Goal: Task Accomplishment & Management: Manage account settings

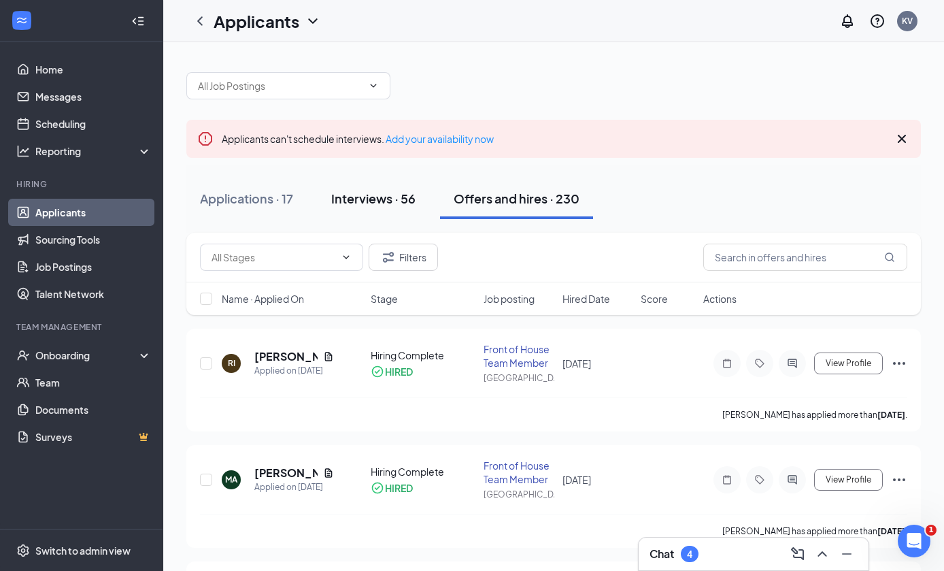
click at [420, 191] on button "Interviews · 56" at bounding box center [374, 198] width 112 height 41
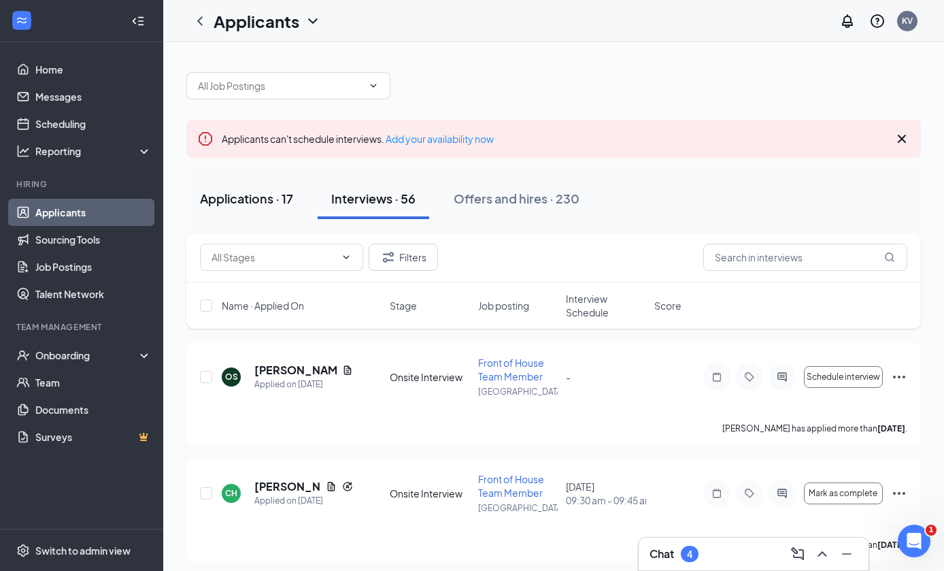
click at [284, 207] on button "Applications · 17" at bounding box center [246, 198] width 120 height 41
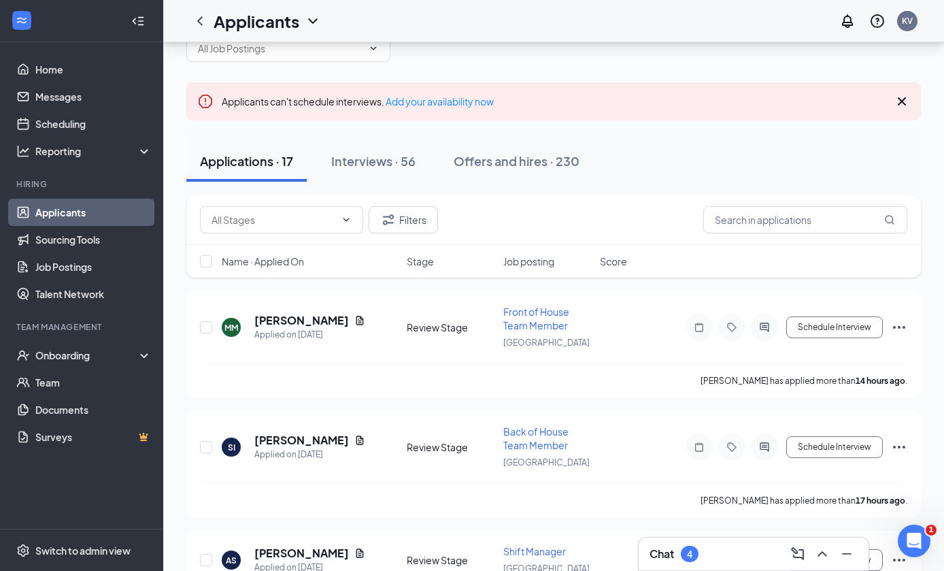
scroll to position [48, 0]
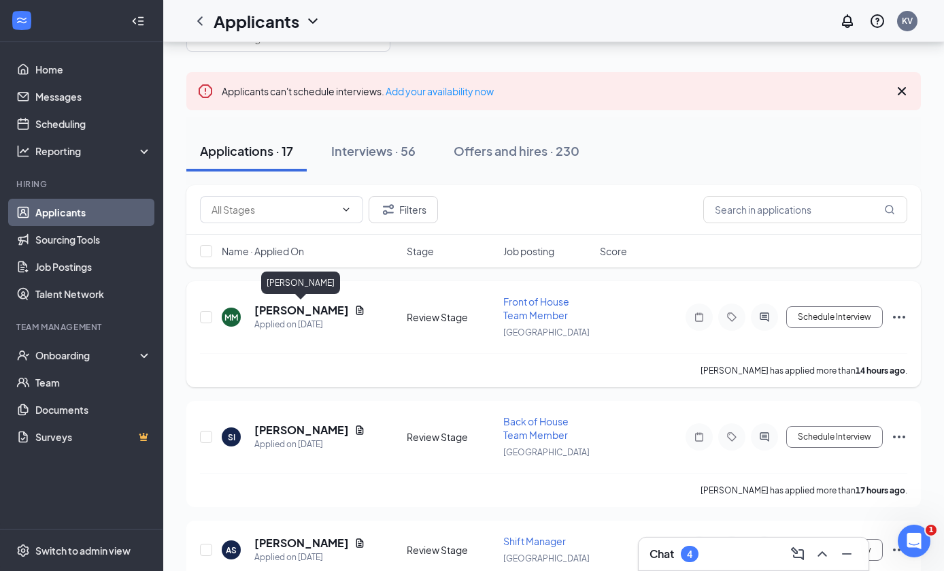
click at [235, 322] on div "MM" at bounding box center [231, 316] width 19 height 19
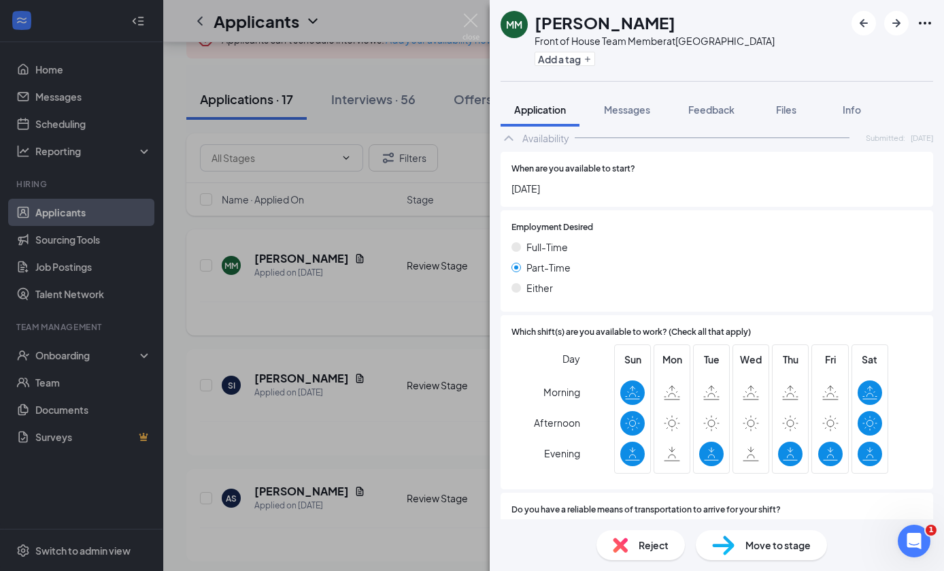
scroll to position [51, 0]
click at [632, 539] on div "Reject" at bounding box center [640, 545] width 88 height 30
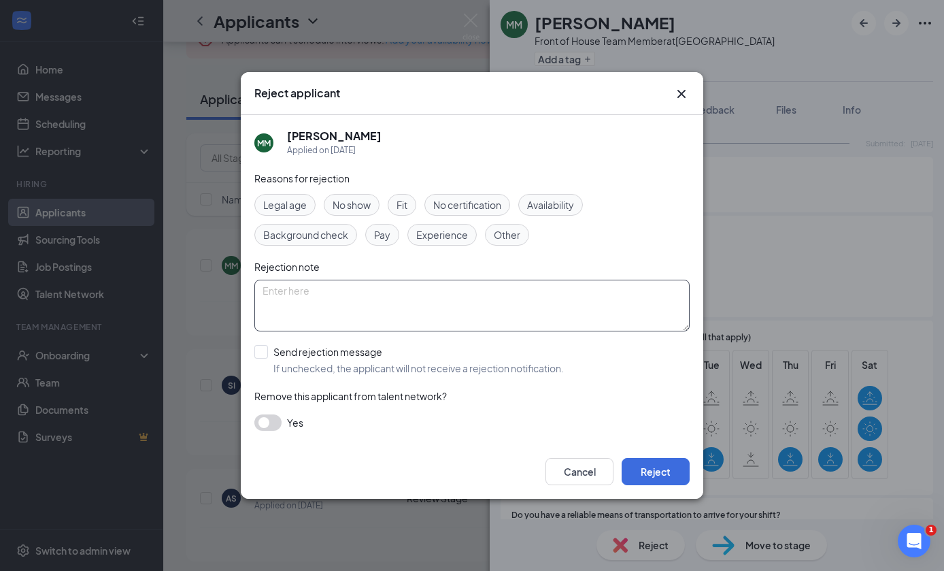
click at [496, 313] on textarea at bounding box center [471, 306] width 435 height 52
type textarea "Please reapply once breaks for school start happening"
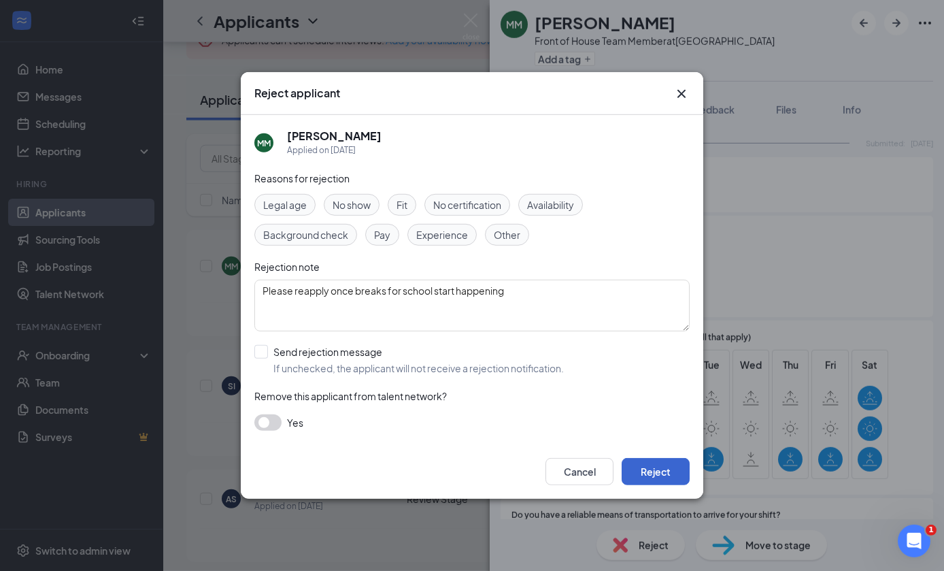
click at [681, 481] on button "Reject" at bounding box center [656, 471] width 68 height 27
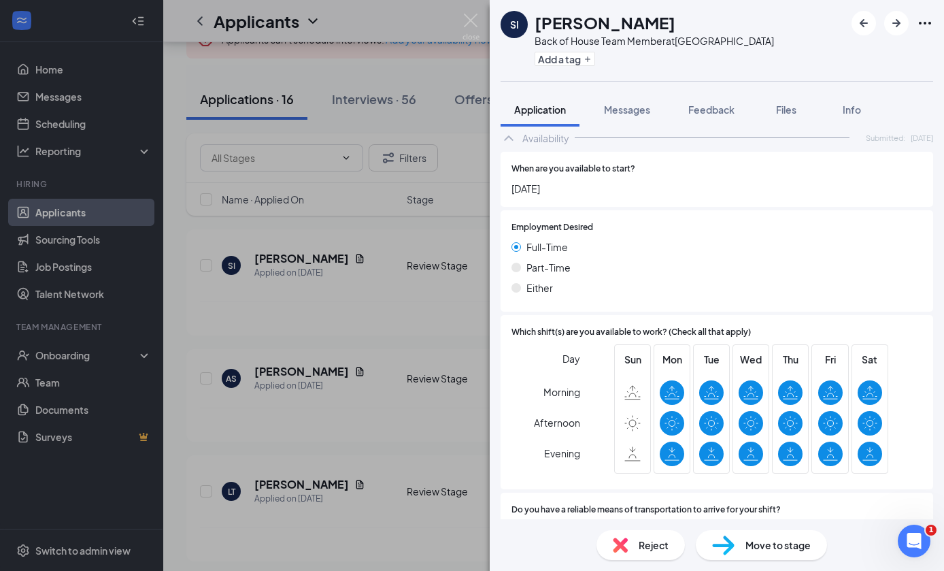
scroll to position [51, 0]
click at [754, 537] on span "Move to stage" at bounding box center [777, 544] width 65 height 15
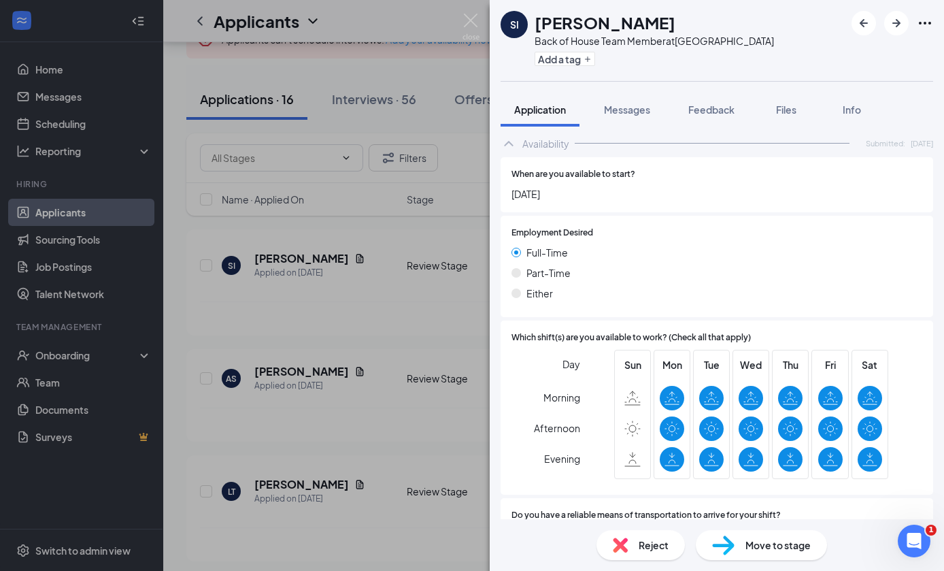
click at [922, 91] on div "Move to stage Choose stage: Onsite Interview (next stage) Preview notification …" at bounding box center [472, 285] width 944 height 571
click at [740, 539] on div "Move to stage" at bounding box center [761, 545] width 131 height 30
type input "[DATE]"
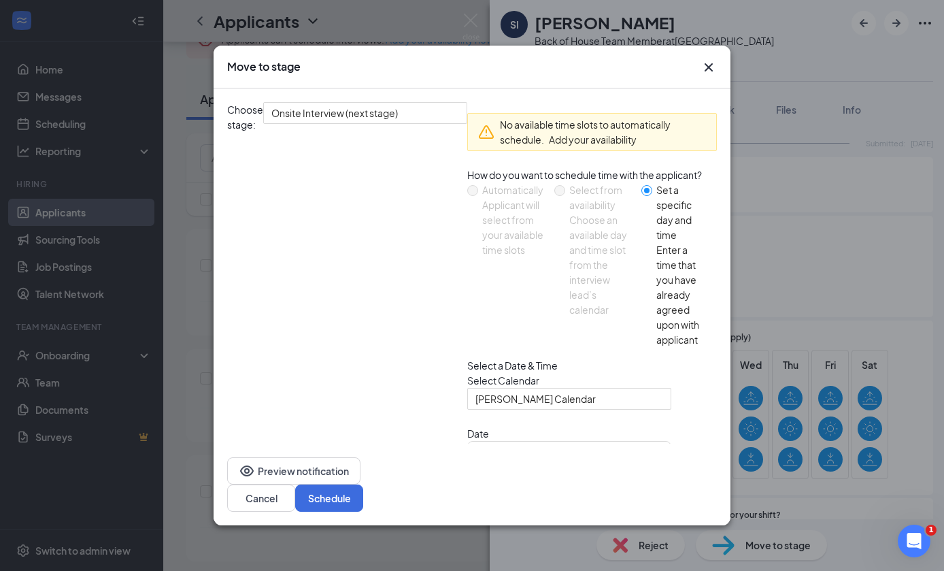
click at [705, 69] on icon "Cross" at bounding box center [709, 67] width 16 height 16
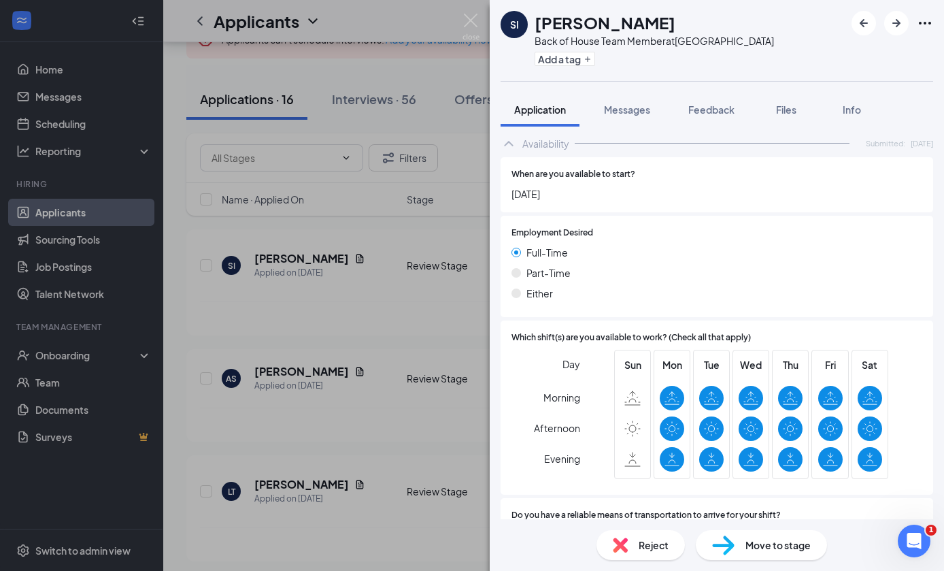
click at [733, 539] on img at bounding box center [723, 545] width 22 height 20
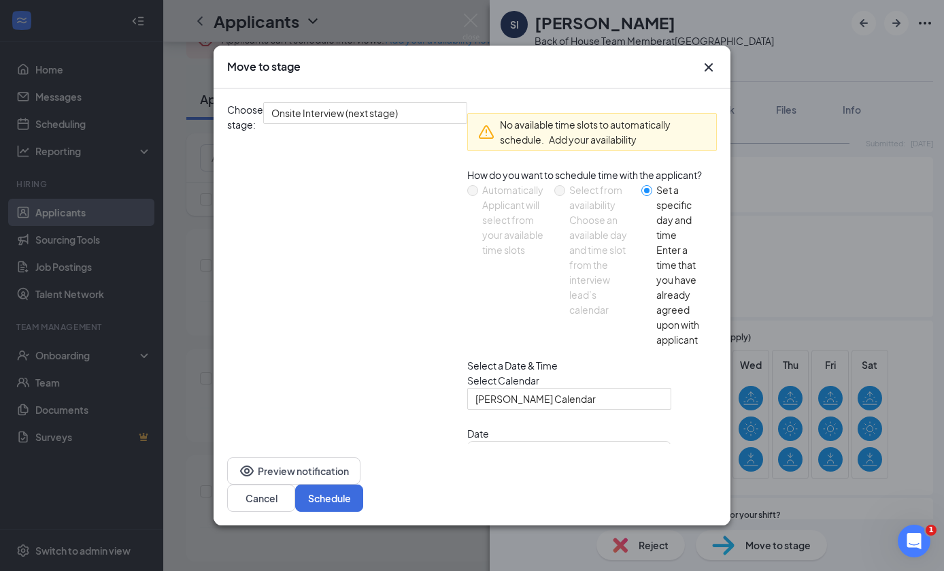
click at [714, 64] on icon "Cross" at bounding box center [709, 67] width 16 height 16
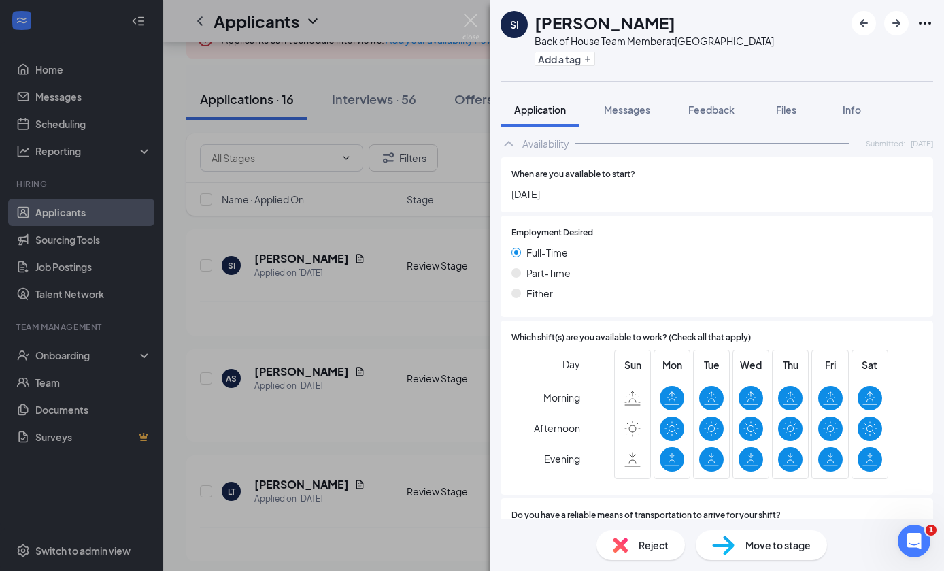
click at [312, 121] on html "Home Messages Scheduling Reporting Hiring Applicants Sourcing Tools Job Posting…" at bounding box center [472, 186] width 944 height 571
click at [312, 121] on div "SI [PERSON_NAME] Back of House Team Member at [GEOGRAPHIC_DATA] Add a tag Appli…" at bounding box center [472, 285] width 944 height 571
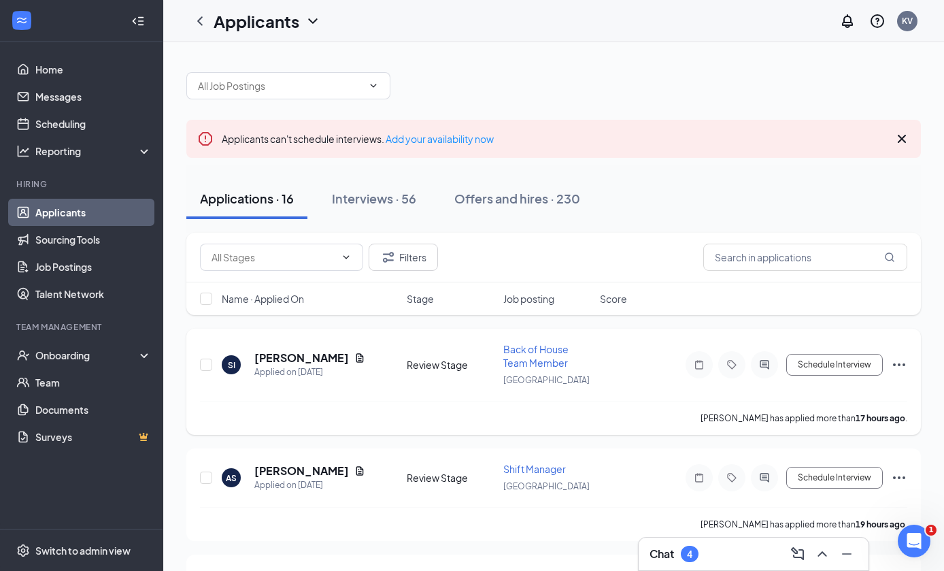
click at [274, 351] on h5 "[PERSON_NAME]" at bounding box center [301, 357] width 95 height 15
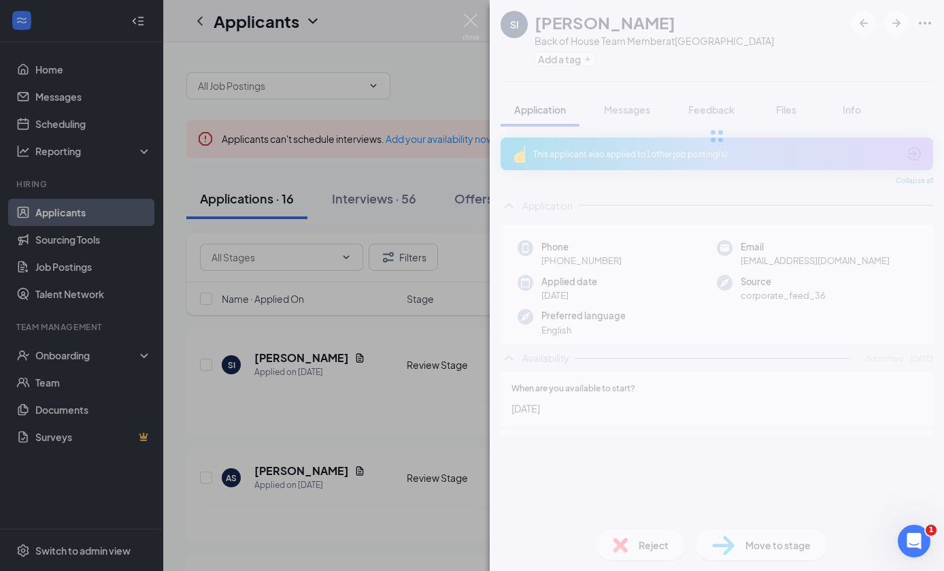
click at [237, 357] on div "SI [PERSON_NAME] Back of House Team Member at [GEOGRAPHIC_DATA] Add a tag Appli…" at bounding box center [472, 285] width 944 height 571
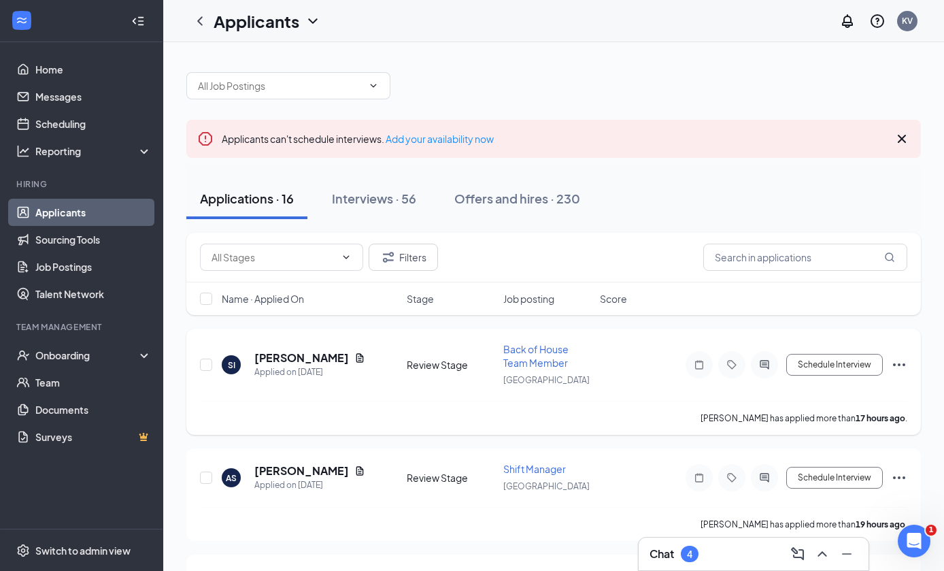
click at [237, 368] on div "SI" at bounding box center [231, 364] width 19 height 19
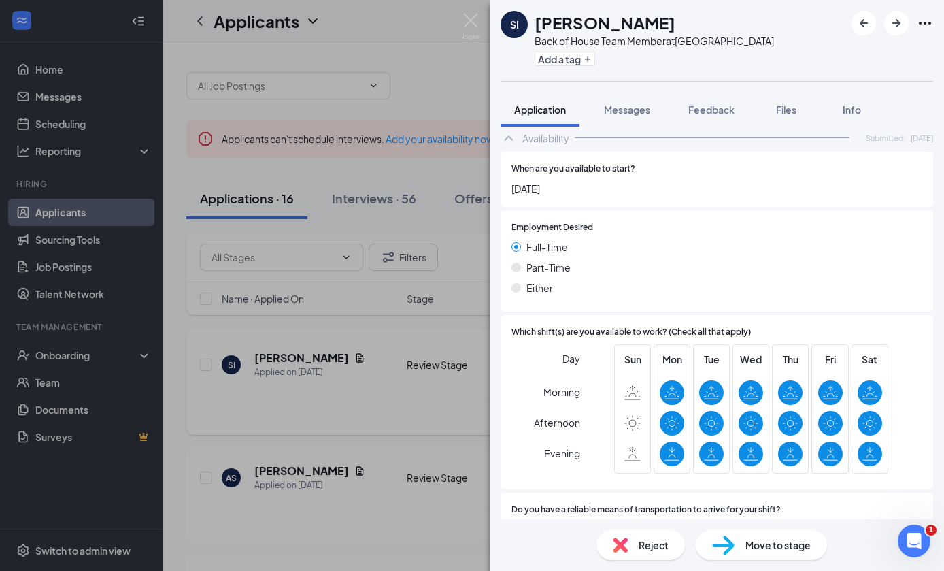
scroll to position [51, 0]
click at [737, 539] on div "Move to stage" at bounding box center [761, 545] width 131 height 30
type input "[DATE]"
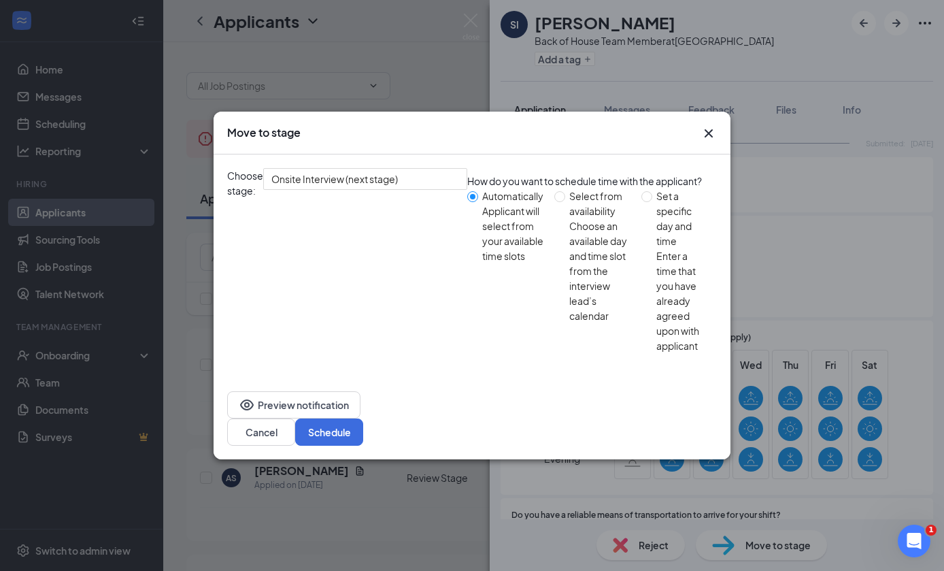
radio input "false"
click at [363, 418] on button "Schedule" at bounding box center [329, 431] width 68 height 27
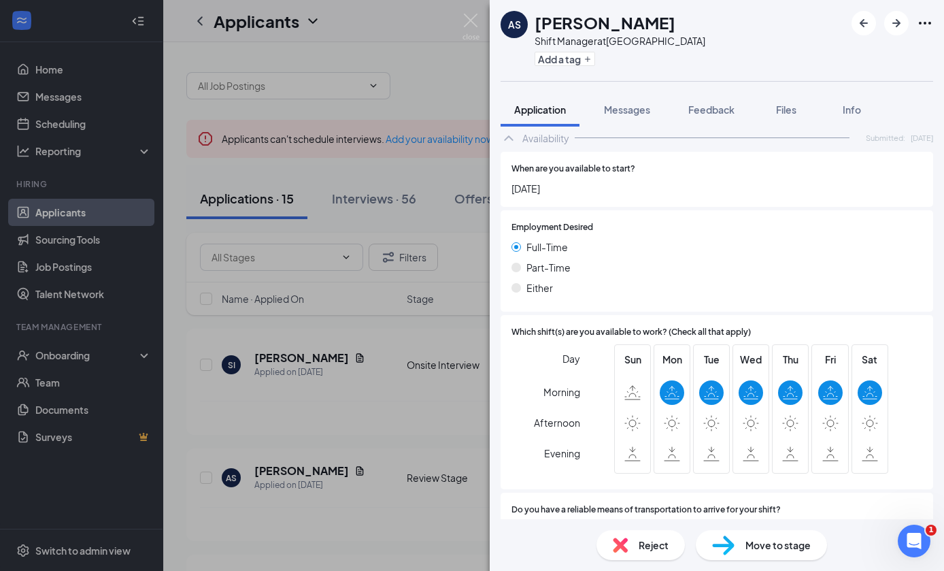
scroll to position [51, 0]
click at [633, 554] on div "Reject" at bounding box center [640, 545] width 88 height 30
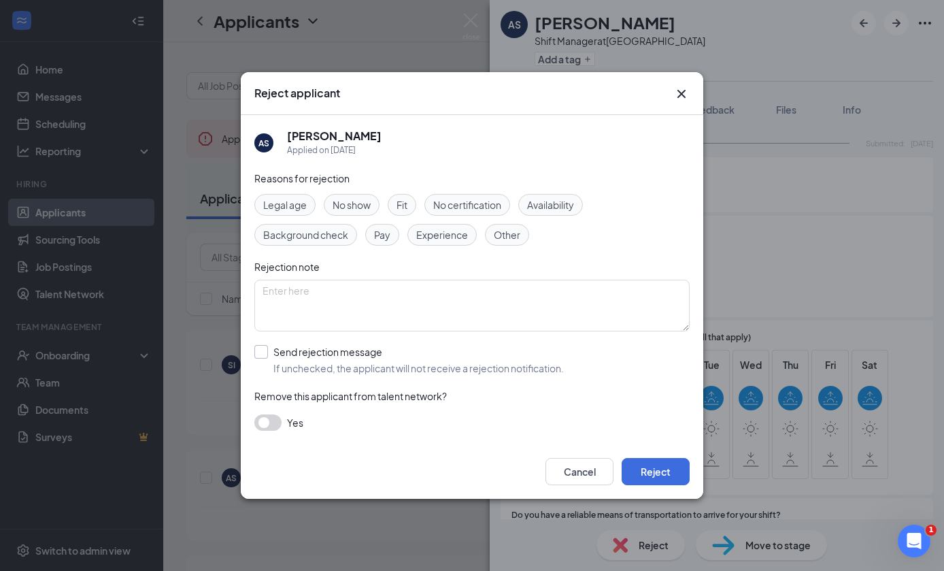
click at [261, 354] on input "Send rejection message If unchecked, the applicant will not receive a rejection…" at bounding box center [408, 360] width 309 height 30
checkbox input "true"
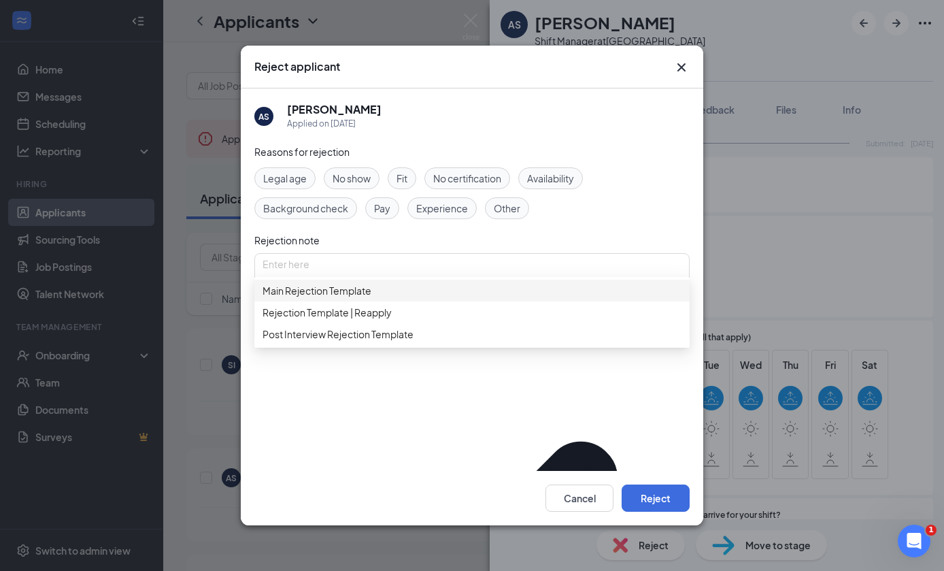
click at [418, 288] on span "Main Rejection Template" at bounding box center [472, 290] width 419 height 15
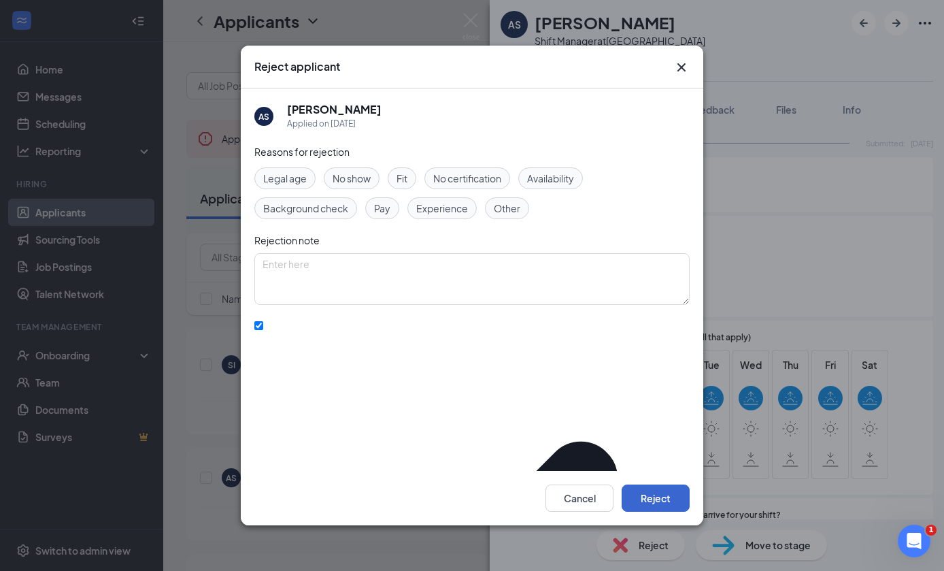
click at [665, 503] on button "Reject" at bounding box center [656, 497] width 68 height 27
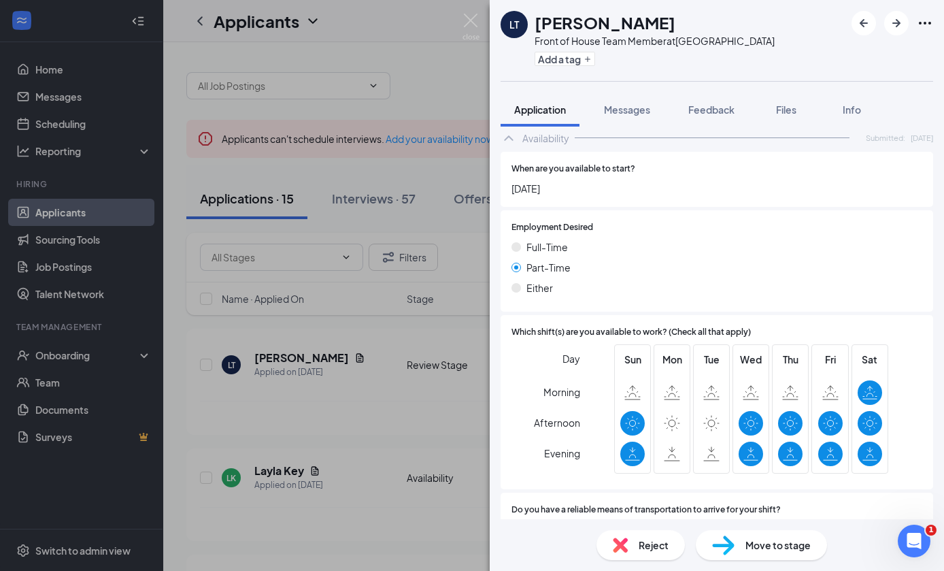
scroll to position [51, 0]
click at [639, 538] on span "Reject" at bounding box center [654, 544] width 30 height 15
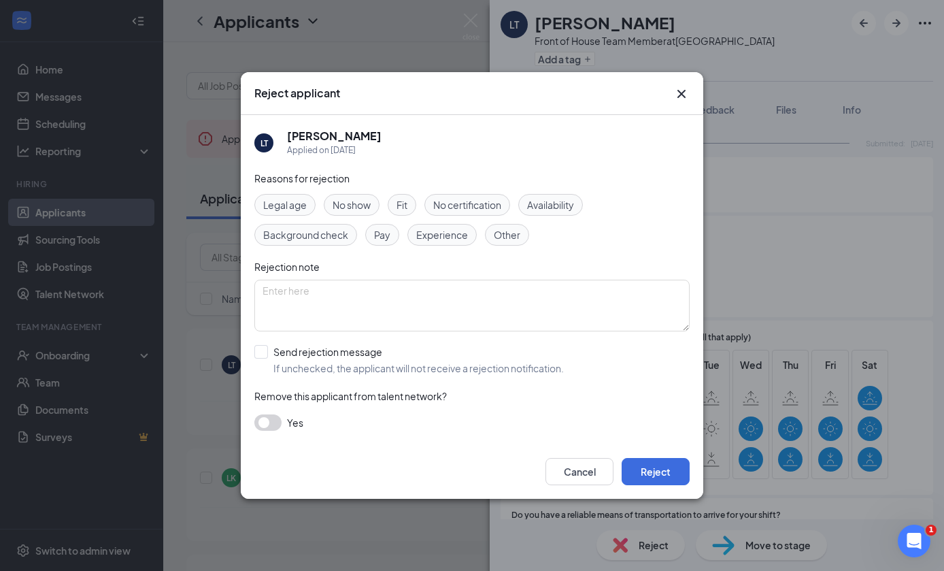
click at [633, 376] on div "Reasons for rejection Legal age No show Fit No certification Availability Backg…" at bounding box center [471, 307] width 435 height 273
click at [635, 363] on div "Send rejection message If unchecked, the applicant will not receive a rejection…" at bounding box center [471, 360] width 435 height 30
click at [265, 352] on input "Send rejection message If unchecked, the applicant will not receive a rejection…" at bounding box center [408, 360] width 309 height 30
checkbox input "true"
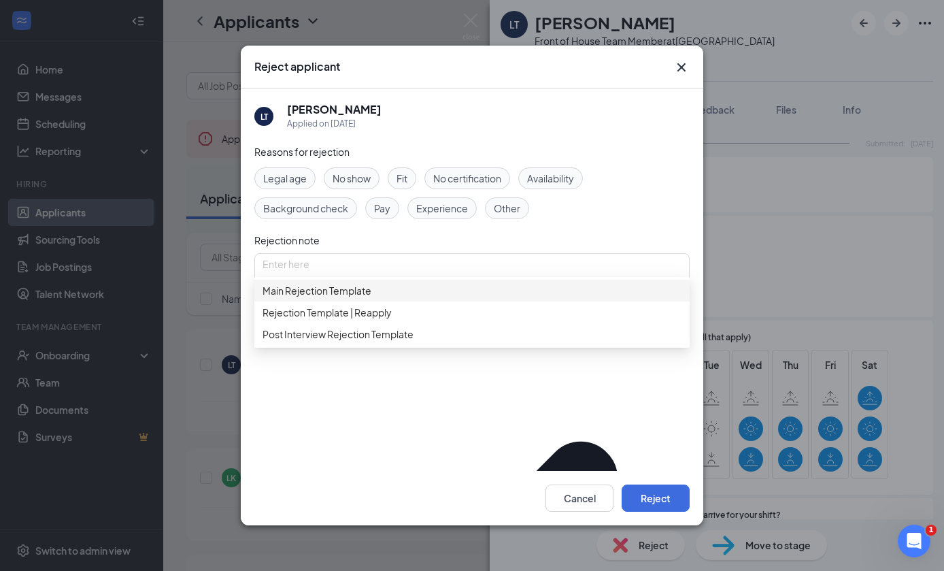
click at [477, 286] on span "Main Rejection Template" at bounding box center [472, 290] width 419 height 15
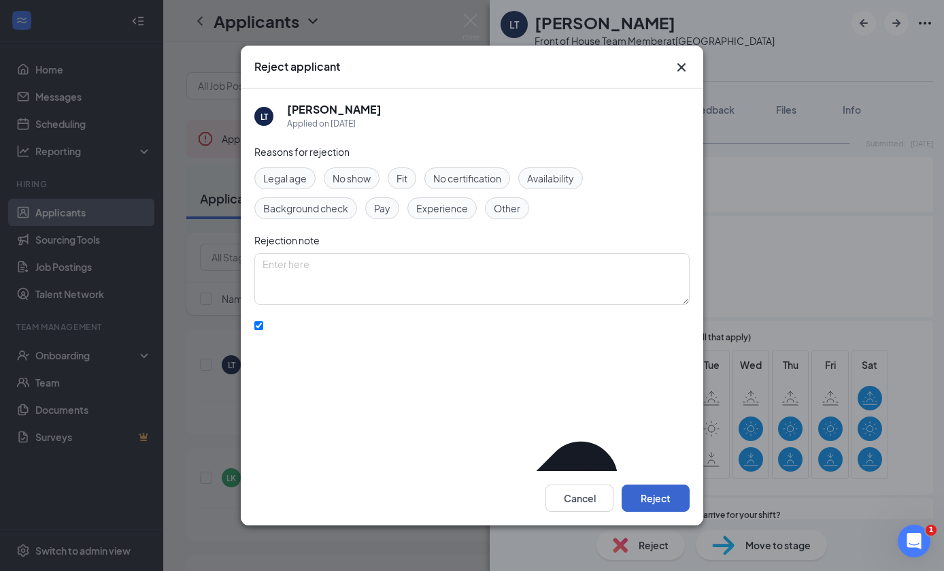
click at [653, 509] on button "Reject" at bounding box center [656, 497] width 68 height 27
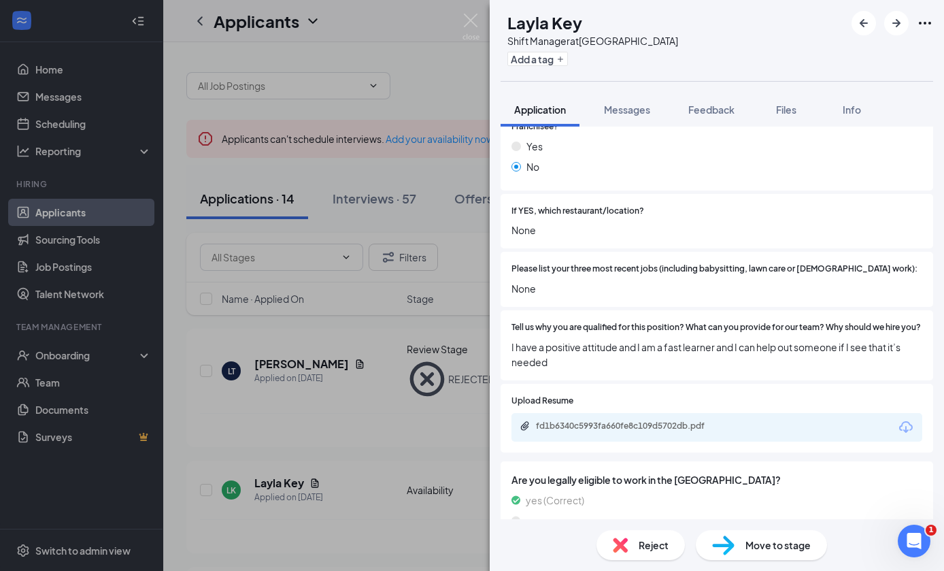
scroll to position [51, 0]
click at [621, 542] on img at bounding box center [620, 544] width 15 height 15
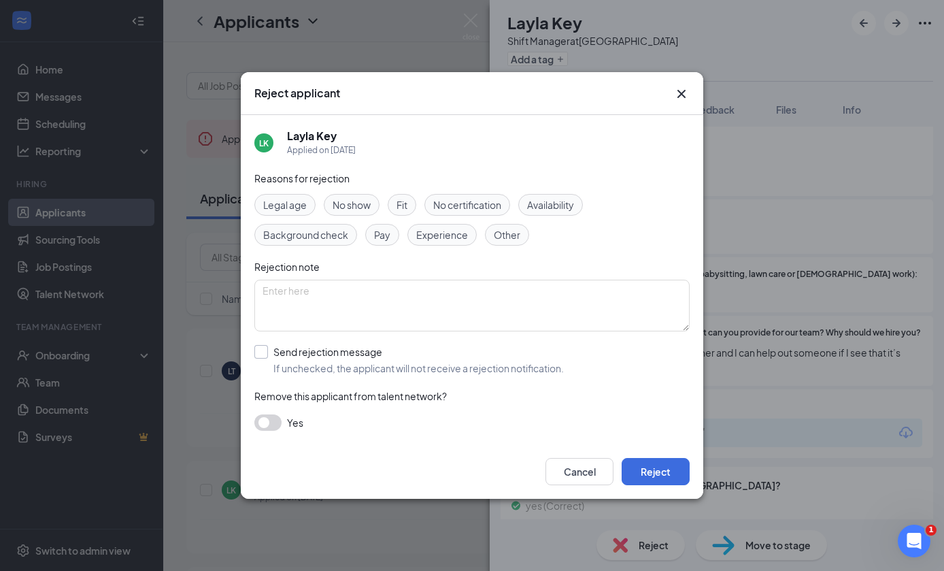
click at [276, 355] on div "Send rejection message" at bounding box center [418, 352] width 290 height 14
click at [276, 355] on input "Send rejection message If unchecked, the applicant will not receive a rejection…" at bounding box center [408, 360] width 309 height 30
checkbox input "true"
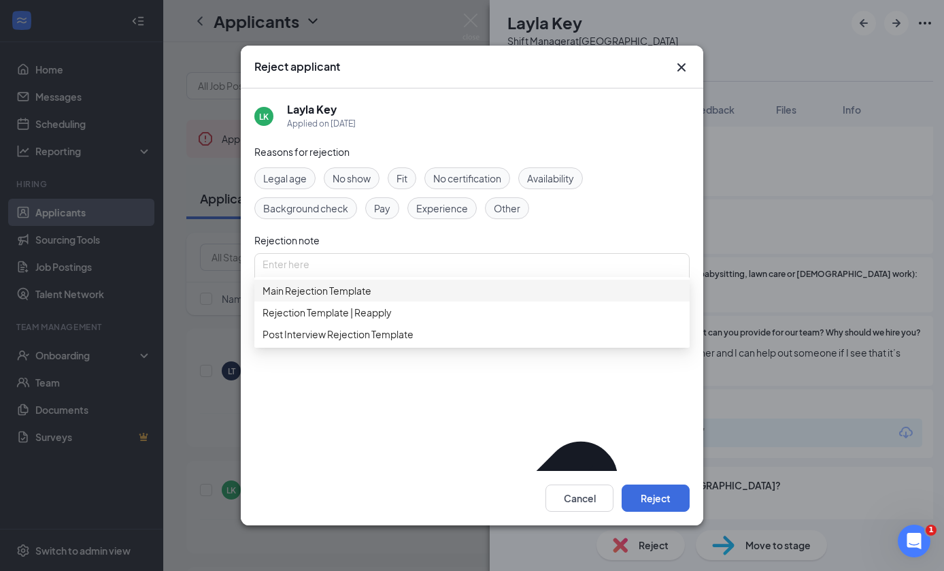
click at [445, 283] on span "Main Rejection Template" at bounding box center [472, 290] width 419 height 15
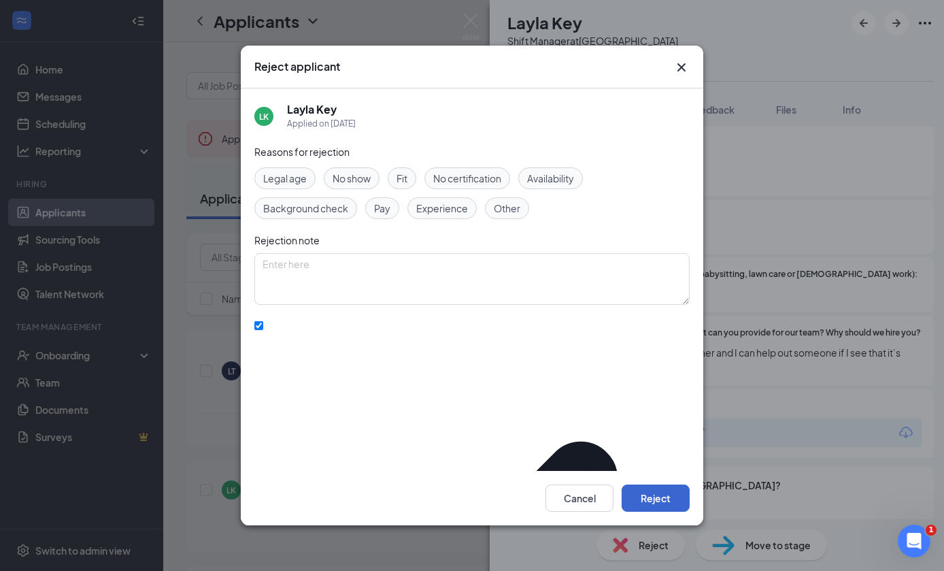
click at [663, 511] on button "Reject" at bounding box center [656, 497] width 68 height 27
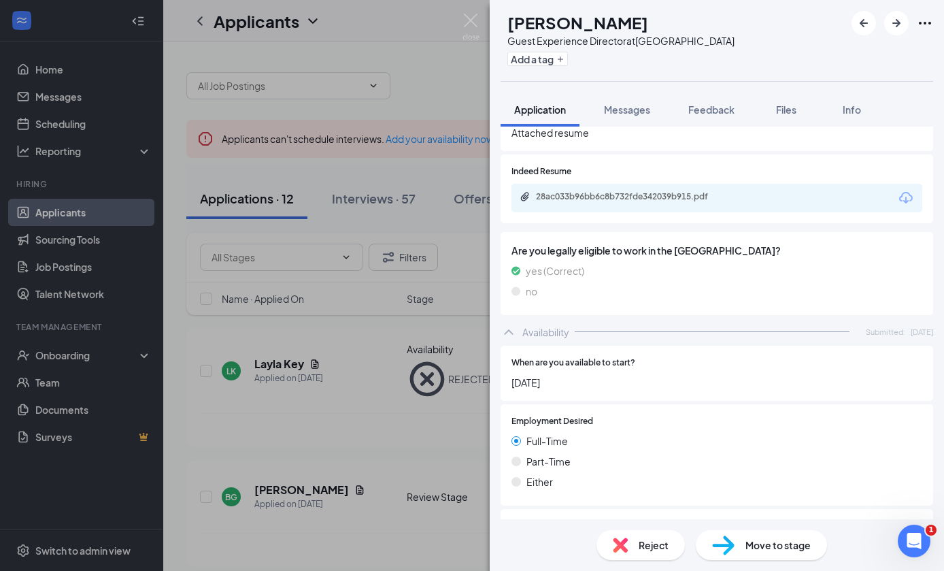
scroll to position [654, 0]
click at [909, 192] on icon "Download" at bounding box center [906, 198] width 14 height 12
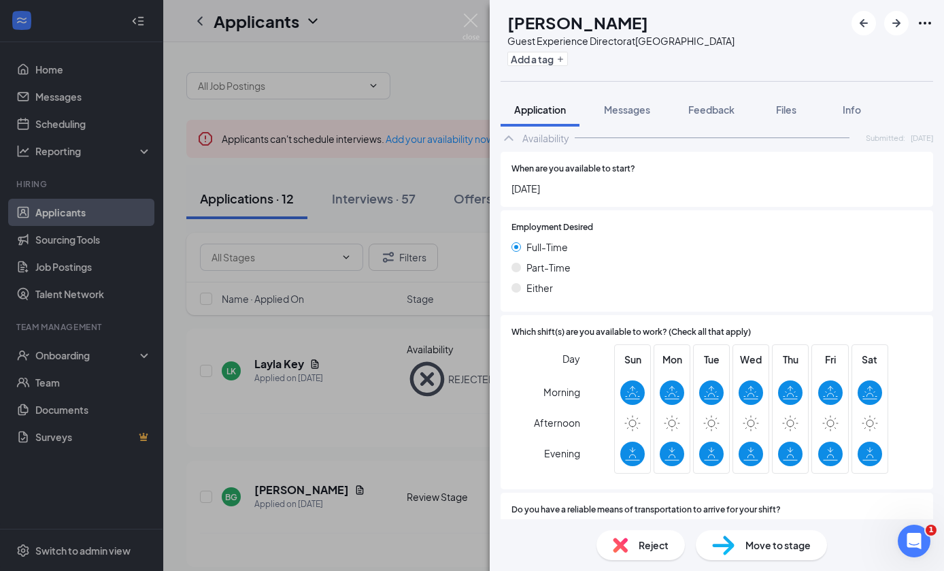
scroll to position [51, 0]
click at [622, 543] on img at bounding box center [620, 544] width 15 height 15
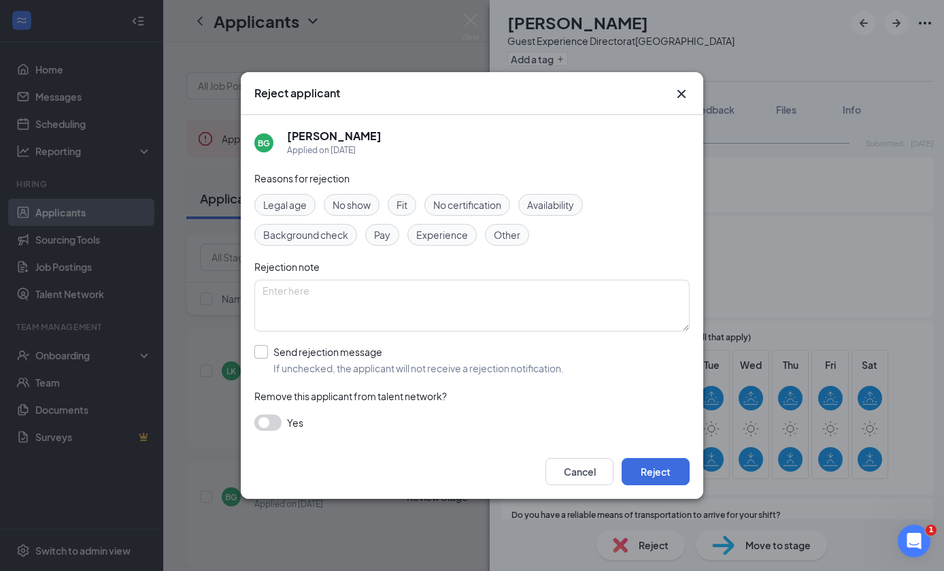
click at [271, 351] on label "Send rejection message If unchecked, the applicant will not receive a rejection…" at bounding box center [408, 360] width 309 height 30
click at [271, 351] on input "Send rejection message If unchecked, the applicant will not receive a rejection…" at bounding box center [408, 360] width 309 height 30
checkbox input "true"
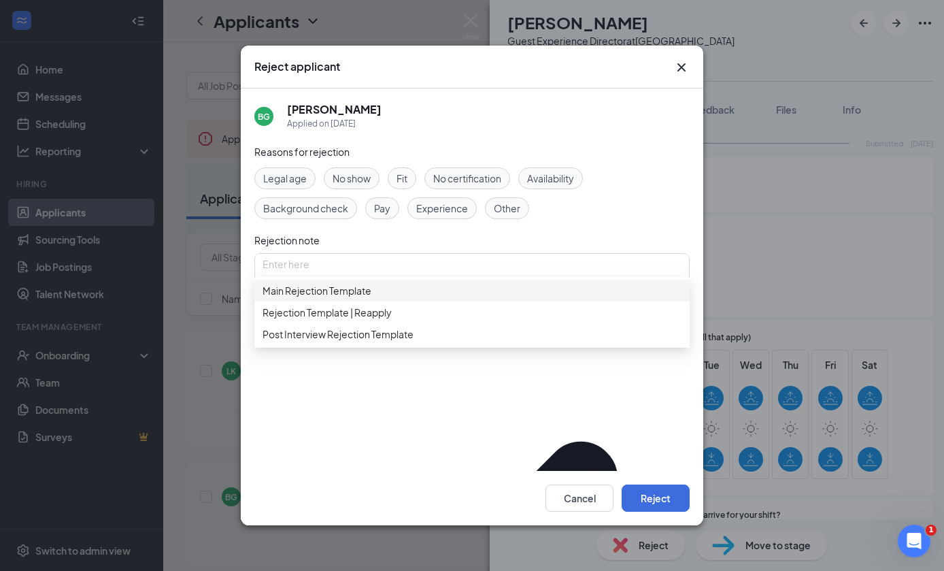
click at [468, 288] on span "Main Rejection Template" at bounding box center [472, 290] width 419 height 15
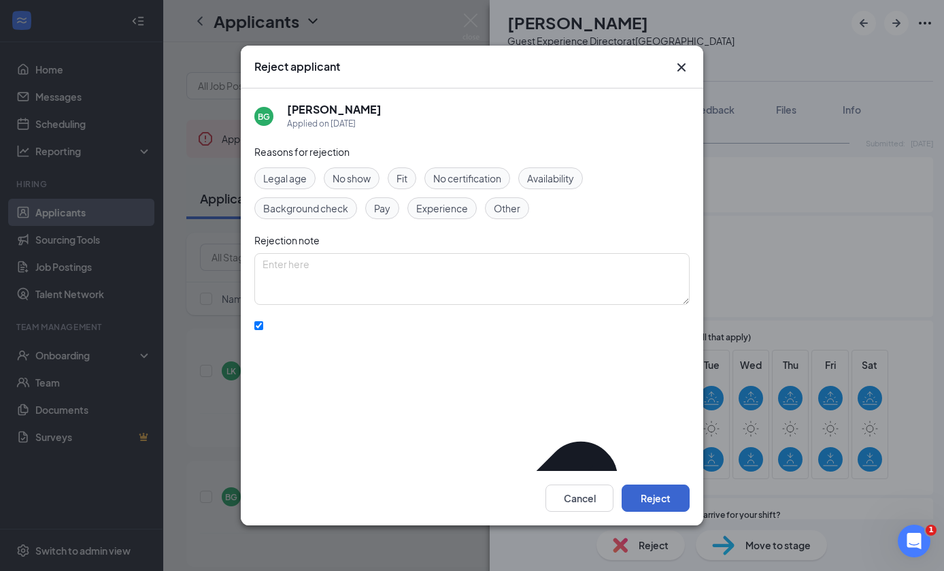
click at [674, 511] on button "Reject" at bounding box center [656, 497] width 68 height 27
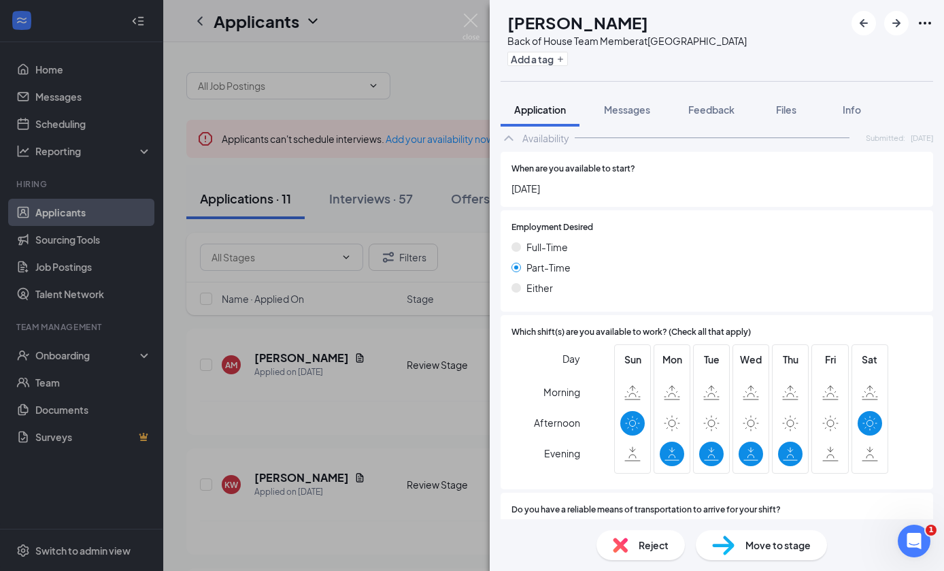
scroll to position [51, 0]
click at [613, 548] on img at bounding box center [620, 544] width 15 height 15
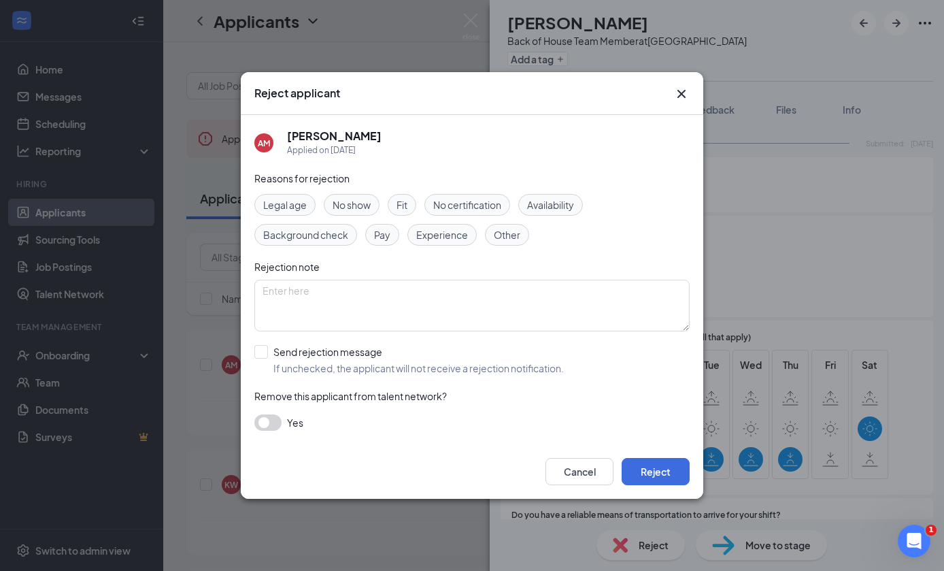
click at [632, 341] on div "Reasons for rejection Legal age No show Fit No certification Availability Backg…" at bounding box center [471, 307] width 435 height 273
click at [363, 364] on span "If unchecked, the applicant will not receive a rejection notification." at bounding box center [418, 368] width 290 height 14
click at [363, 364] on input "Send rejection message If unchecked, the applicant will not receive a rejection…" at bounding box center [408, 360] width 309 height 30
checkbox input "true"
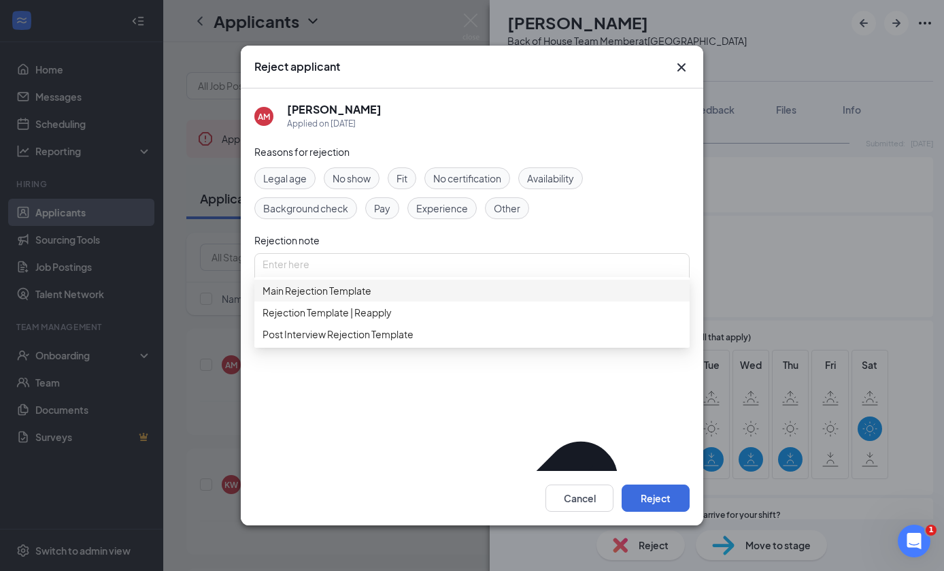
click at [414, 289] on span "Main Rejection Template" at bounding box center [472, 290] width 419 height 15
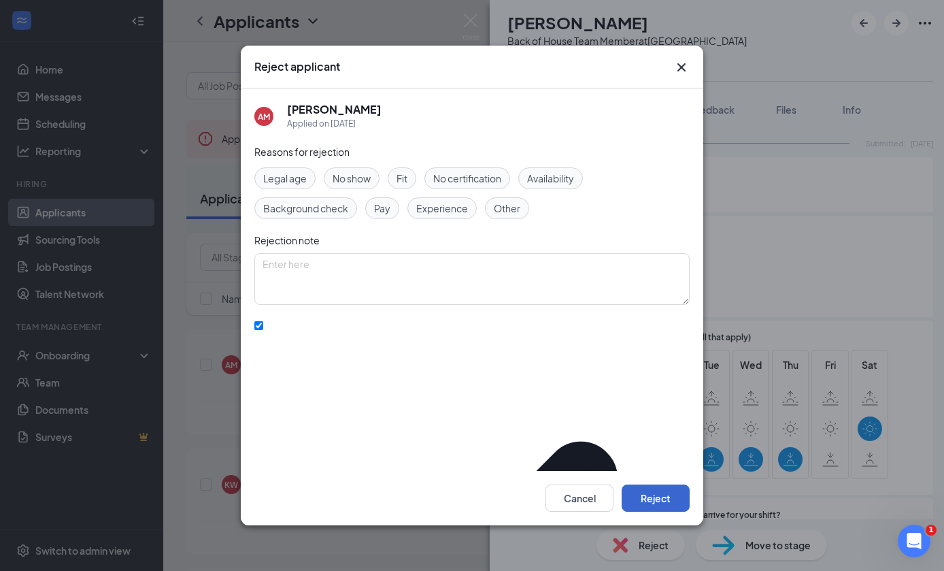
click at [656, 511] on button "Reject" at bounding box center [656, 497] width 68 height 27
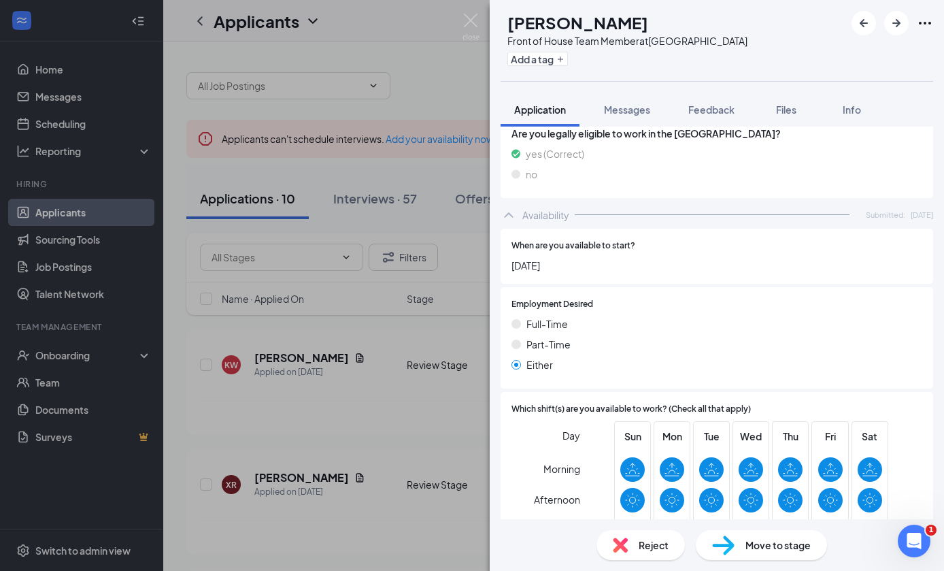
scroll to position [840, 0]
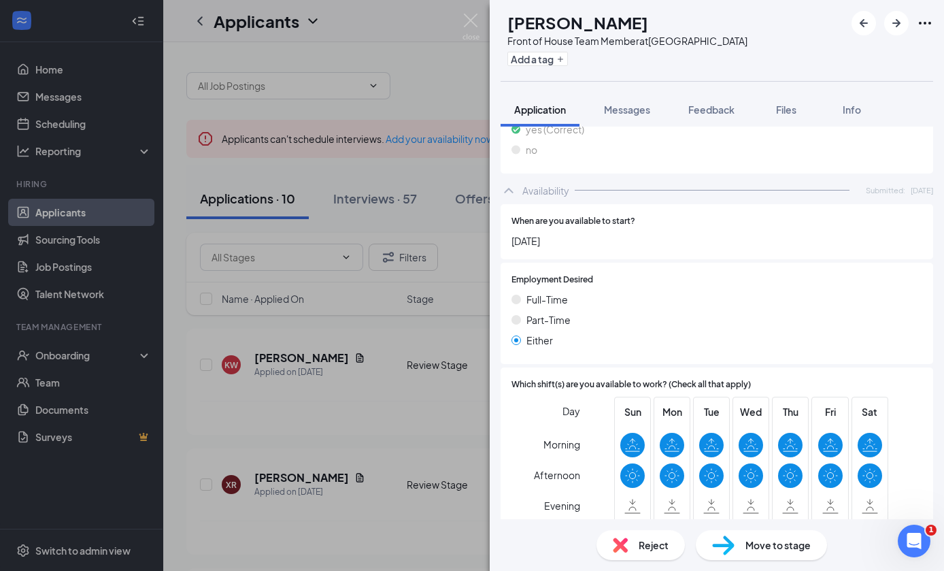
click at [725, 552] on img at bounding box center [723, 545] width 22 height 20
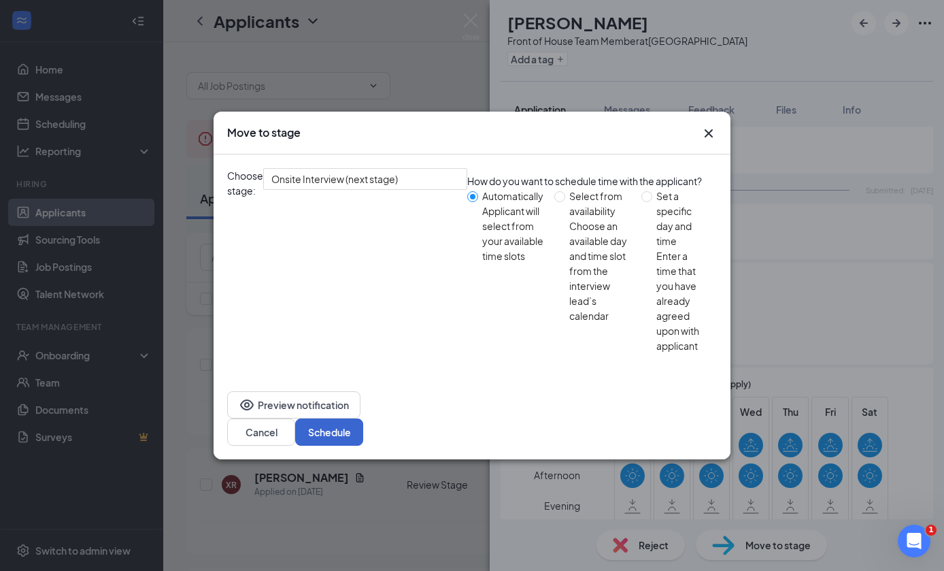
click at [363, 418] on button "Schedule" at bounding box center [329, 431] width 68 height 27
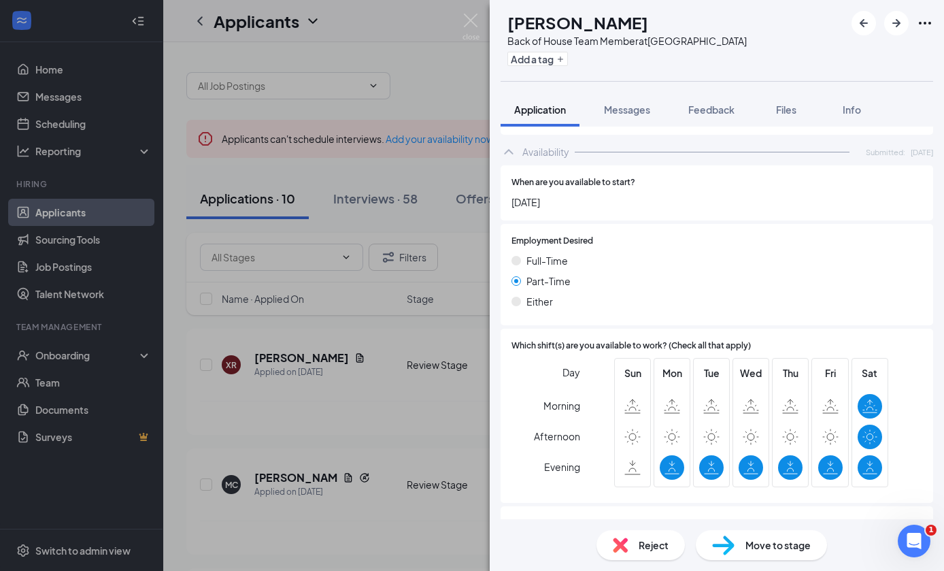
scroll to position [51, 0]
click at [739, 539] on div "Move to stage" at bounding box center [761, 545] width 131 height 30
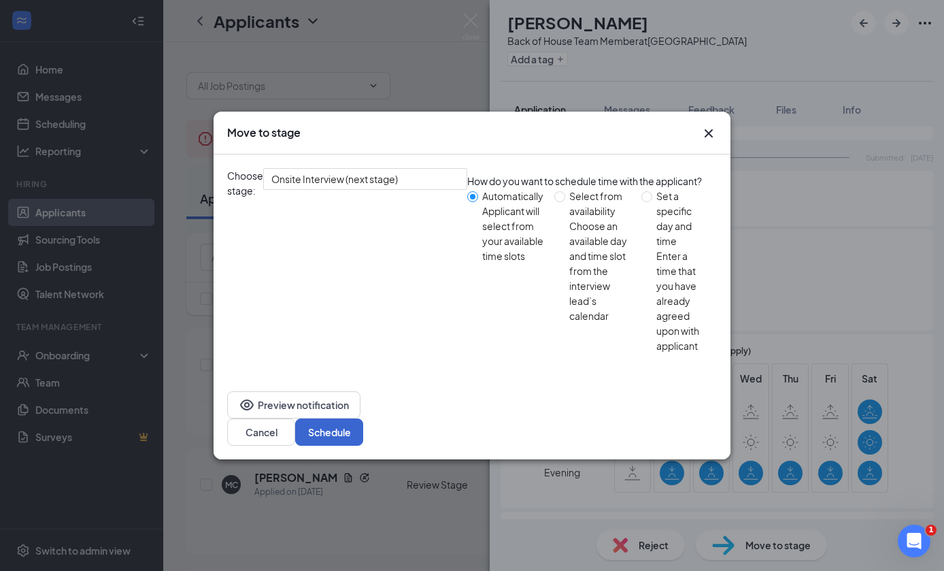
click at [363, 418] on button "Schedule" at bounding box center [329, 431] width 68 height 27
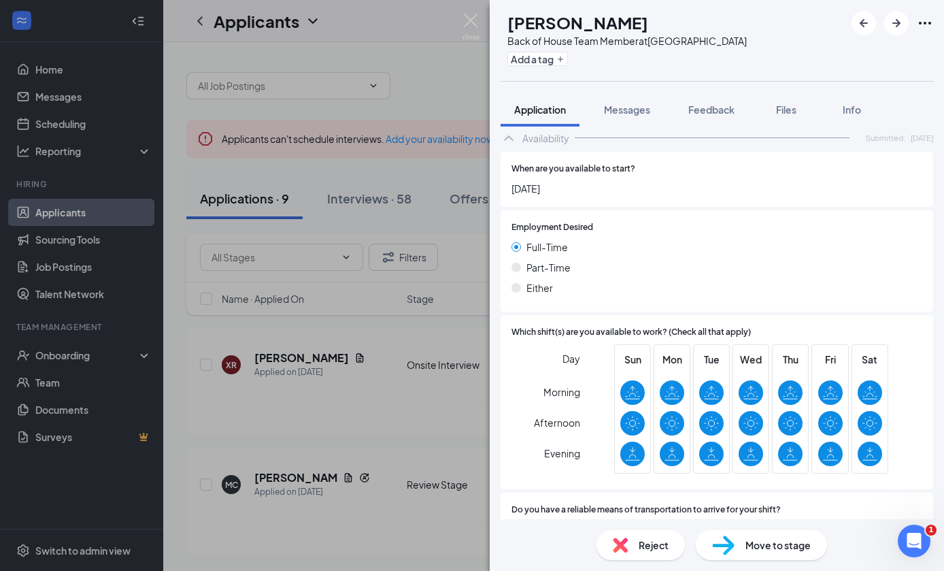
scroll to position [51, 0]
click at [624, 537] on img at bounding box center [620, 544] width 15 height 15
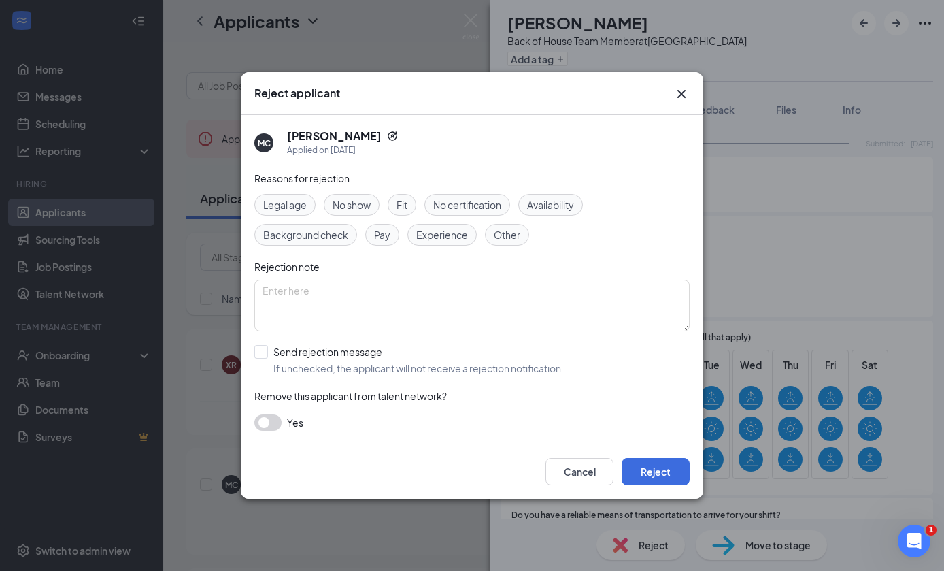
click at [640, 366] on div "Send rejection message If unchecked, the applicant will not receive a rejection…" at bounding box center [471, 360] width 435 height 30
click at [564, 356] on div "Send rejection message" at bounding box center [418, 352] width 290 height 14
click at [564, 356] on input "Send rejection message If unchecked, the applicant will not receive a rejection…" at bounding box center [408, 360] width 309 height 30
checkbox input "true"
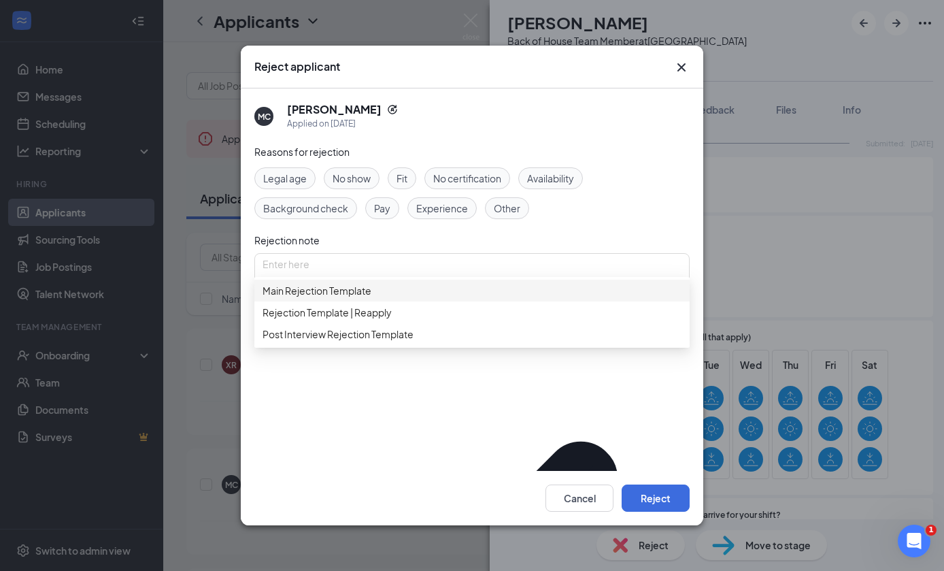
click at [383, 292] on span "Main Rejection Template" at bounding box center [472, 290] width 419 height 15
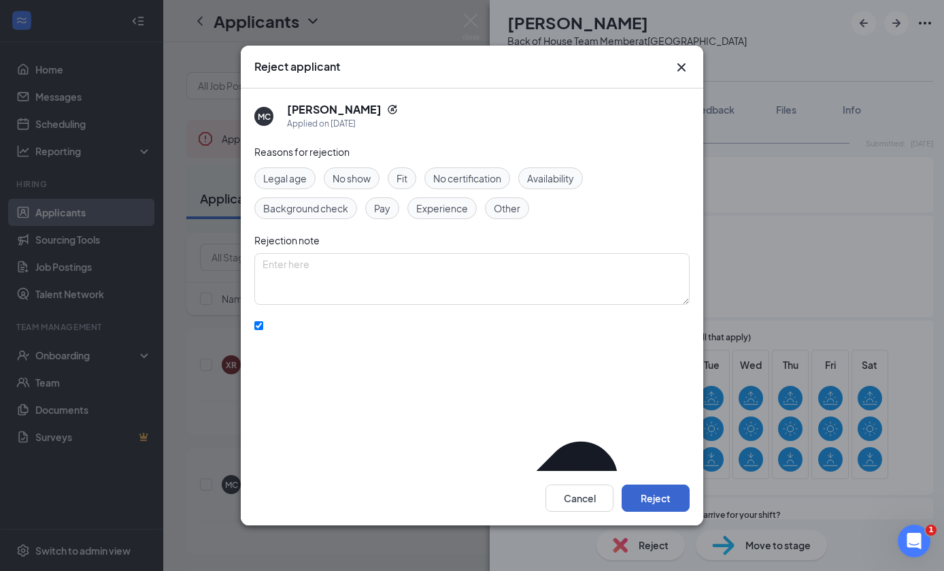
click at [657, 509] on button "Reject" at bounding box center [656, 497] width 68 height 27
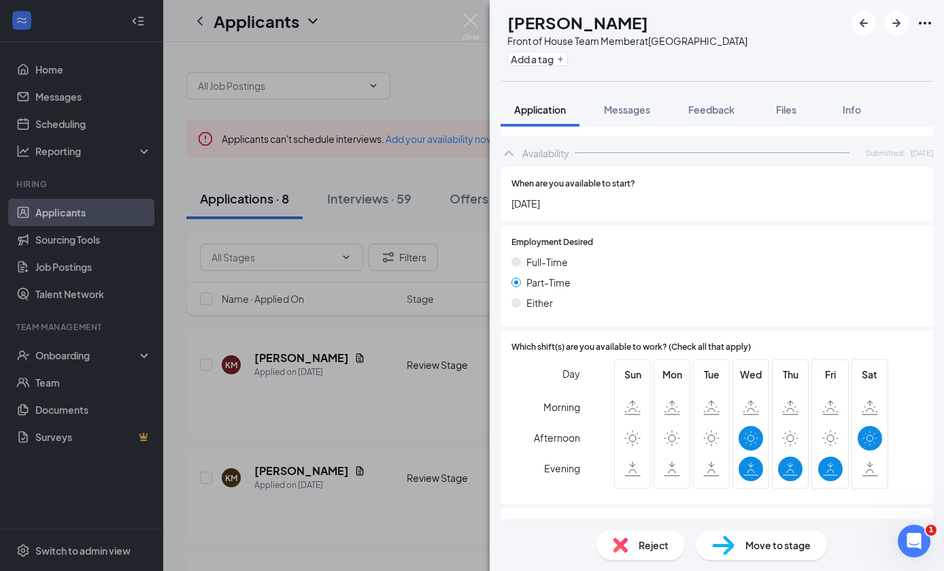
scroll to position [51, 0]
click at [731, 539] on img at bounding box center [723, 545] width 22 height 20
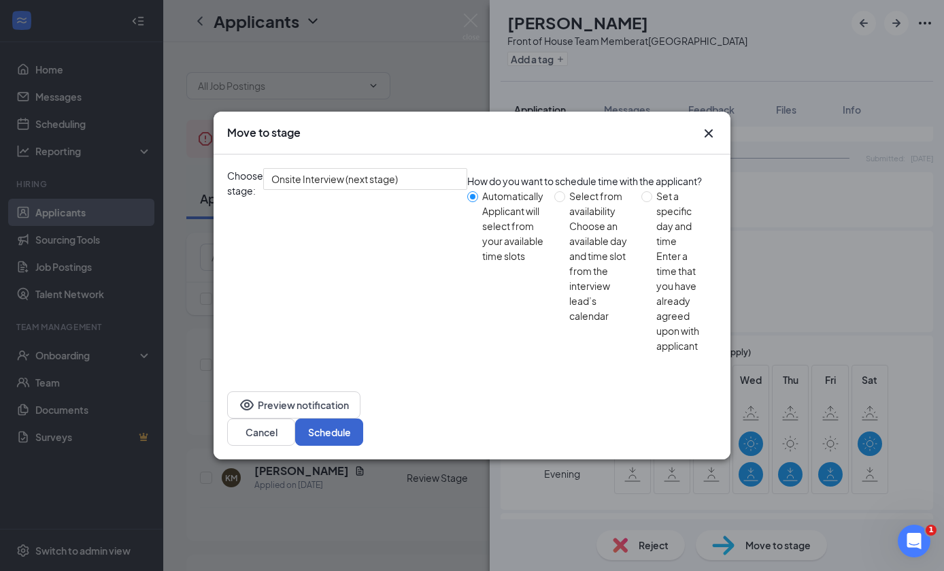
click at [363, 418] on button "Schedule" at bounding box center [329, 431] width 68 height 27
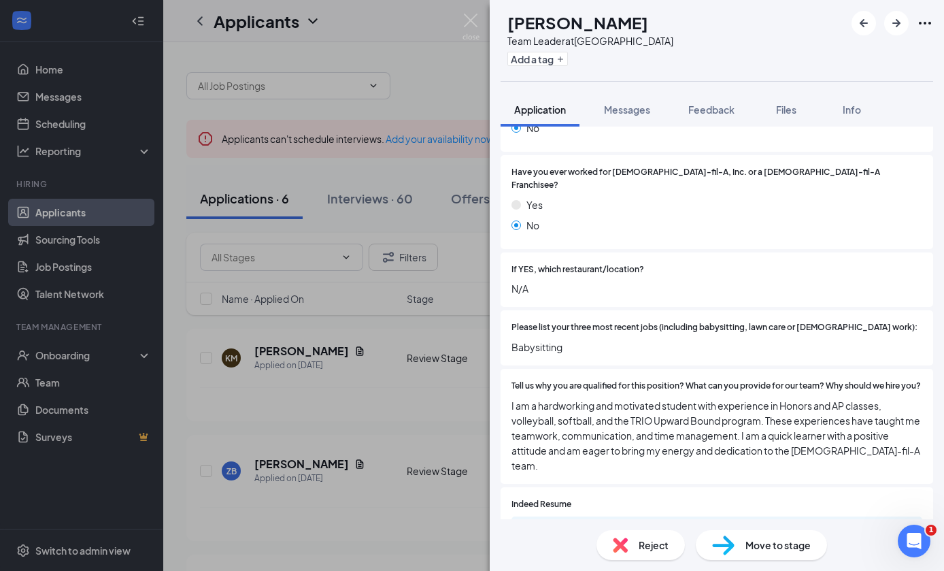
scroll to position [416, 0]
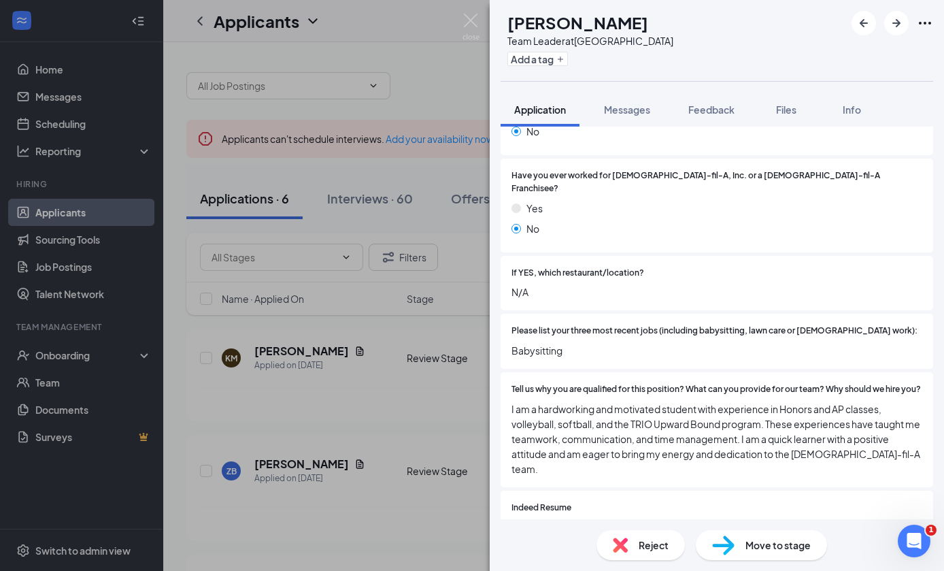
click at [443, 416] on div "KM [PERSON_NAME] Team Leader at [GEOGRAPHIC_DATA] Add a tag Application Message…" at bounding box center [472, 285] width 944 height 571
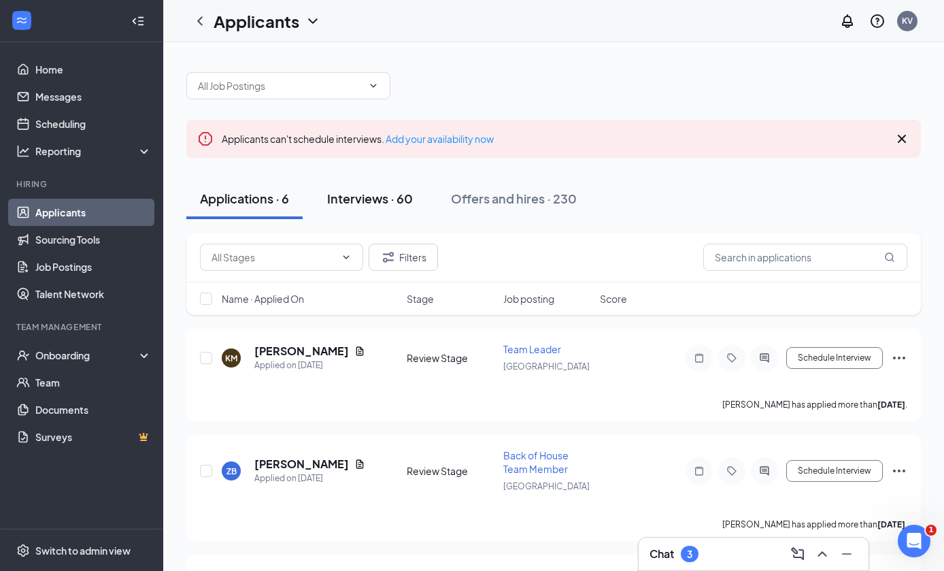
click at [384, 209] on button "Interviews · 60" at bounding box center [370, 198] width 113 height 41
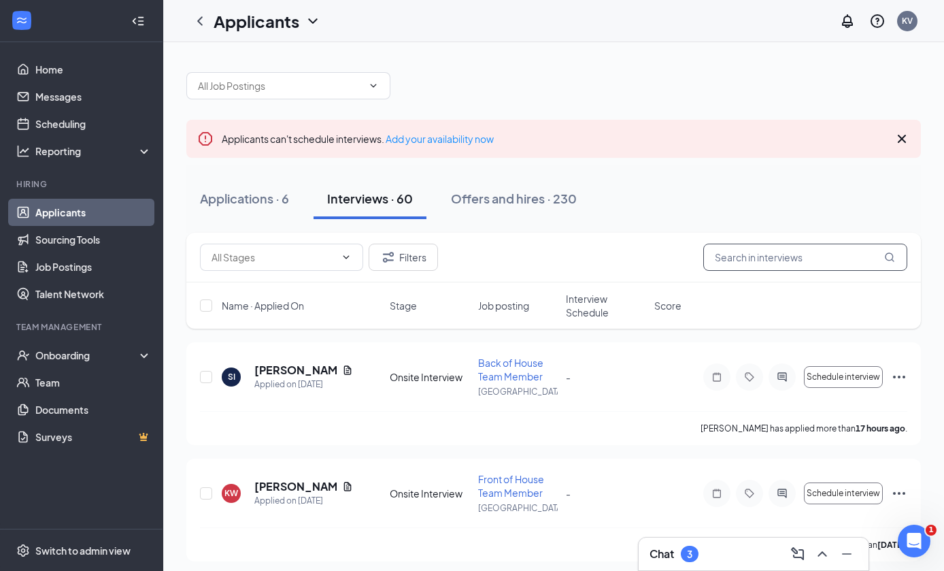
click at [796, 248] on input "text" at bounding box center [805, 256] width 204 height 27
type input "K"
click at [277, 196] on div "Applications · 6" at bounding box center [244, 198] width 89 height 17
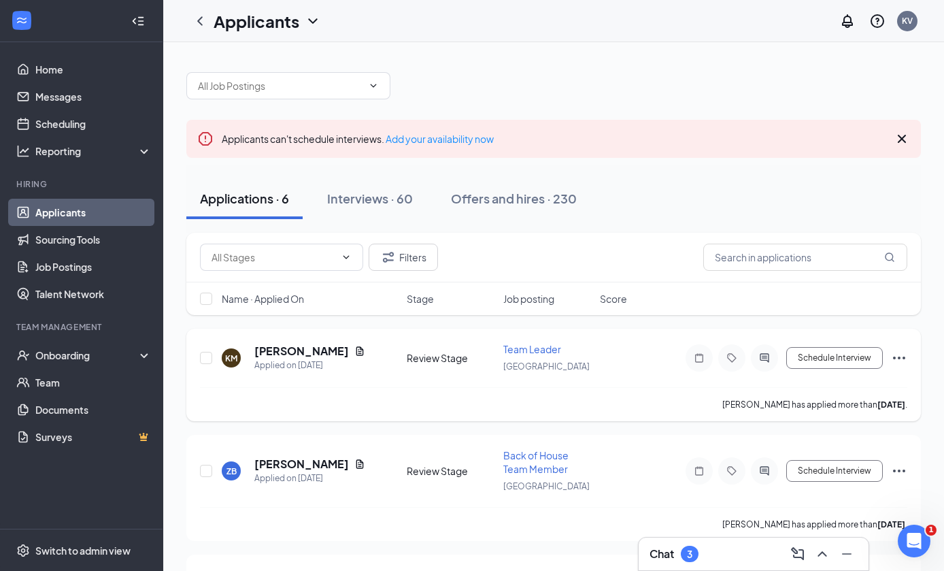
click at [906, 348] on div "Schedule Interview" at bounding box center [784, 357] width 245 height 27
click at [911, 352] on div "KM [PERSON_NAME] Applied on [DATE] Review Stage Team Leader [GEOGRAPHIC_DATA] S…" at bounding box center [553, 375] width 735 height 92
click at [905, 353] on icon "Ellipses" at bounding box center [899, 358] width 16 height 16
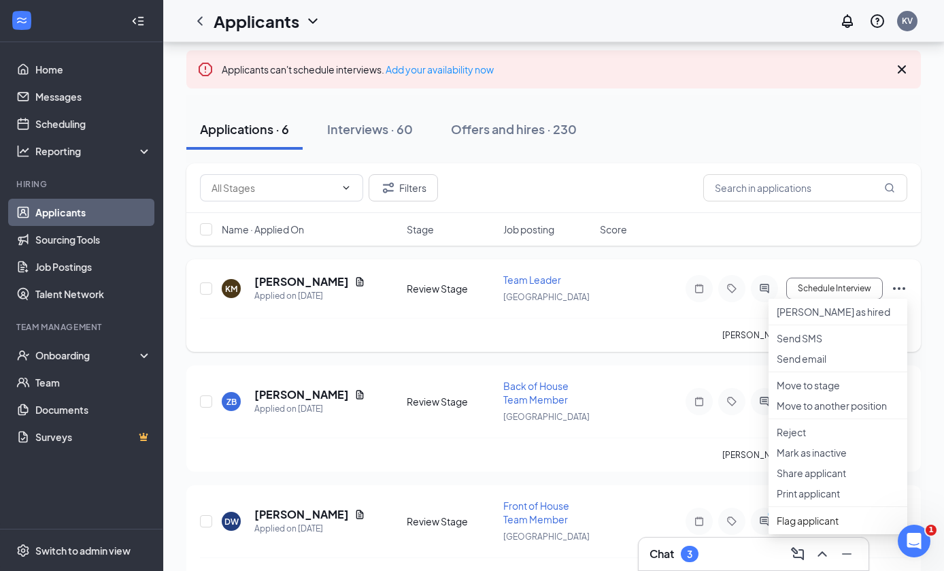
scroll to position [80, 0]
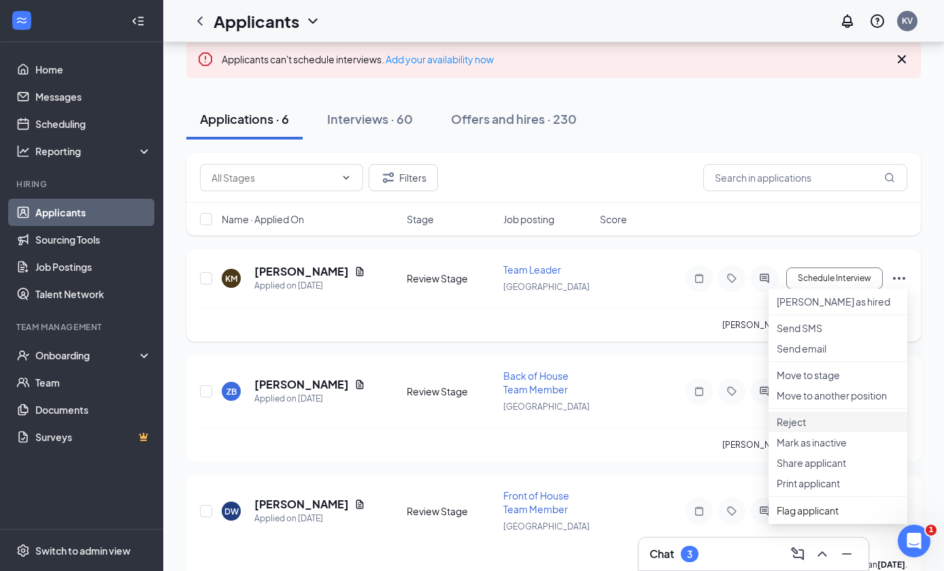
click at [847, 432] on li "Reject" at bounding box center [838, 421] width 139 height 20
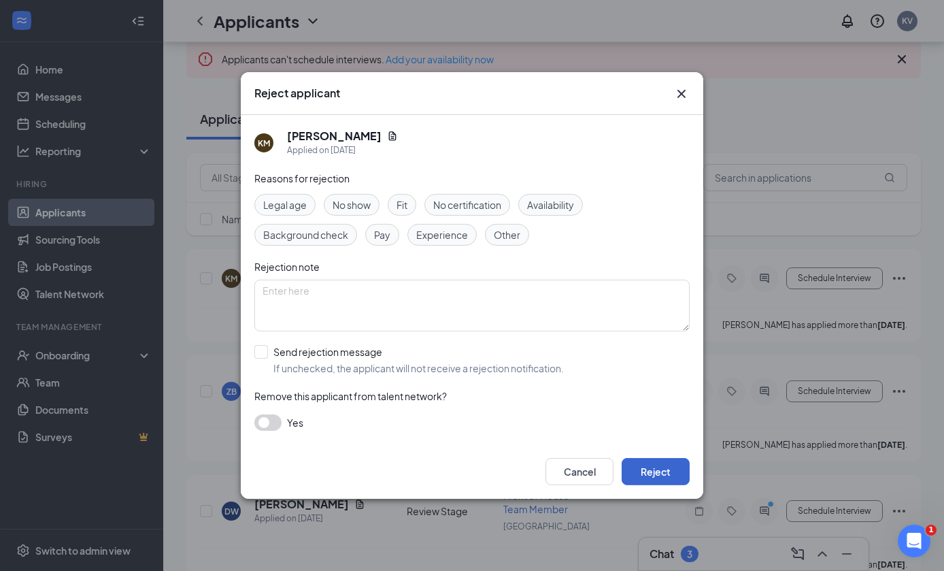
click at [658, 485] on button "Reject" at bounding box center [656, 471] width 68 height 27
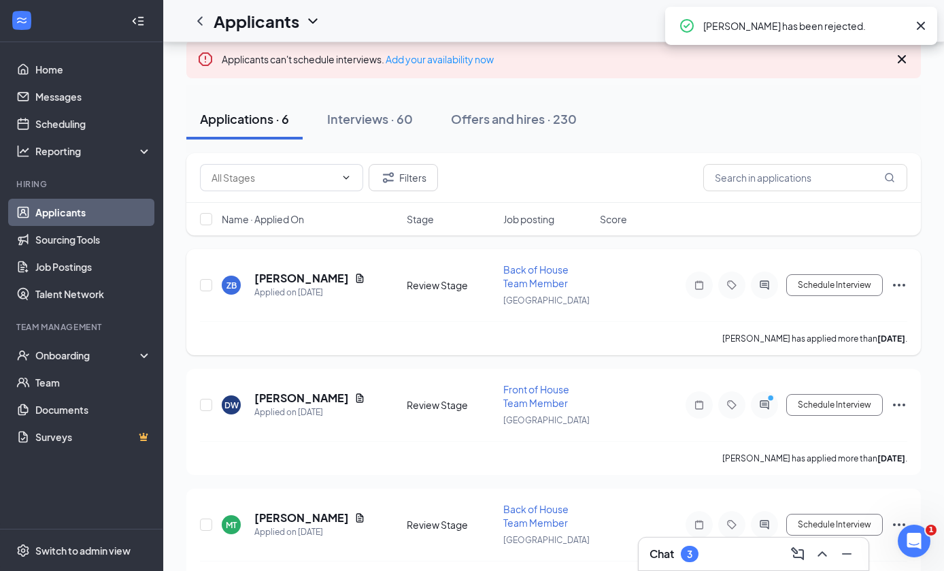
click at [223, 286] on div "ZB" at bounding box center [231, 284] width 19 height 19
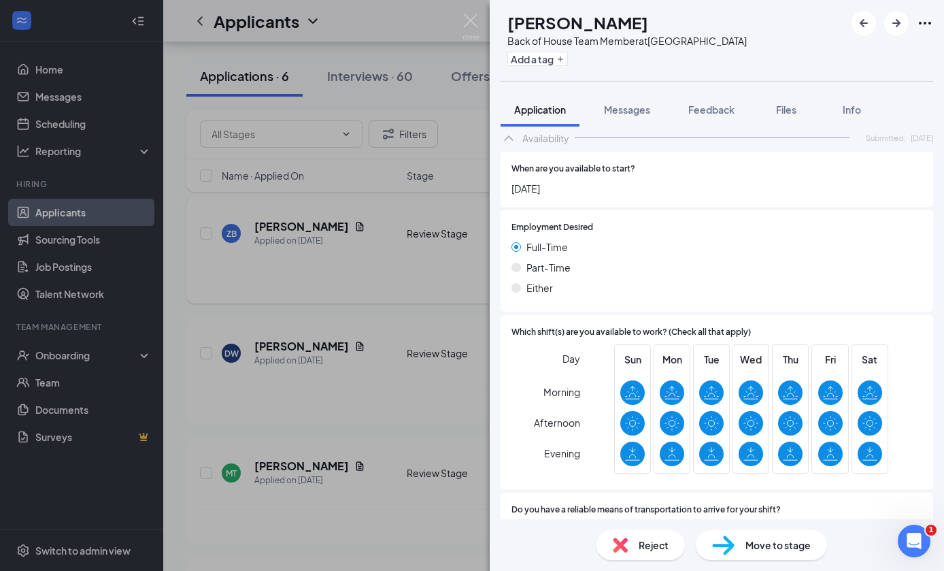
scroll to position [51, 0]
click at [749, 556] on div "Move to stage" at bounding box center [761, 545] width 131 height 30
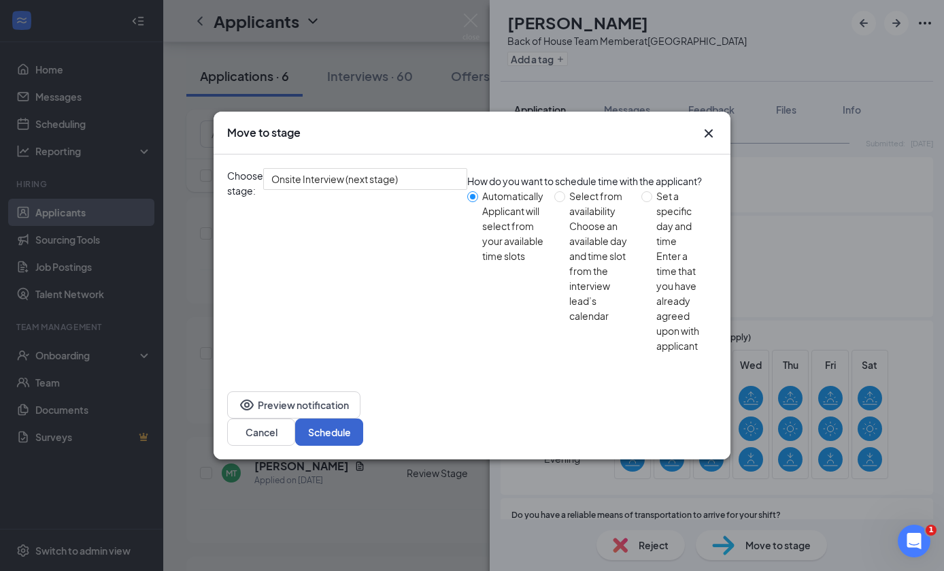
click at [363, 418] on button "Schedule" at bounding box center [329, 431] width 68 height 27
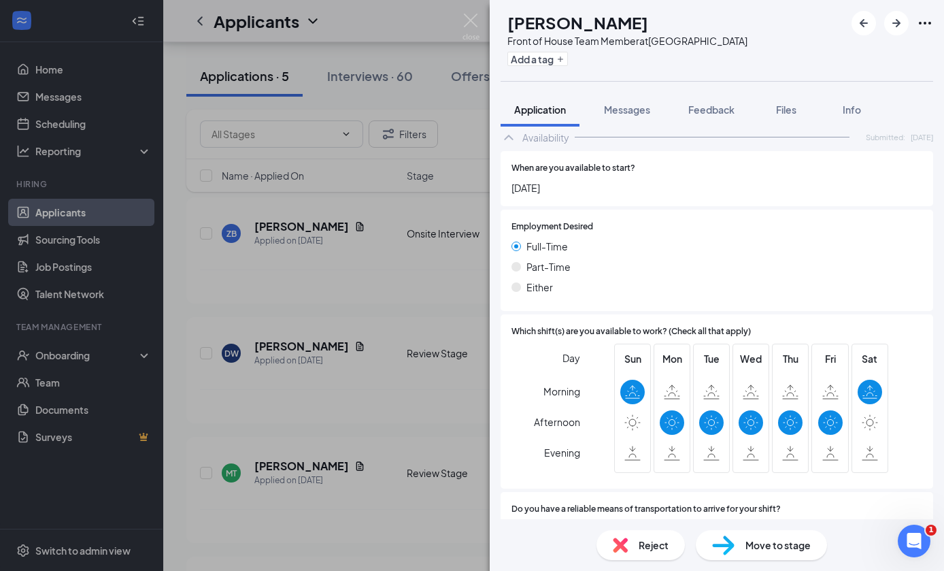
scroll to position [892, 0]
click at [732, 537] on img at bounding box center [723, 545] width 22 height 20
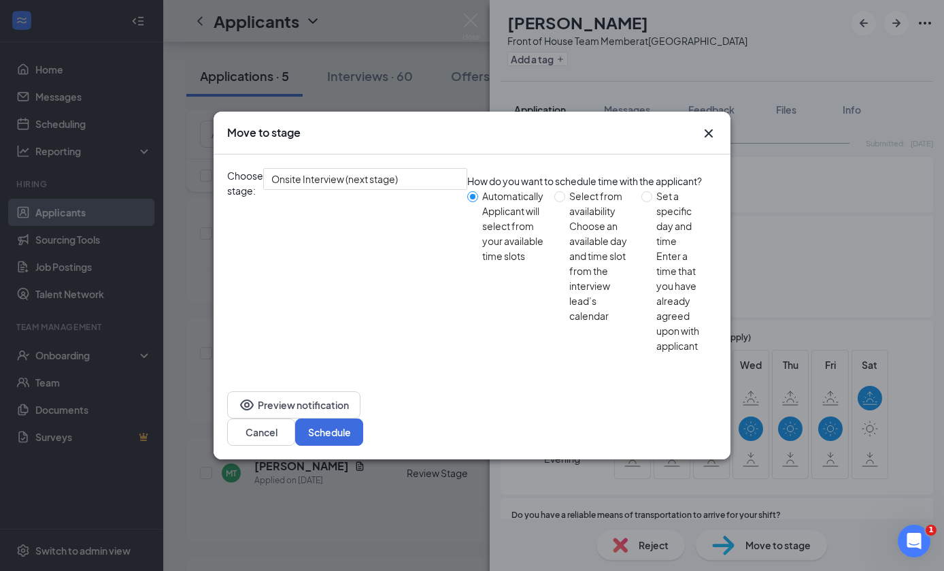
click at [718, 214] on div "Choose stage: Onsite Interview (next stage) How do you want to schedule time wi…" at bounding box center [472, 265] width 517 height 223
click at [710, 137] on icon "Cross" at bounding box center [709, 133] width 8 height 8
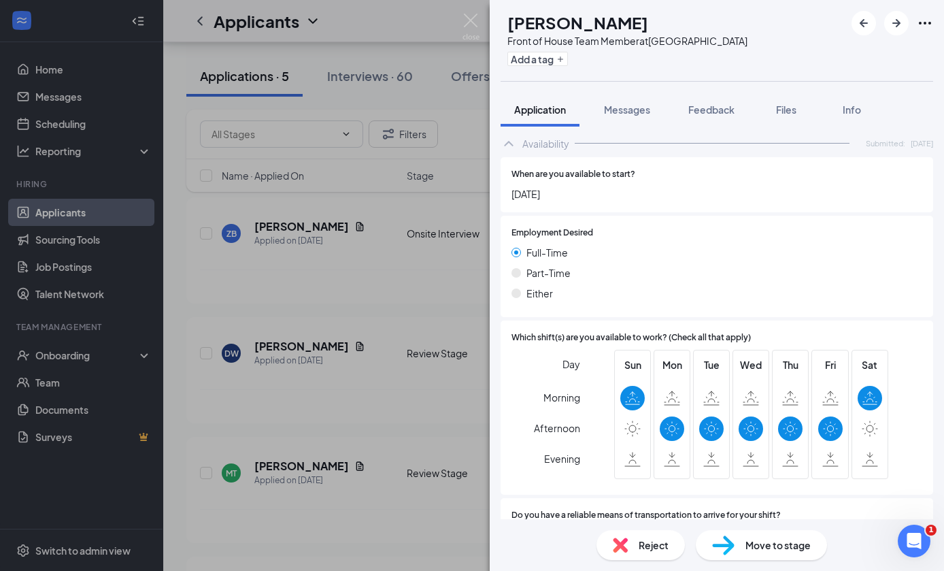
click at [613, 550] on img at bounding box center [620, 544] width 15 height 15
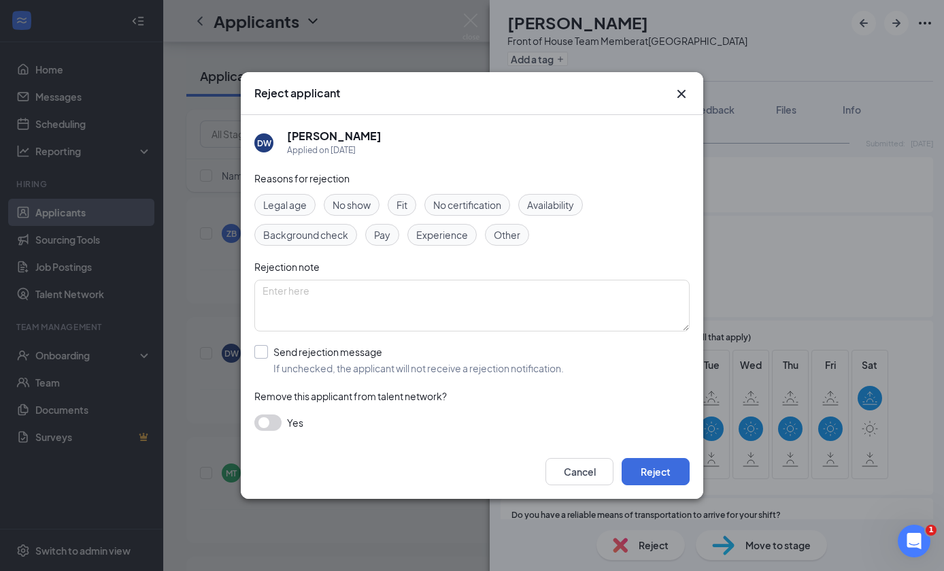
click at [470, 351] on div "Send rejection message" at bounding box center [418, 352] width 290 height 14
click at [470, 351] on input "Send rejection message If unchecked, the applicant will not receive a rejection…" at bounding box center [408, 360] width 309 height 30
checkbox input "true"
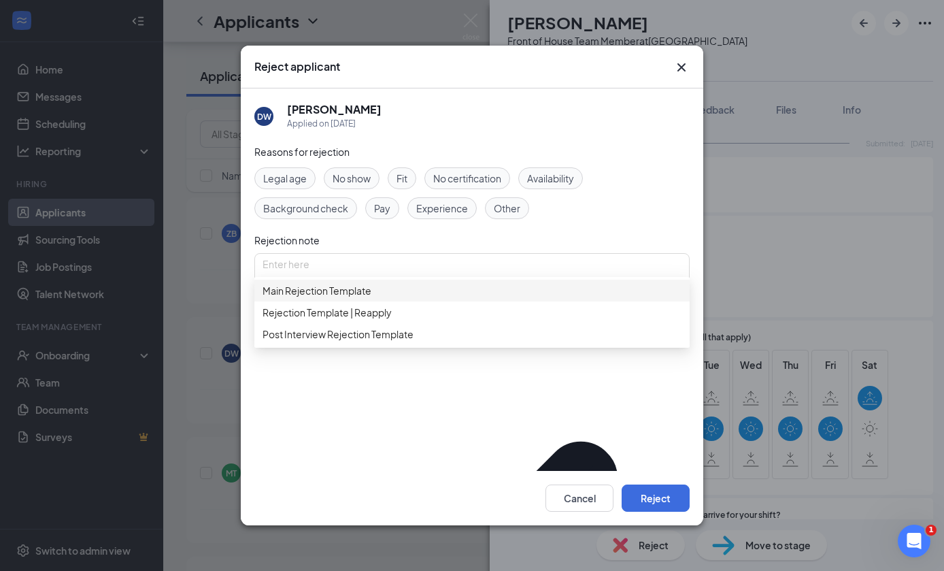
click at [450, 280] on div "Main Rejection Template" at bounding box center [471, 291] width 435 height 22
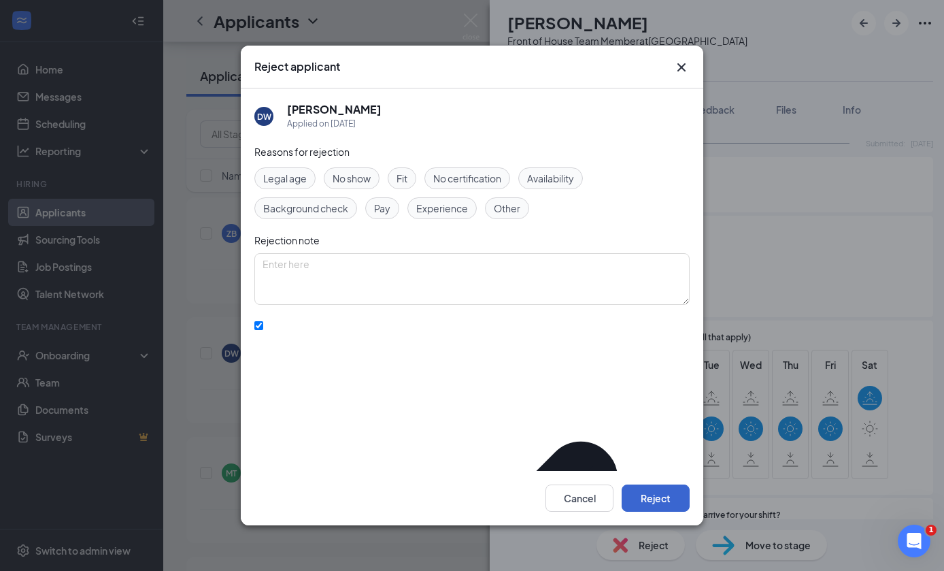
click at [670, 504] on button "Reject" at bounding box center [656, 497] width 68 height 27
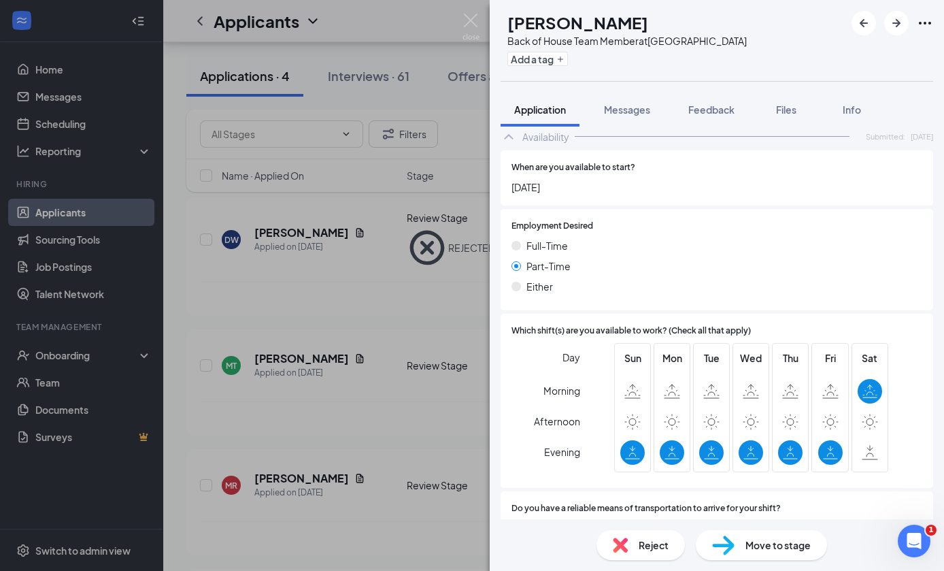
scroll to position [862, 0]
click at [632, 545] on div "Reject" at bounding box center [640, 545] width 88 height 30
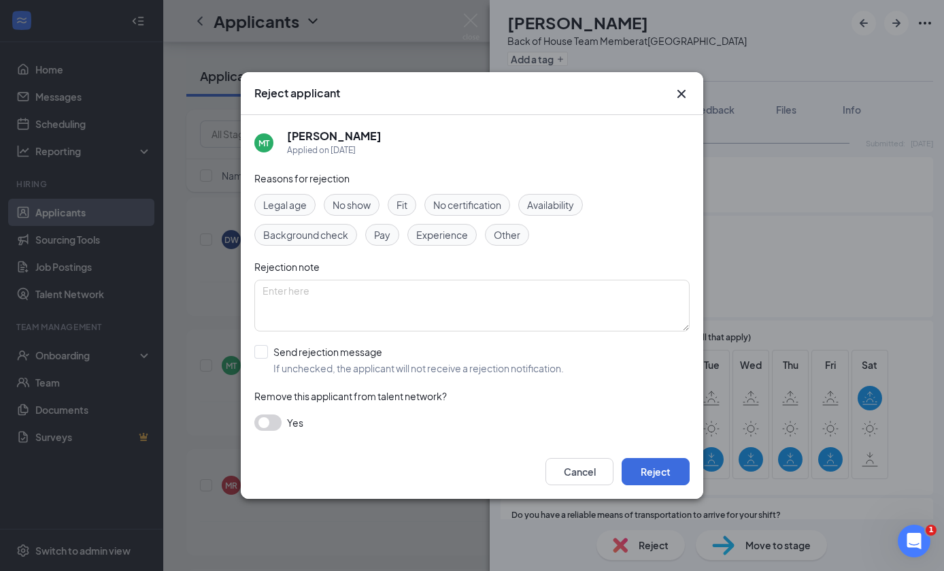
click at [645, 369] on div "Send rejection message If unchecked, the applicant will not receive a rejection…" at bounding box center [471, 360] width 435 height 30
click at [265, 350] on input "Send rejection message If unchecked, the applicant will not receive a rejection…" at bounding box center [408, 360] width 309 height 30
checkbox input "true"
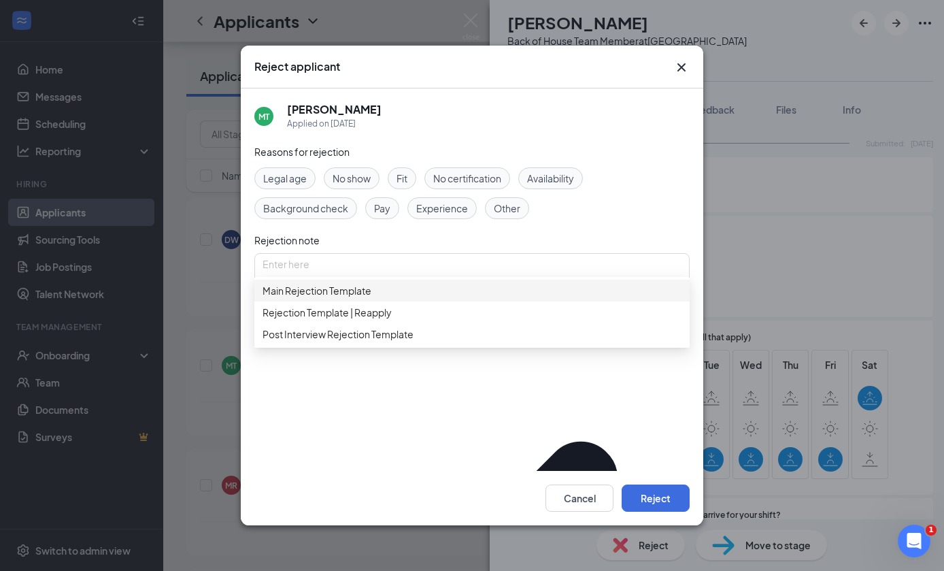
click at [471, 280] on div "Main Rejection Template" at bounding box center [471, 291] width 435 height 22
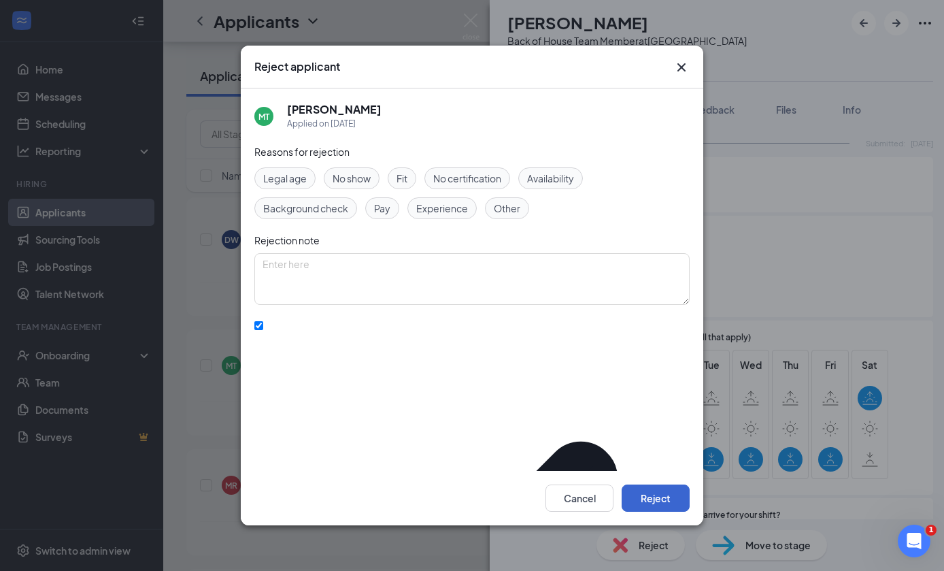
click at [659, 507] on button "Reject" at bounding box center [656, 497] width 68 height 27
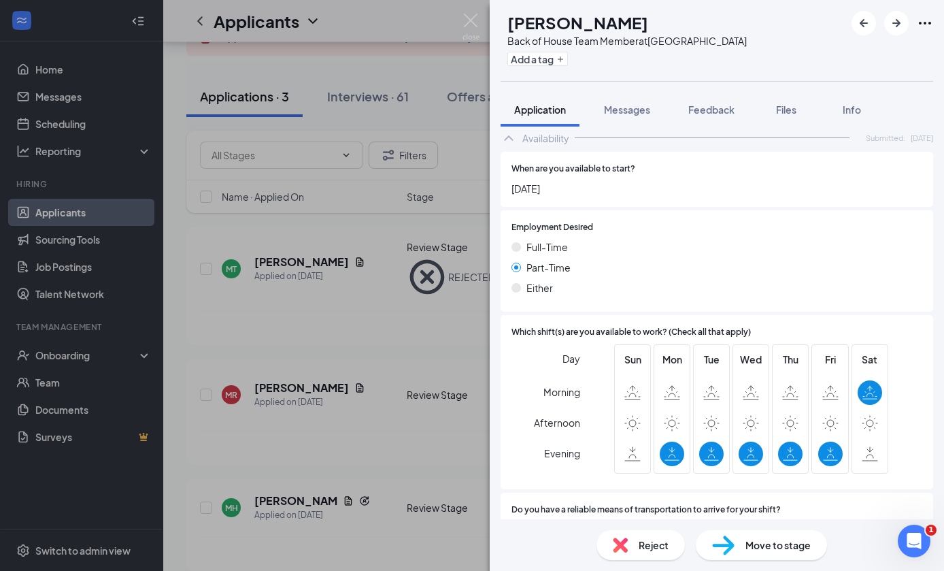
scroll to position [862, 0]
click at [622, 540] on img at bounding box center [620, 544] width 15 height 15
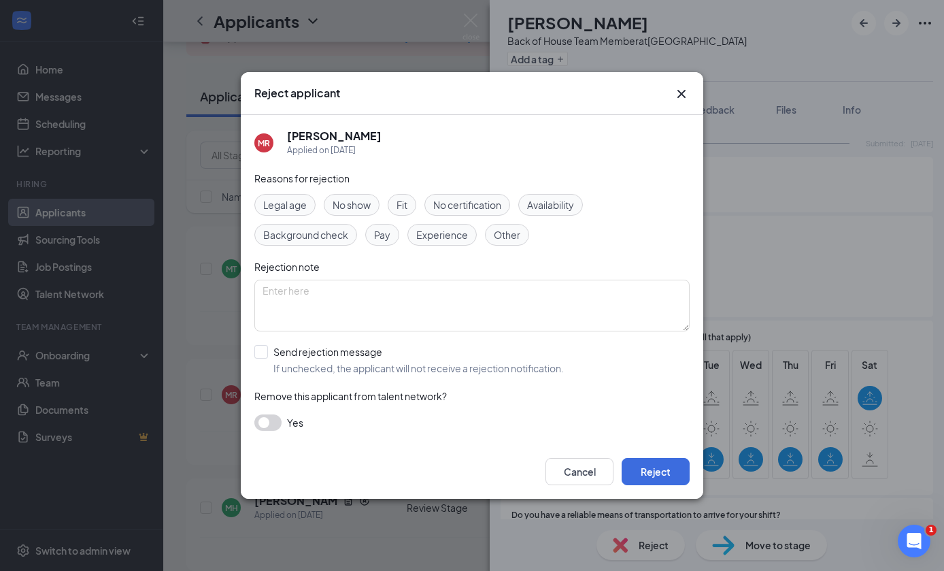
click at [604, 361] on div "Send rejection message If unchecked, the applicant will not receive a rejection…" at bounding box center [471, 360] width 435 height 30
click at [269, 350] on label "Send rejection message If unchecked, the applicant will not receive a rejection…" at bounding box center [408, 360] width 309 height 30
click at [269, 350] on input "Send rejection message If unchecked, the applicant will not receive a rejection…" at bounding box center [408, 360] width 309 height 30
checkbox input "true"
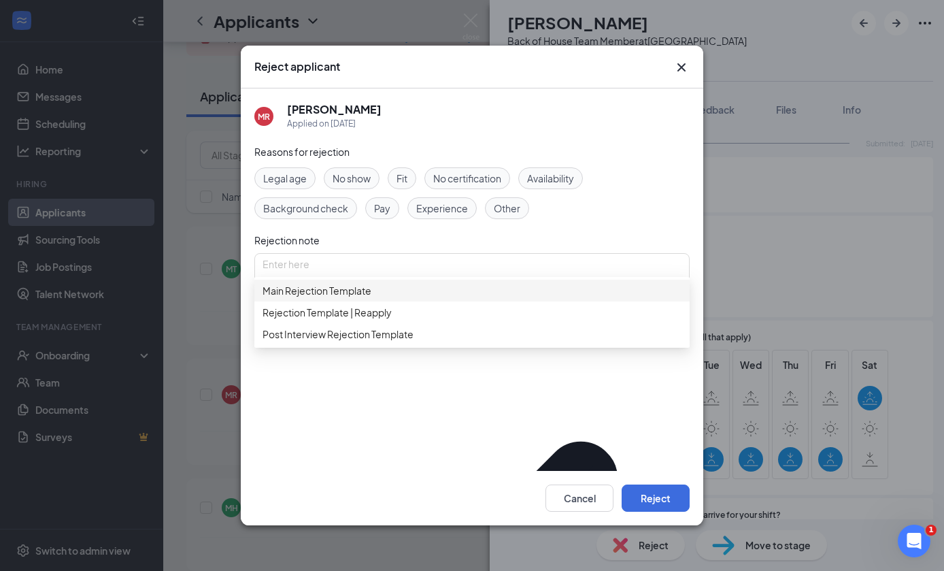
click at [428, 289] on span "Main Rejection Template" at bounding box center [472, 290] width 419 height 15
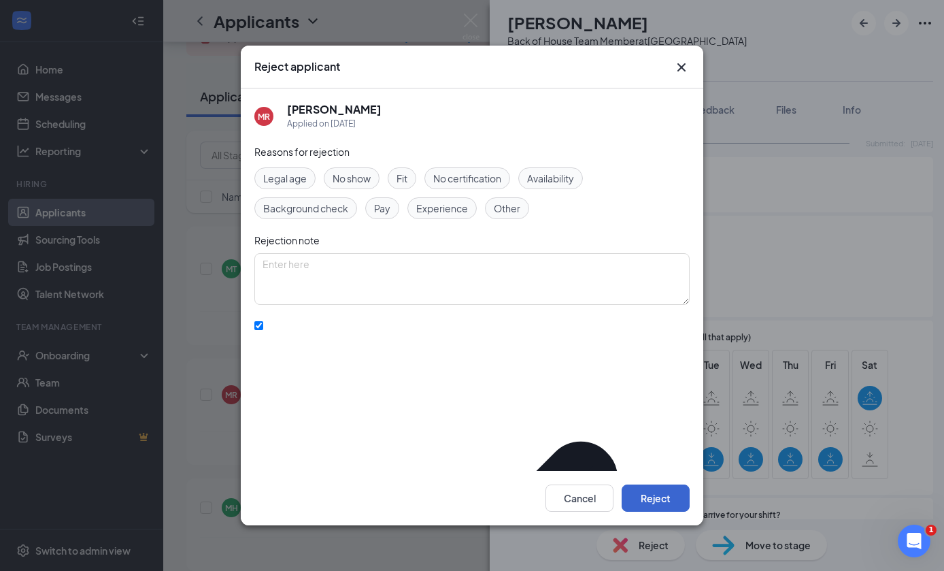
click at [648, 505] on button "Reject" at bounding box center [656, 497] width 68 height 27
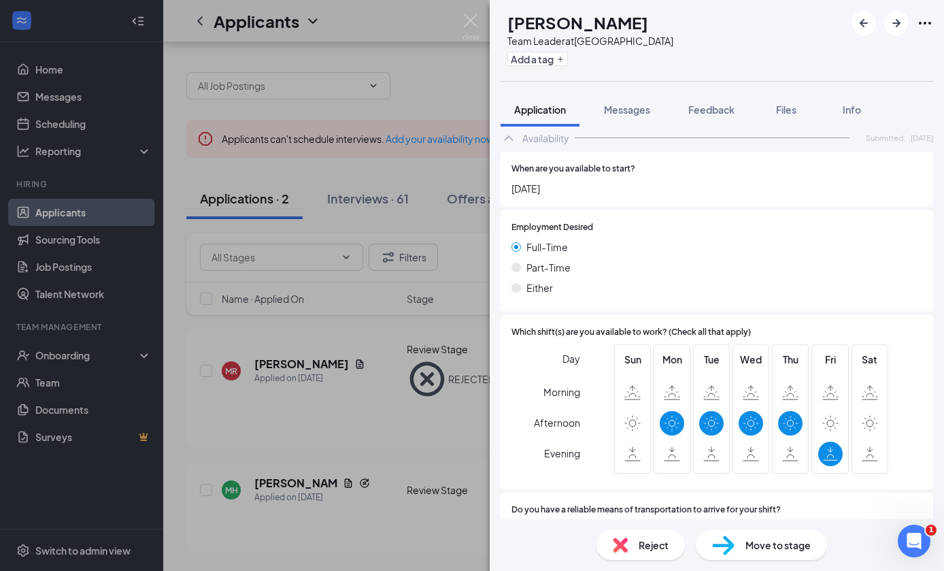
scroll to position [51, 0]
click at [631, 541] on div "Reject" at bounding box center [640, 545] width 88 height 30
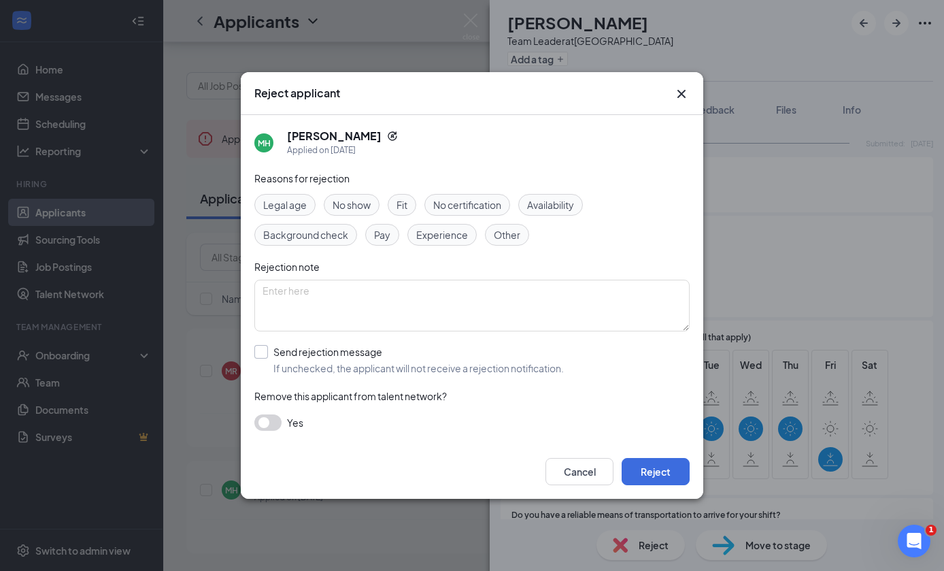
click at [380, 359] on div "Send rejection message If unchecked, the applicant will not receive a rejection…" at bounding box center [418, 360] width 290 height 30
click at [380, 359] on input "Send rejection message If unchecked, the applicant will not receive a rejection…" at bounding box center [408, 360] width 309 height 30
checkbox input "true"
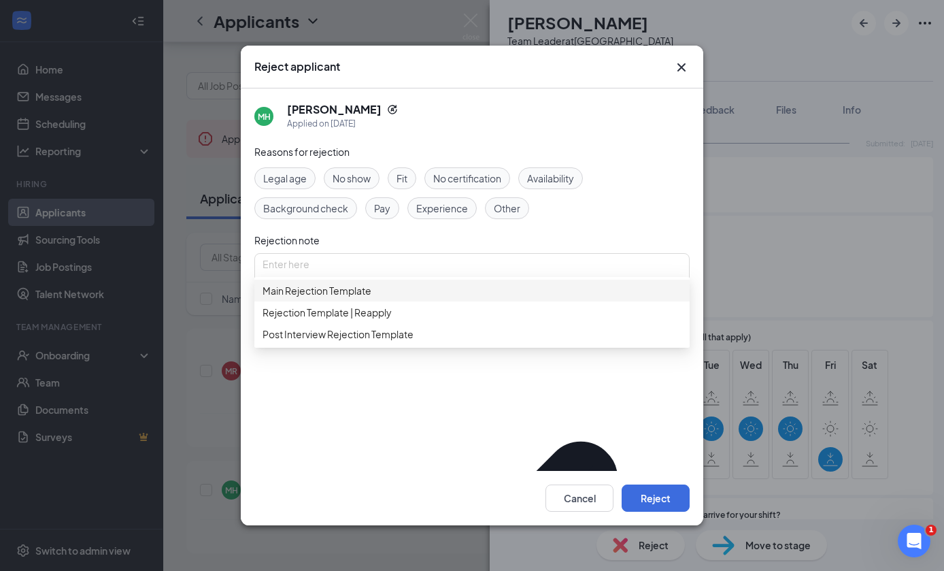
click at [450, 283] on span "Main Rejection Template" at bounding box center [472, 290] width 419 height 15
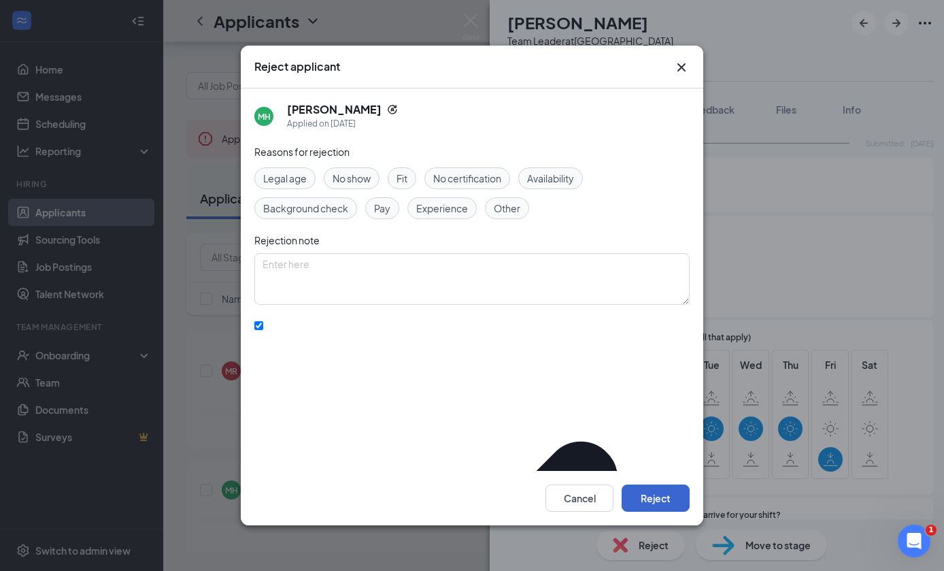
click at [677, 511] on button "Reject" at bounding box center [656, 497] width 68 height 27
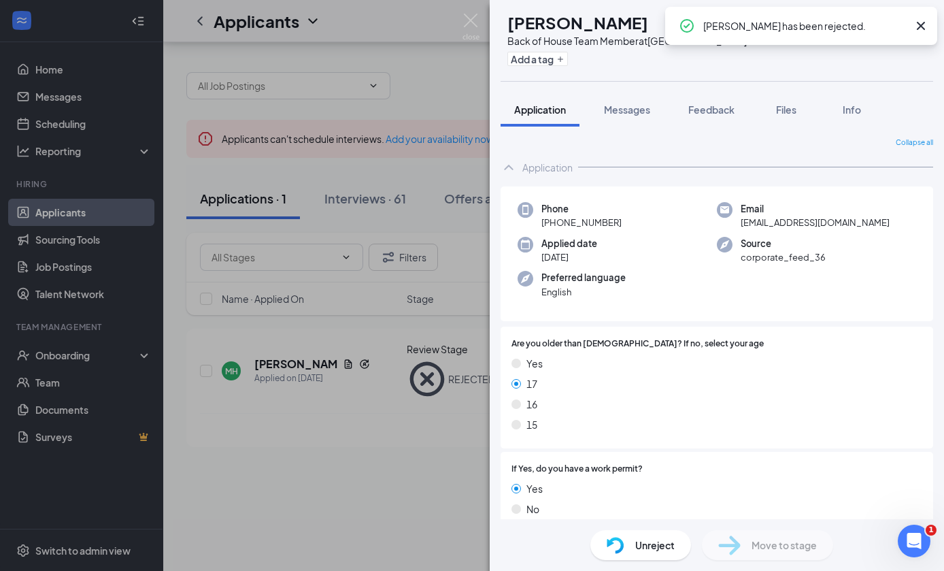
click at [433, 271] on div "[PERSON_NAME] Back of House Team Member at [GEOGRAPHIC_DATA] Add a tag Applicat…" at bounding box center [472, 285] width 944 height 571
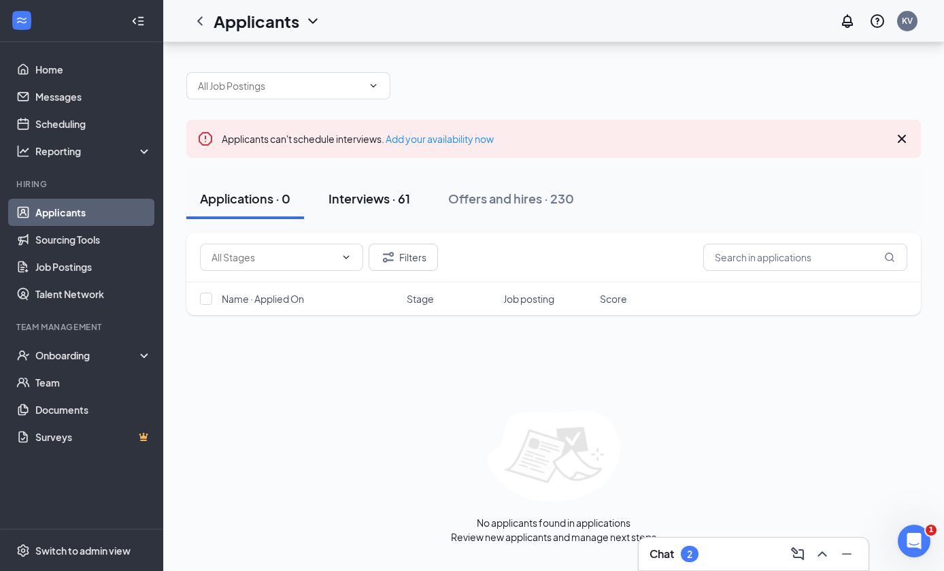
click at [362, 190] on div "Interviews · 61" at bounding box center [370, 198] width 82 height 17
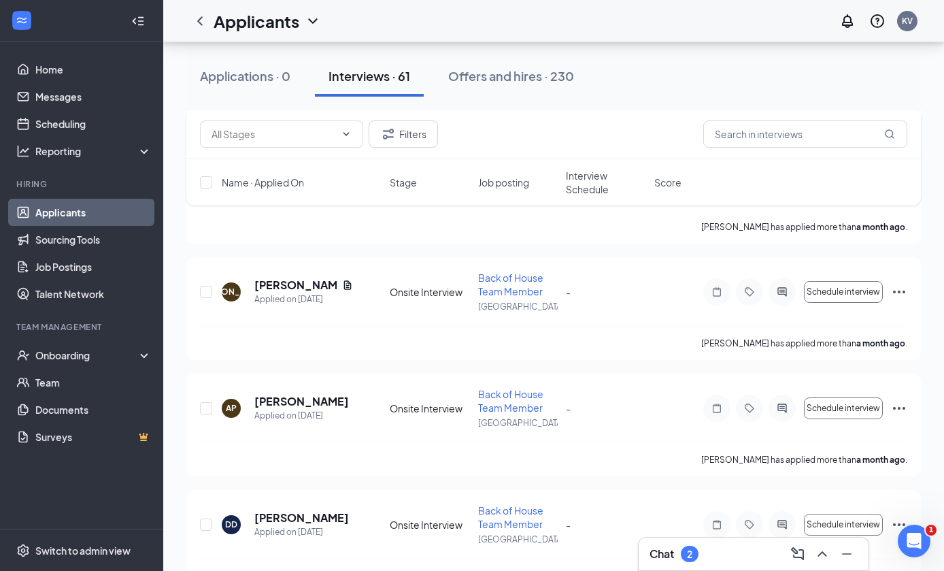
scroll to position [6690, 0]
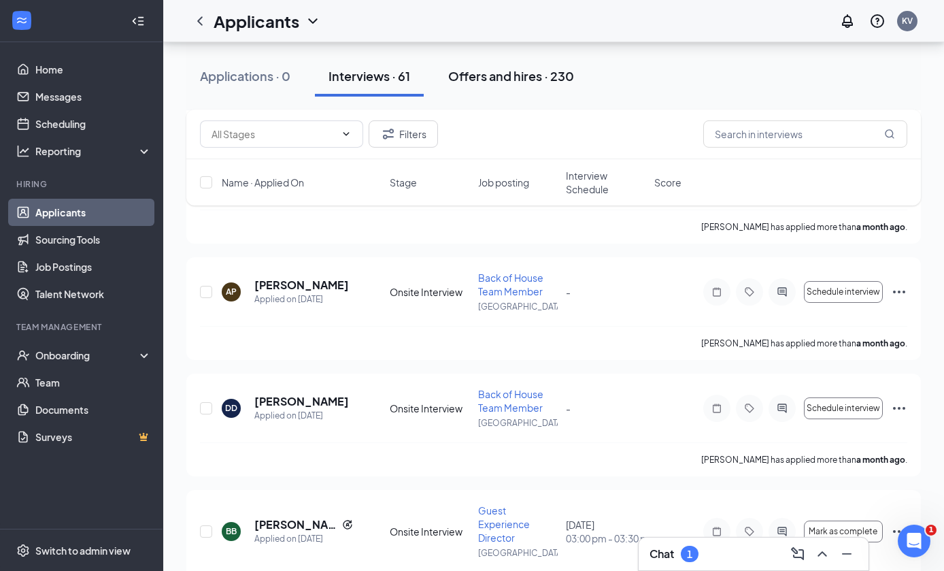
click at [528, 66] on button "Offers and hires · 230" at bounding box center [511, 76] width 153 height 41
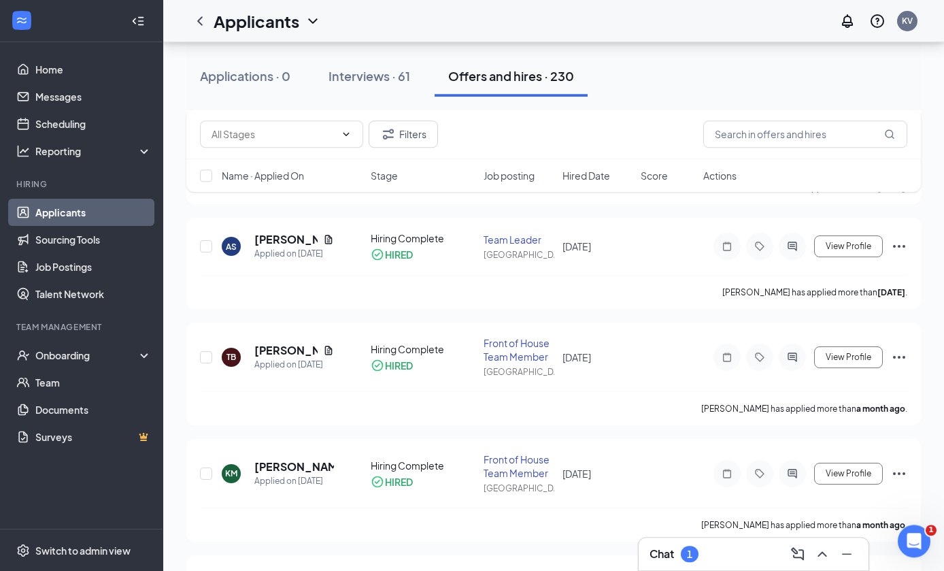
scroll to position [343, 0]
click at [690, 559] on div "1" at bounding box center [689, 554] width 5 height 12
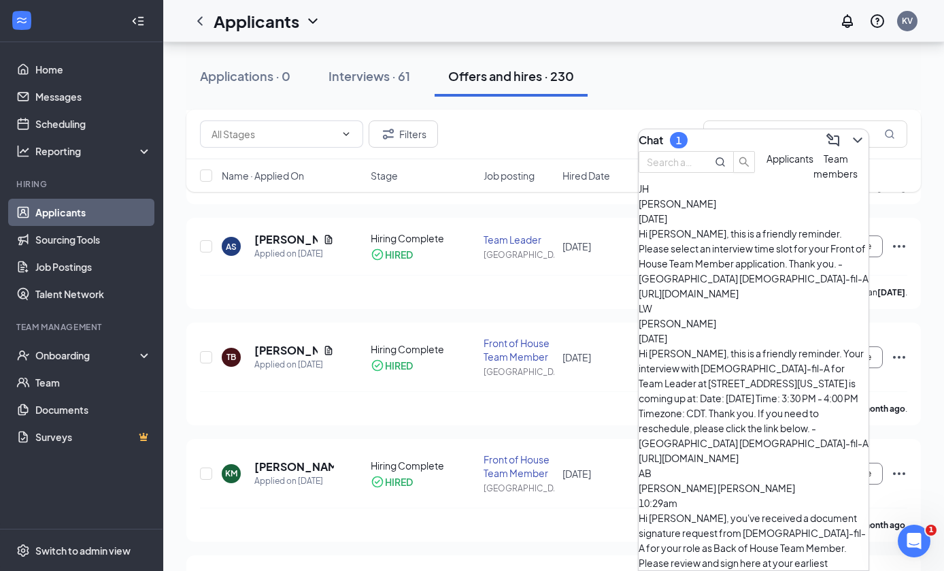
click at [792, 226] on div "[PERSON_NAME] [DATE]" at bounding box center [754, 211] width 230 height 30
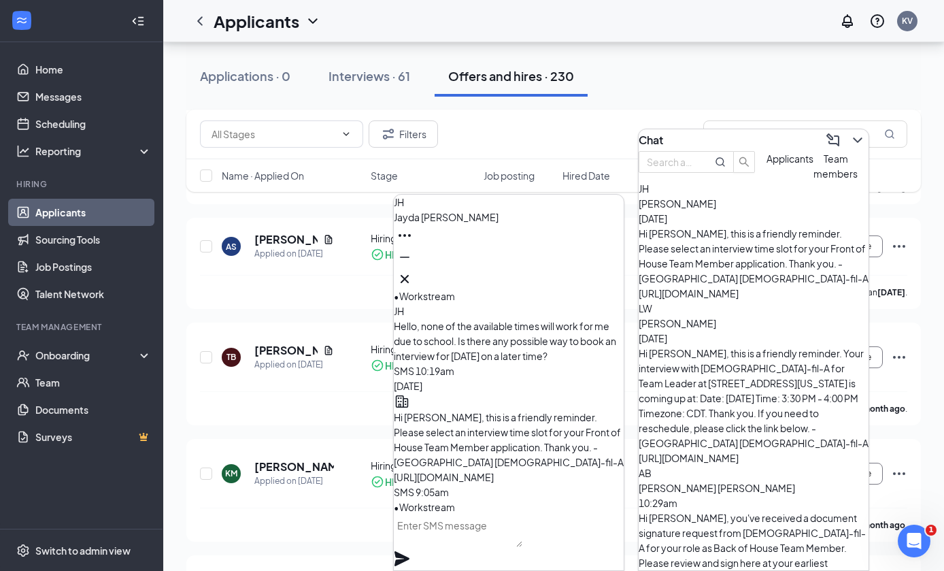
click at [416, 268] on button at bounding box center [405, 279] width 22 height 22
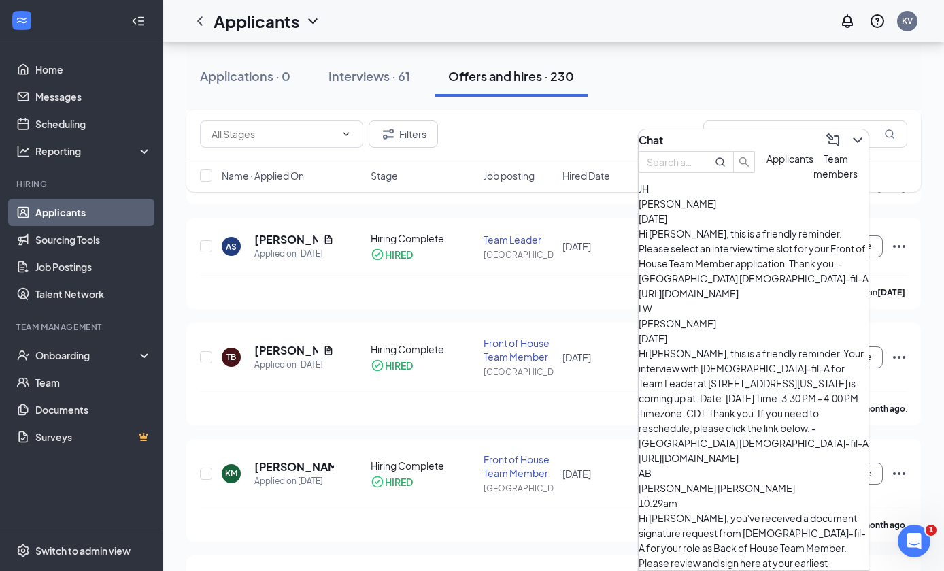
click at [739, 256] on div "Hi [PERSON_NAME], this is a friendly reminder. Please select an interview time …" at bounding box center [754, 263] width 230 height 75
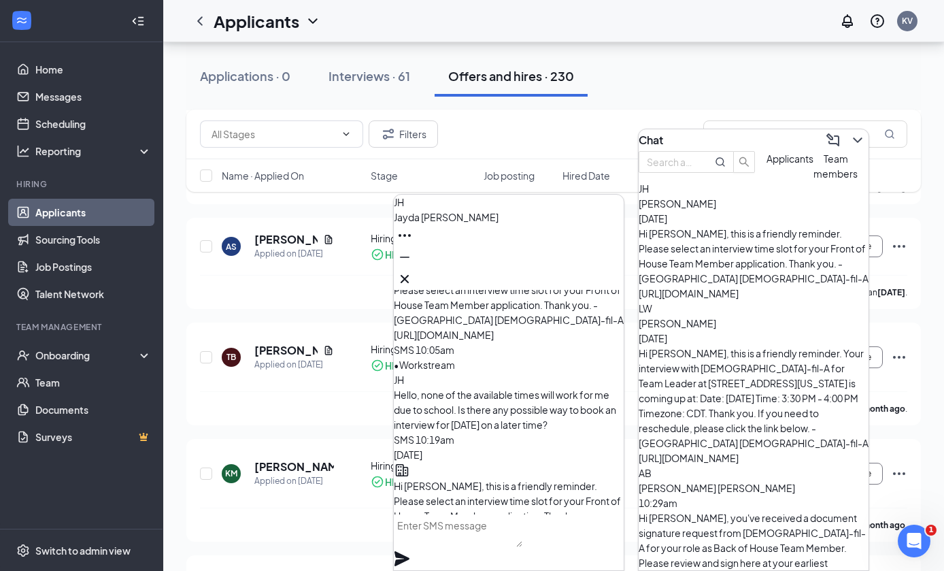
scroll to position [-73, 0]
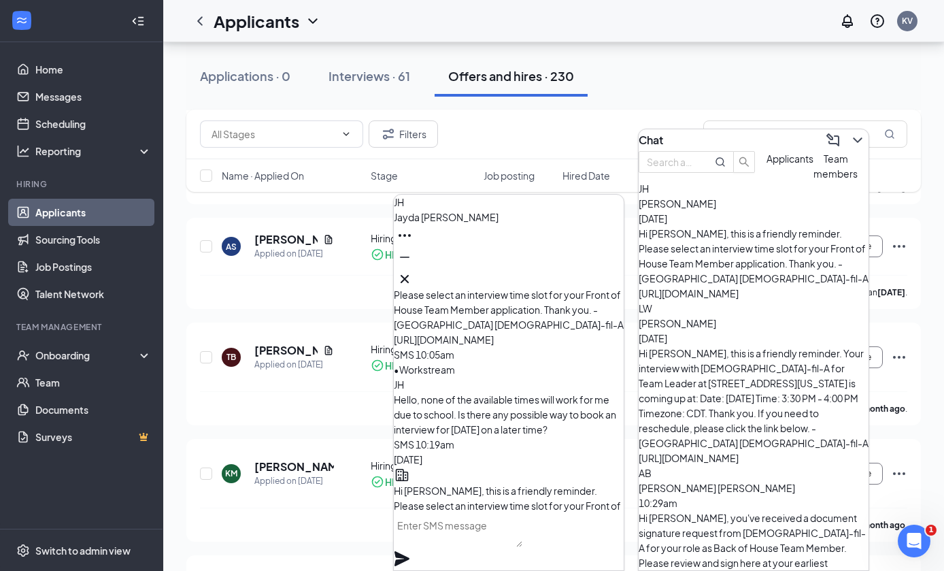
click at [518, 537] on textarea at bounding box center [458, 530] width 129 height 33
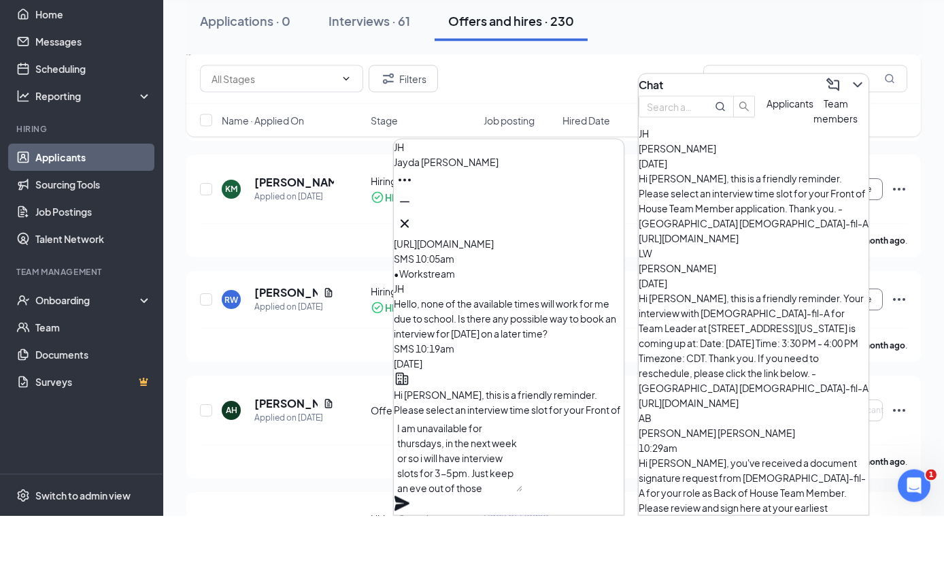
scroll to position [15, 0]
type textarea "I am unavailable for thursdays, in the next week or so i will have interview sl…"
click at [619, 473] on div "I am unavailable for thursdays, in the next week or so i will have interview sl…" at bounding box center [509, 521] width 230 height 97
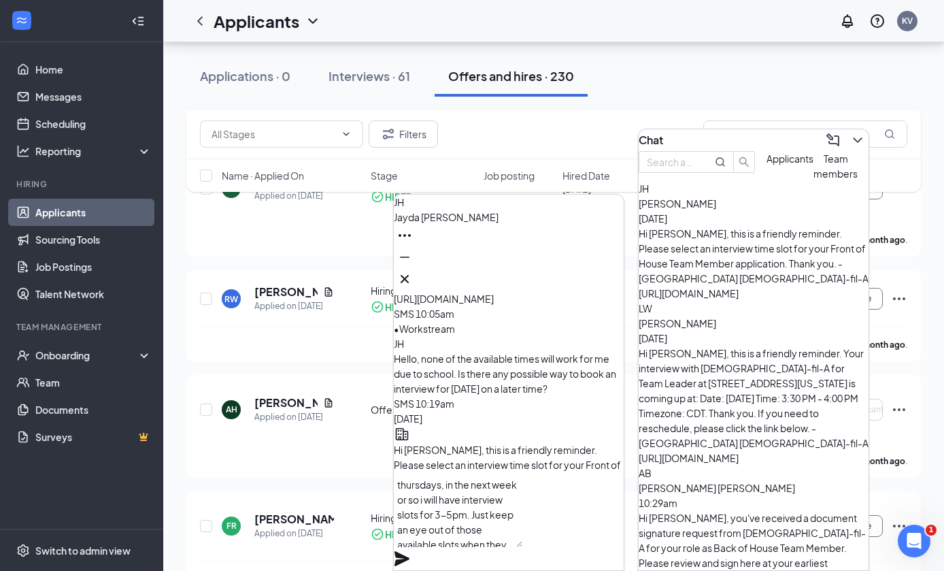
click at [409, 551] on icon "Plane" at bounding box center [401, 558] width 15 height 15
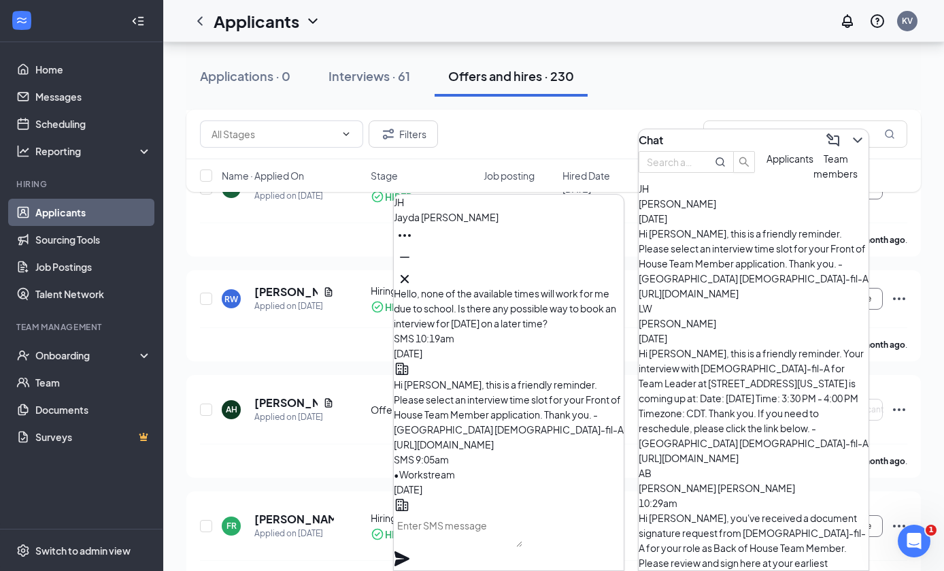
scroll to position [0, 0]
click at [416, 271] on button at bounding box center [405, 279] width 22 height 22
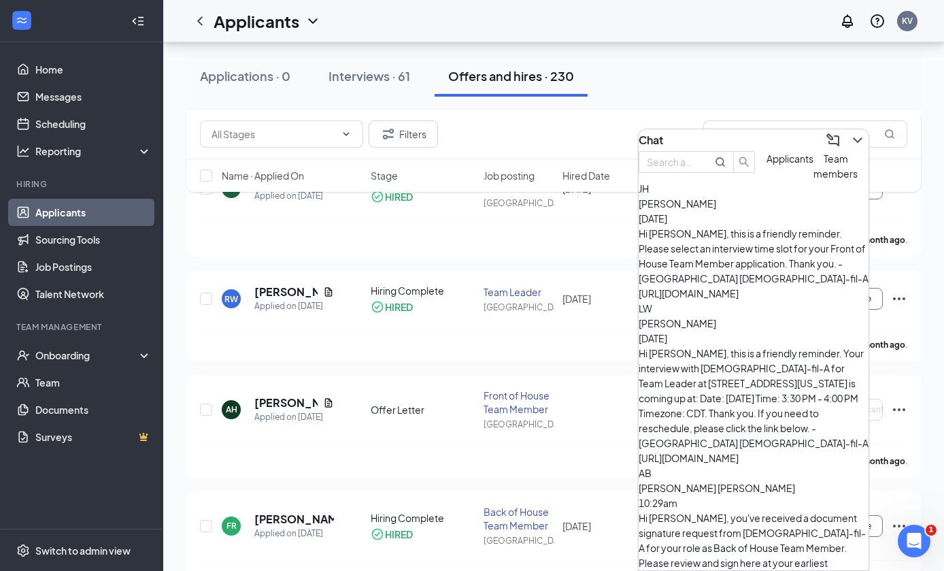
click at [849, 132] on icon "ChevronDown" at bounding box center [857, 140] width 16 height 16
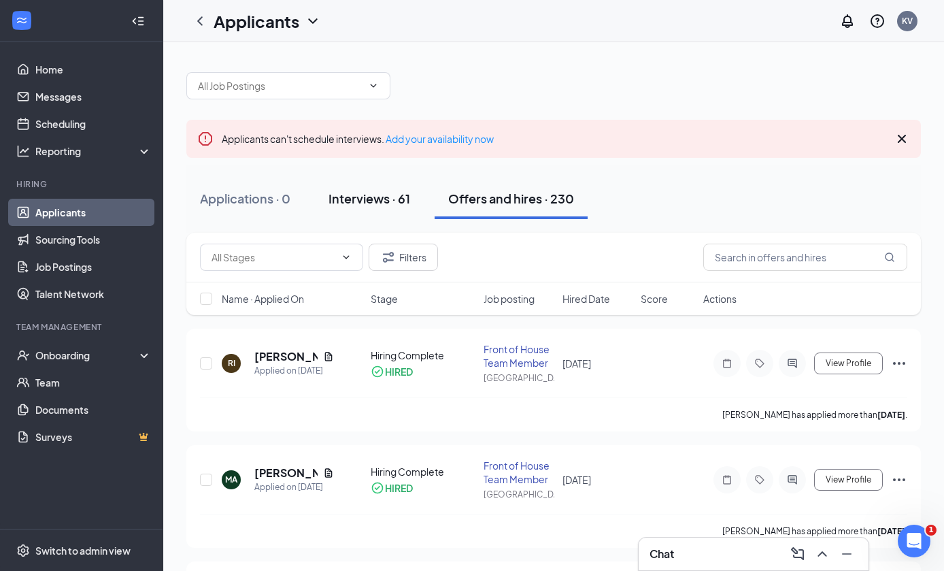
click at [369, 198] on div "Interviews · 61" at bounding box center [370, 198] width 82 height 17
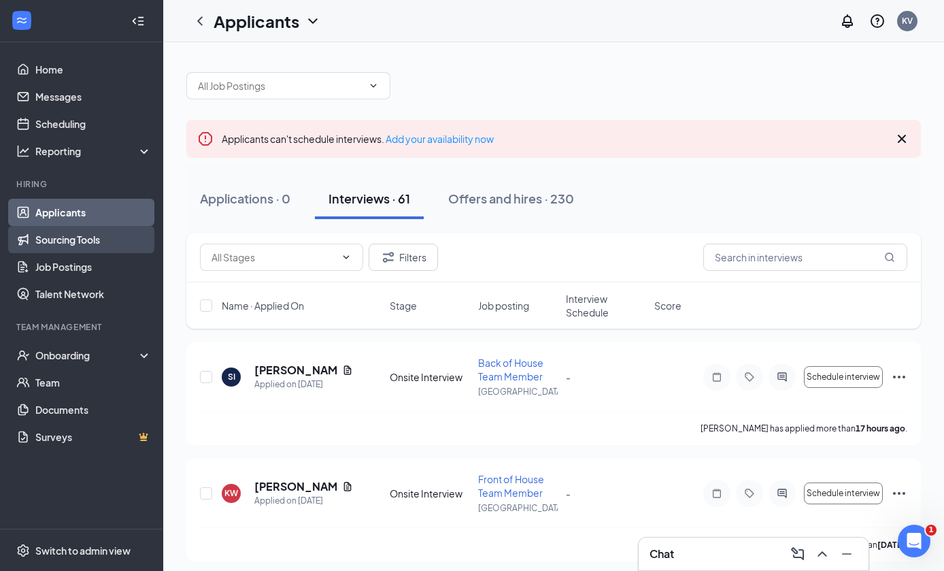
click at [48, 245] on link "Sourcing Tools" at bounding box center [93, 239] width 116 height 27
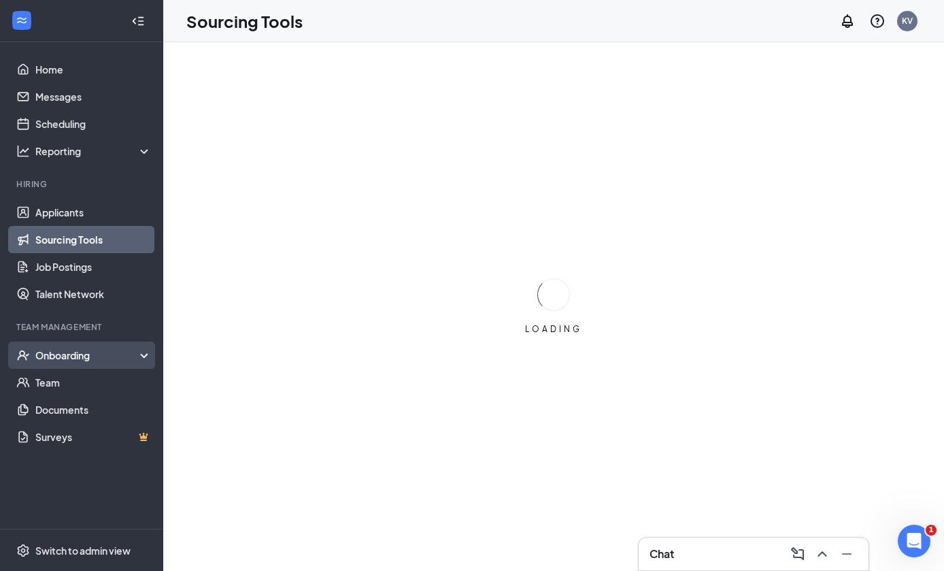
click at [51, 353] on div "Onboarding" at bounding box center [87, 355] width 105 height 14
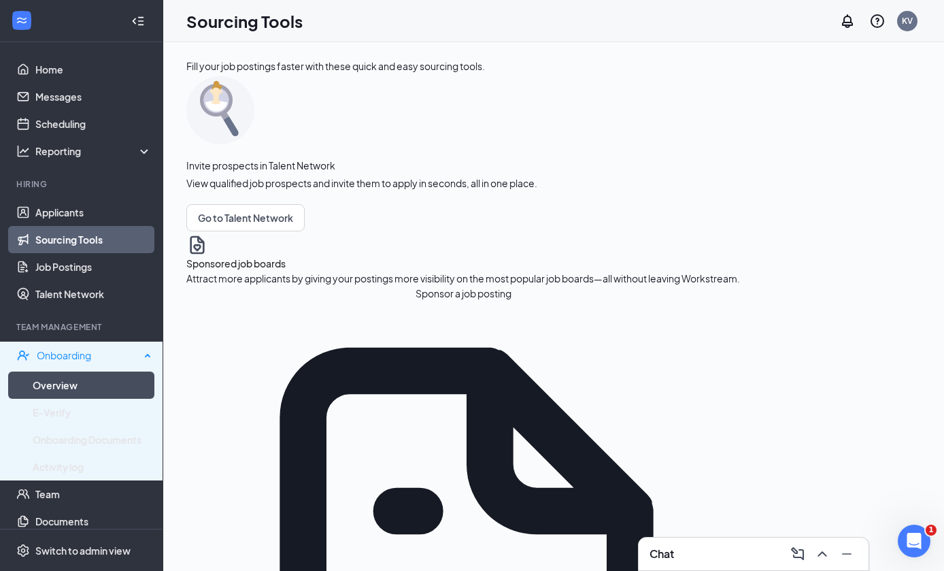
click at [42, 380] on link "Overview" at bounding box center [92, 384] width 119 height 27
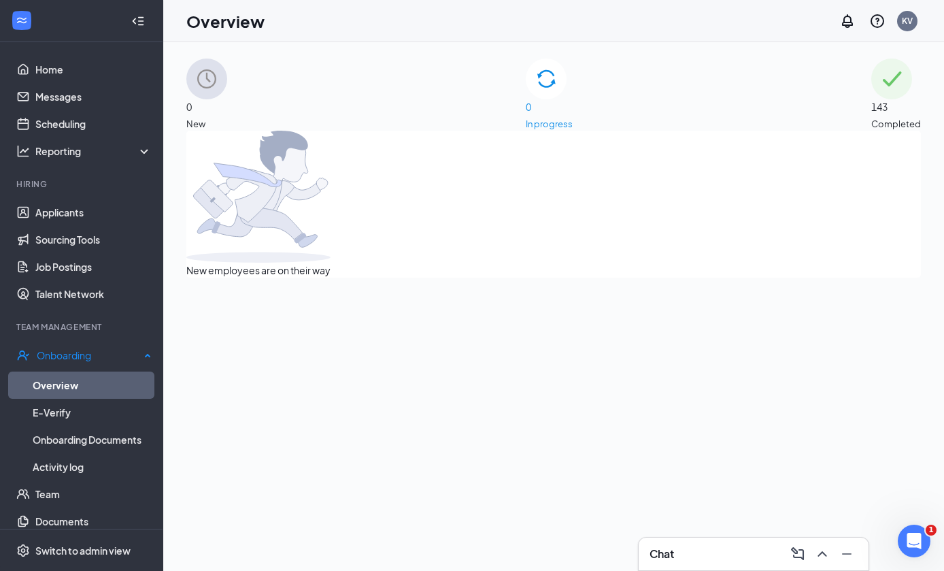
click at [41, 210] on link "Applicants" at bounding box center [93, 212] width 116 height 27
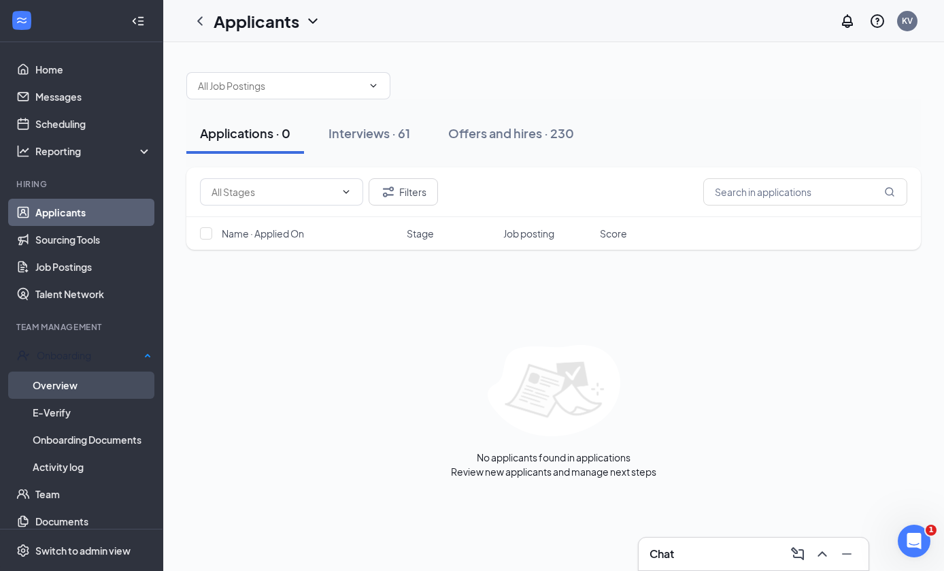
click at [405, 141] on div "Interviews · 61" at bounding box center [370, 132] width 82 height 17
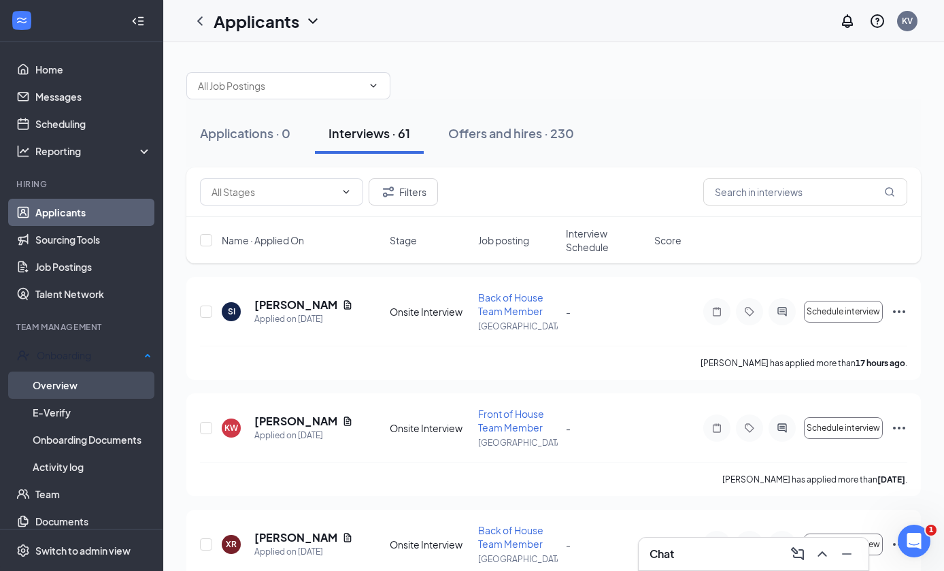
click at [394, 196] on icon "Filter" at bounding box center [388, 192] width 16 height 16
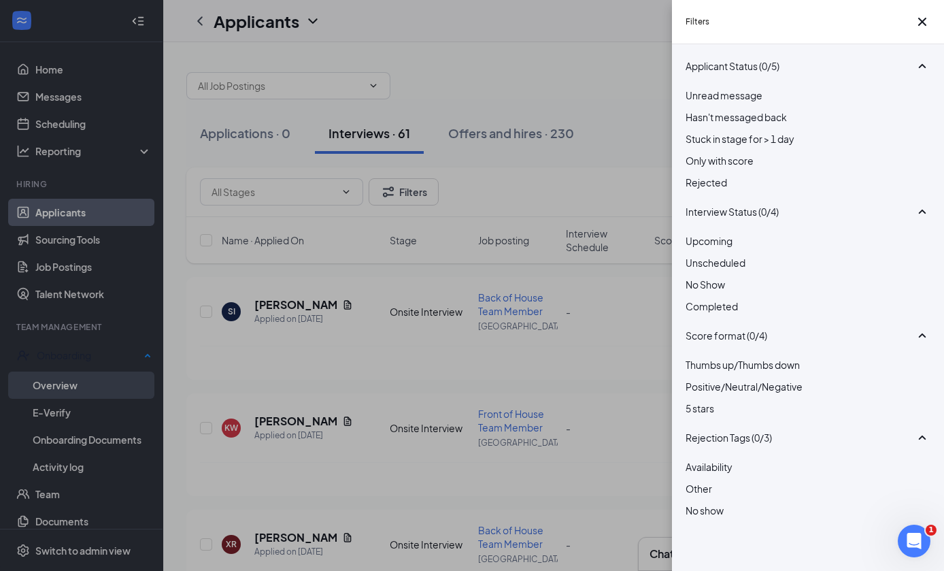
click at [698, 277] on div at bounding box center [808, 277] width 245 height 0
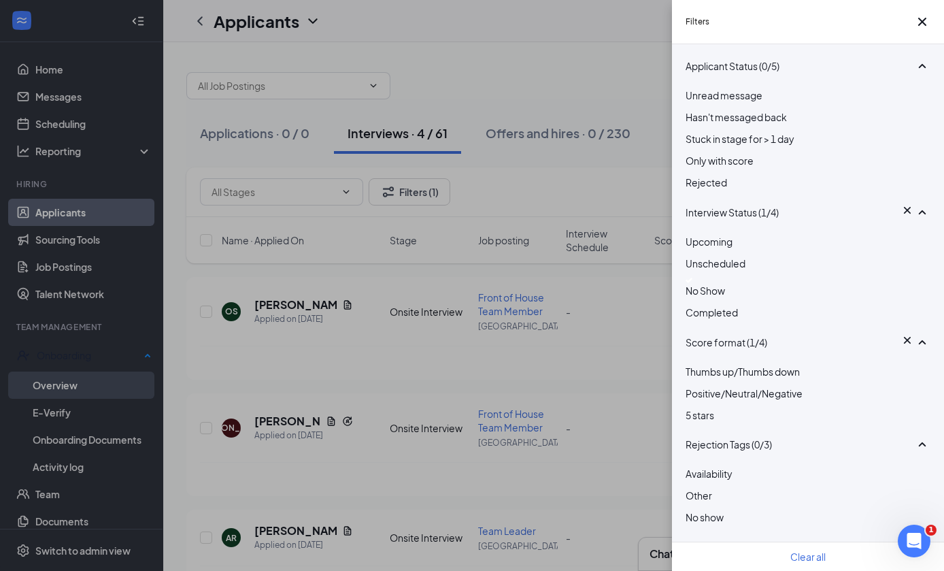
click at [637, 150] on div "Filters Applicant Status (0/5) Unread message Hasn't messaged back Stuck in sta…" at bounding box center [472, 285] width 944 height 571
click at [941, 19] on div "Filters" at bounding box center [808, 22] width 272 height 44
click at [921, 24] on icon "Cross" at bounding box center [922, 22] width 16 height 16
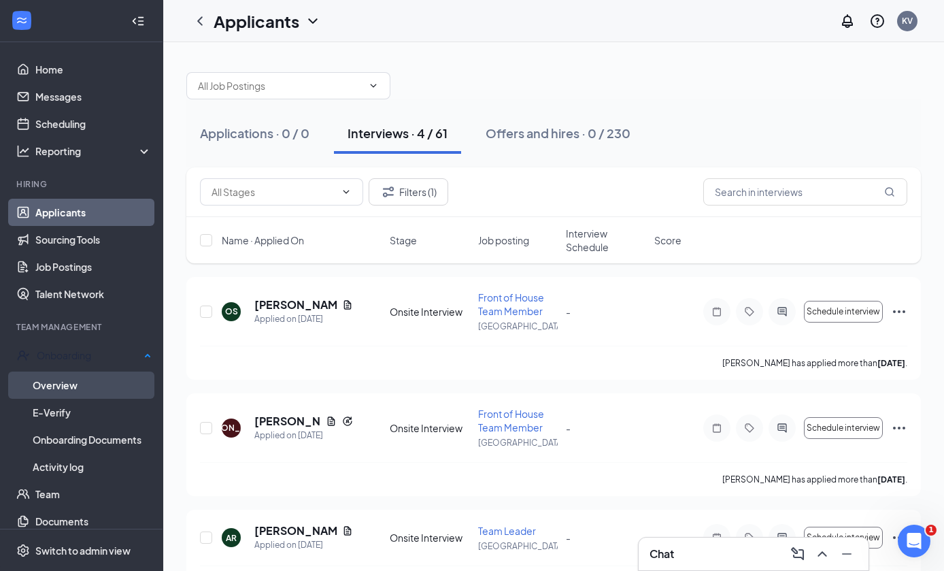
click at [900, 314] on icon "Ellipses" at bounding box center [899, 311] width 16 height 16
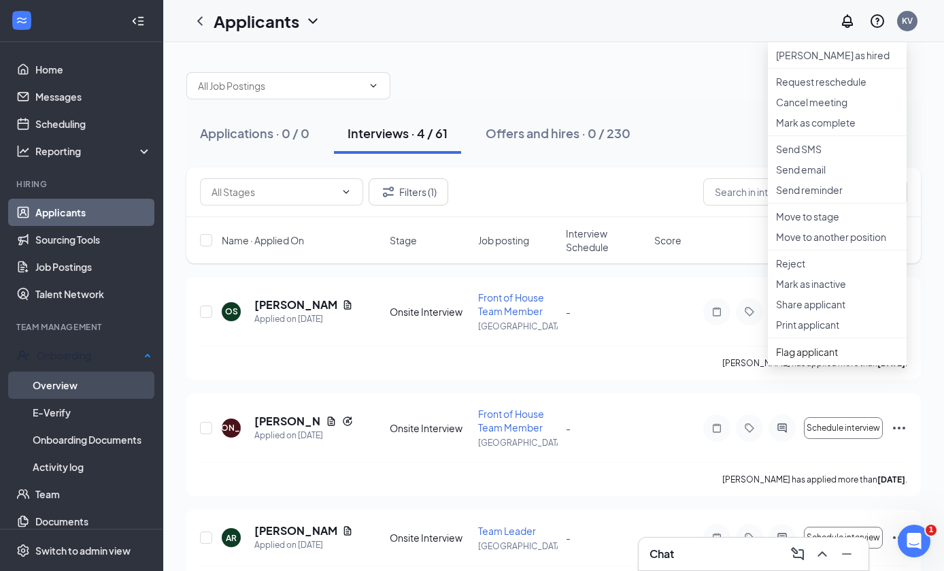
click at [849, 270] on p "Reject" at bounding box center [837, 263] width 122 height 14
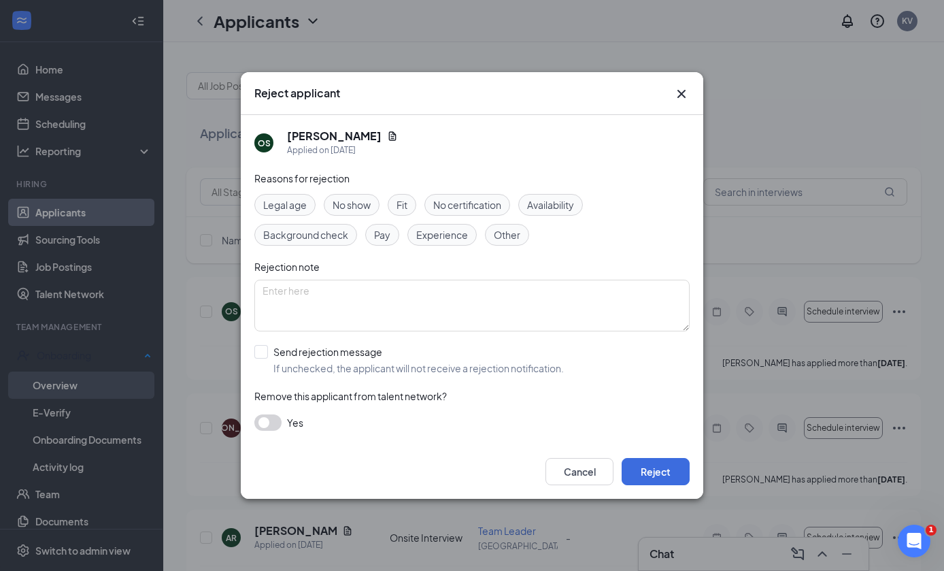
click at [273, 353] on label "Send rejection message If unchecked, the applicant will not receive a rejection…" at bounding box center [408, 360] width 309 height 30
click at [273, 353] on input "Send rejection message If unchecked, the applicant will not receive a rejection…" at bounding box center [408, 360] width 309 height 30
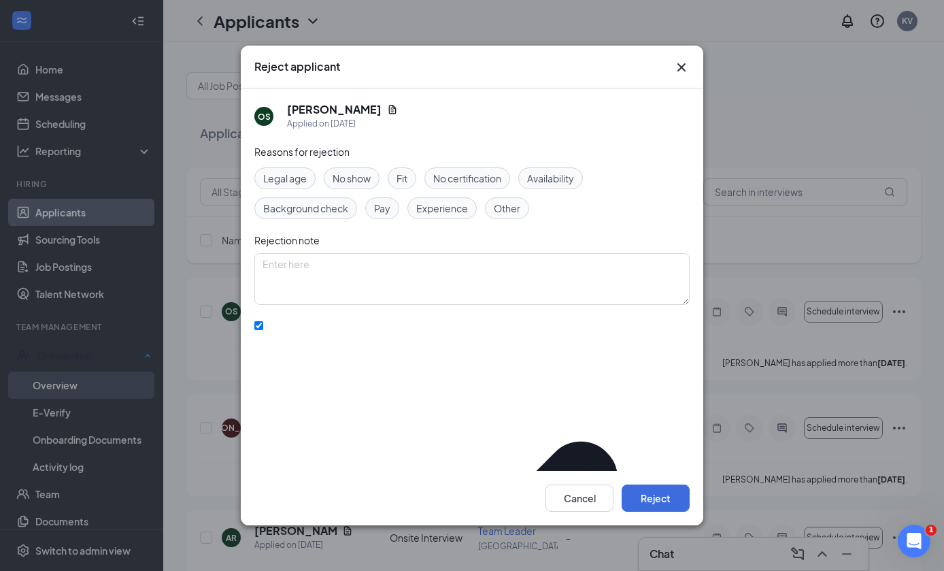
click at [345, 167] on div "No show" at bounding box center [352, 178] width 56 height 22
click at [371, 171] on span "No show" at bounding box center [352, 178] width 38 height 15
click at [260, 321] on input "Send rejection message If unchecked, the applicant will not receive a rejection…" at bounding box center [258, 325] width 9 height 9
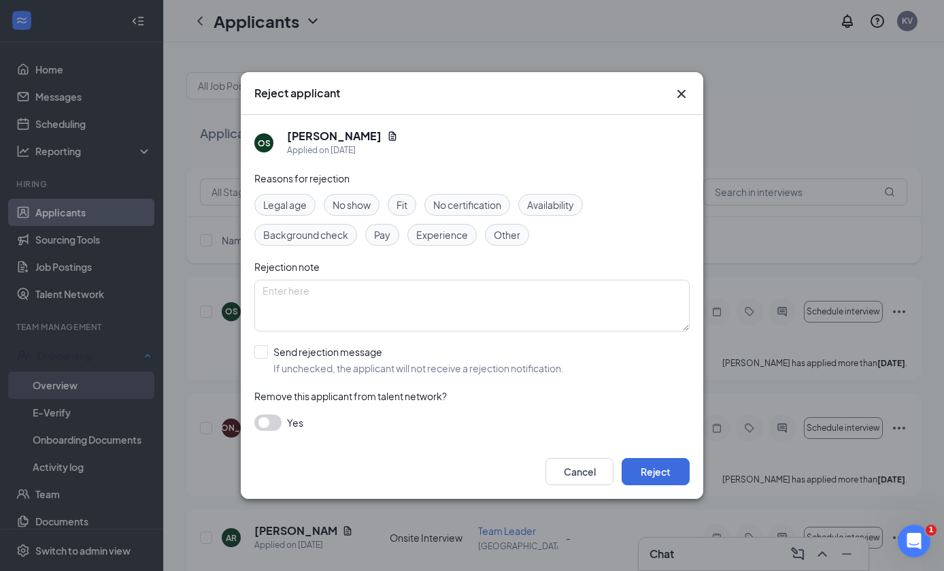
click at [358, 212] on span "No show" at bounding box center [352, 204] width 38 height 15
click at [267, 346] on div at bounding box center [261, 352] width 14 height 14
click at [267, 346] on input "Send rejection message If unchecked, the applicant will not receive a rejection…" at bounding box center [408, 360] width 309 height 30
checkbox input "true"
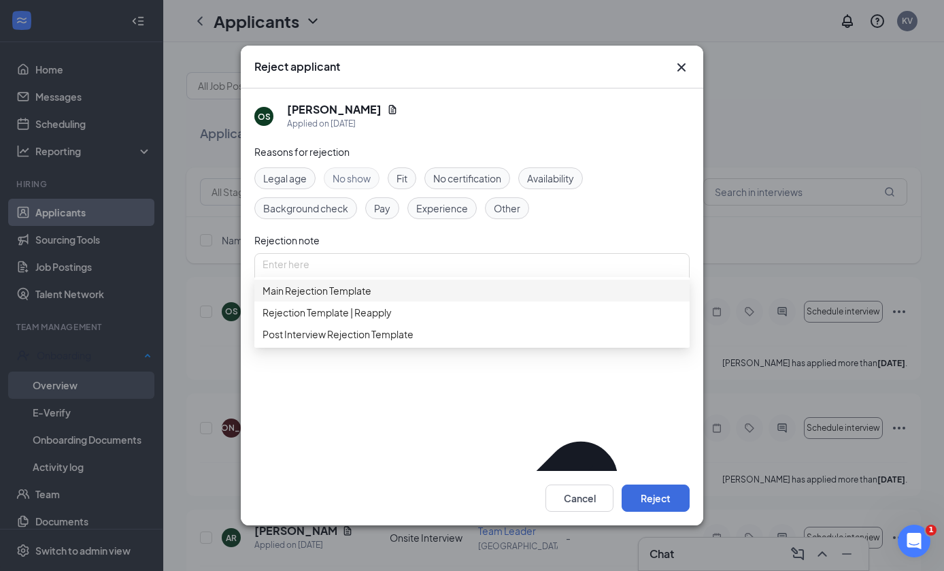
click at [496, 283] on span "Main Rejection Template" at bounding box center [472, 290] width 419 height 15
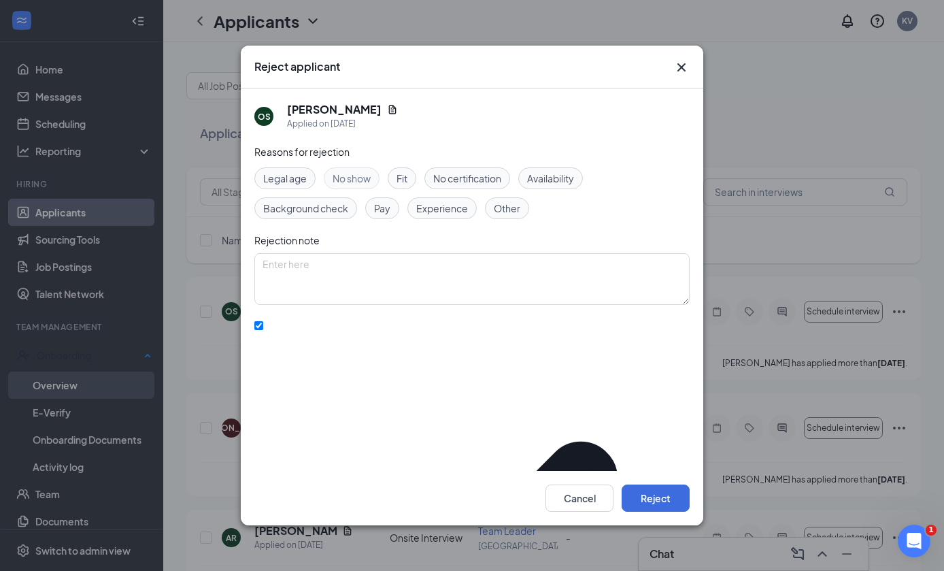
click at [664, 511] on button "Reject" at bounding box center [656, 497] width 68 height 27
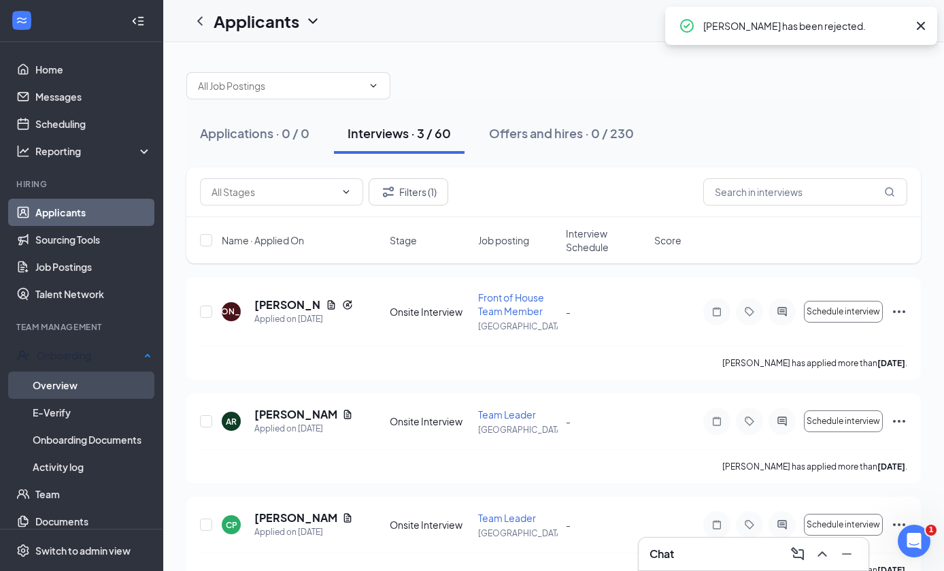
click at [899, 312] on icon "Ellipses" at bounding box center [899, 311] width 12 height 3
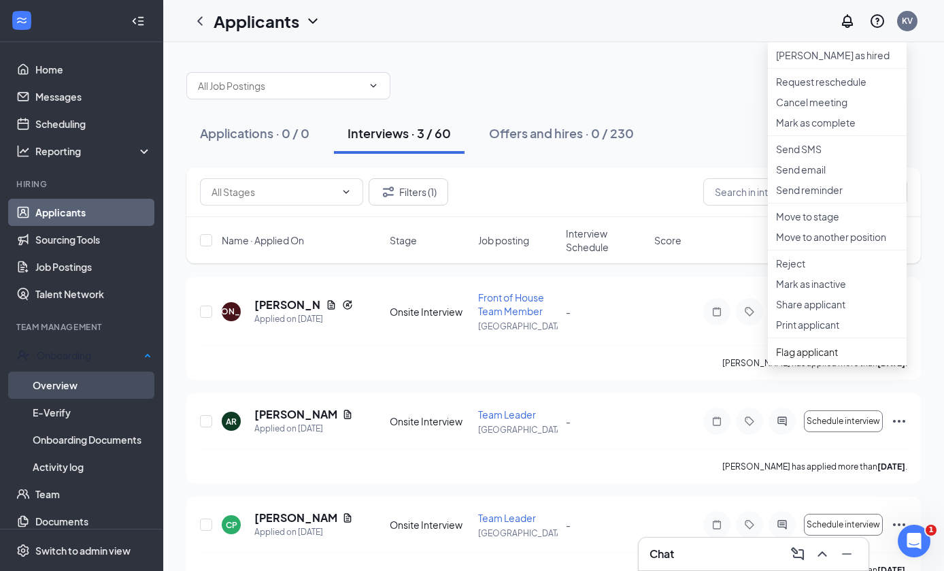
click at [839, 270] on p "Reject" at bounding box center [837, 263] width 122 height 14
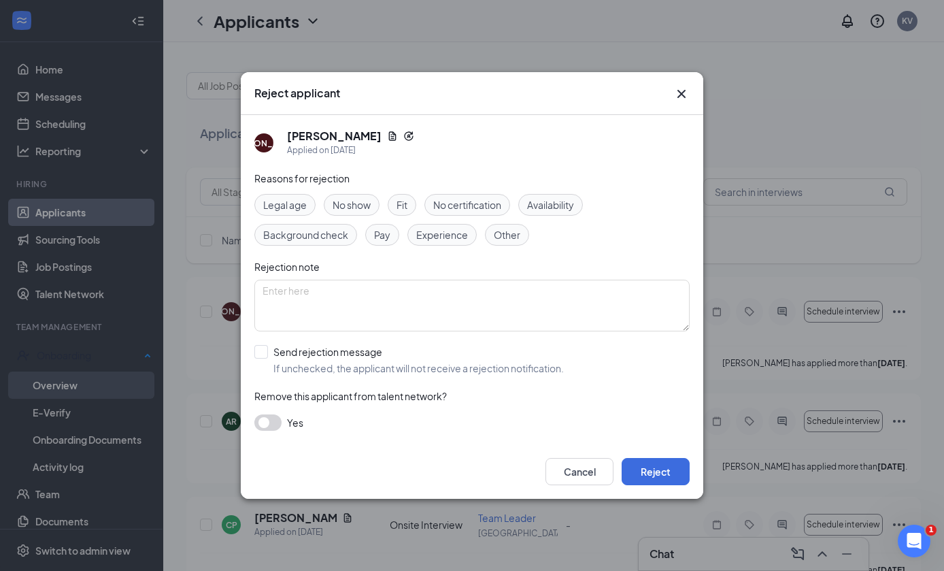
click at [369, 196] on div "No show" at bounding box center [352, 205] width 56 height 22
click at [681, 478] on button "Reject" at bounding box center [656, 471] width 68 height 27
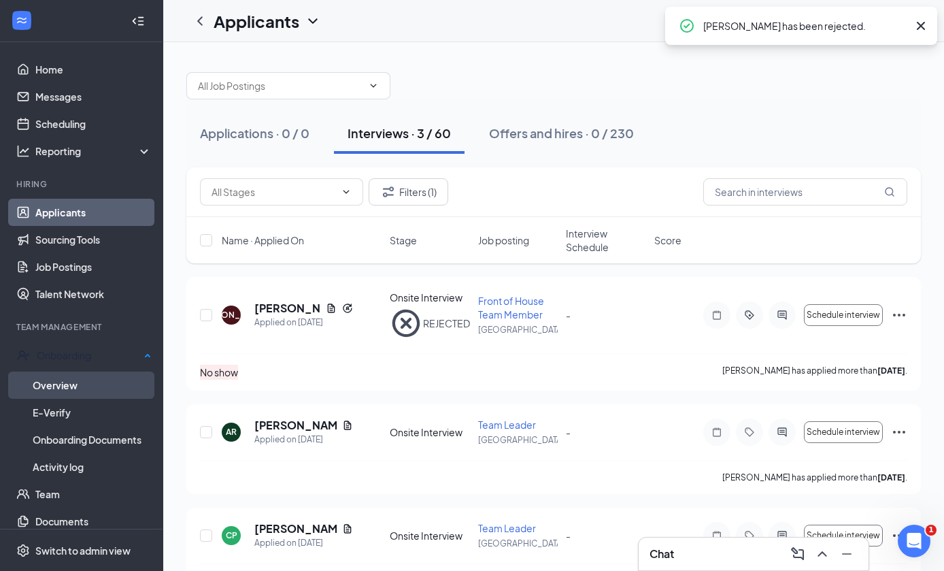
click at [903, 424] on icon "Ellipses" at bounding box center [899, 432] width 16 height 16
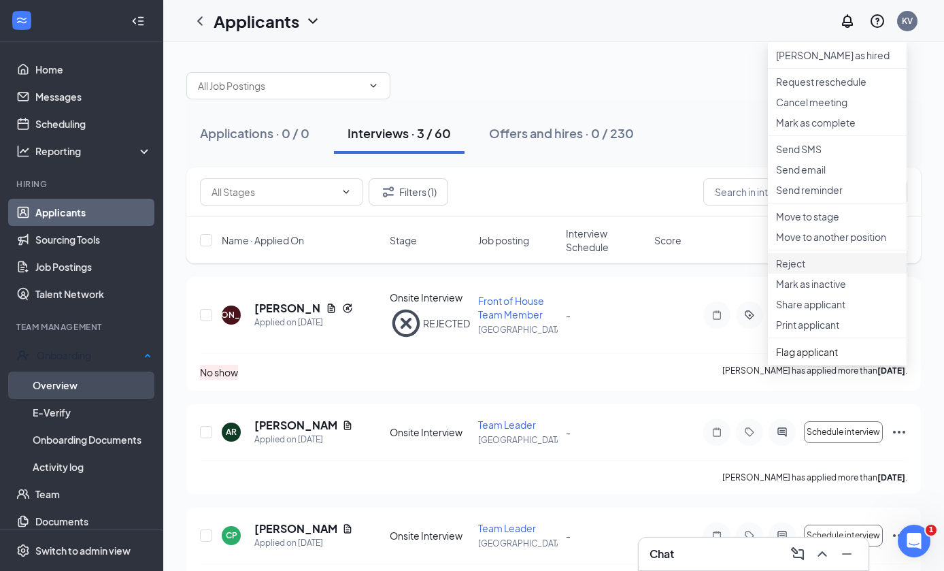
click at [847, 270] on p "Reject" at bounding box center [837, 263] width 122 height 14
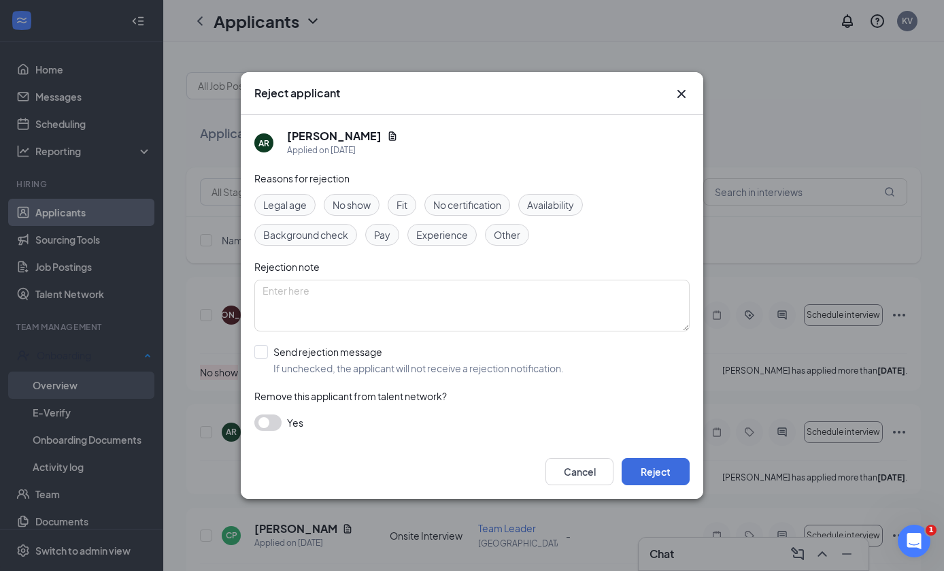
click at [361, 203] on span "No show" at bounding box center [352, 204] width 38 height 15
click at [666, 475] on button "Reject" at bounding box center [656, 471] width 68 height 27
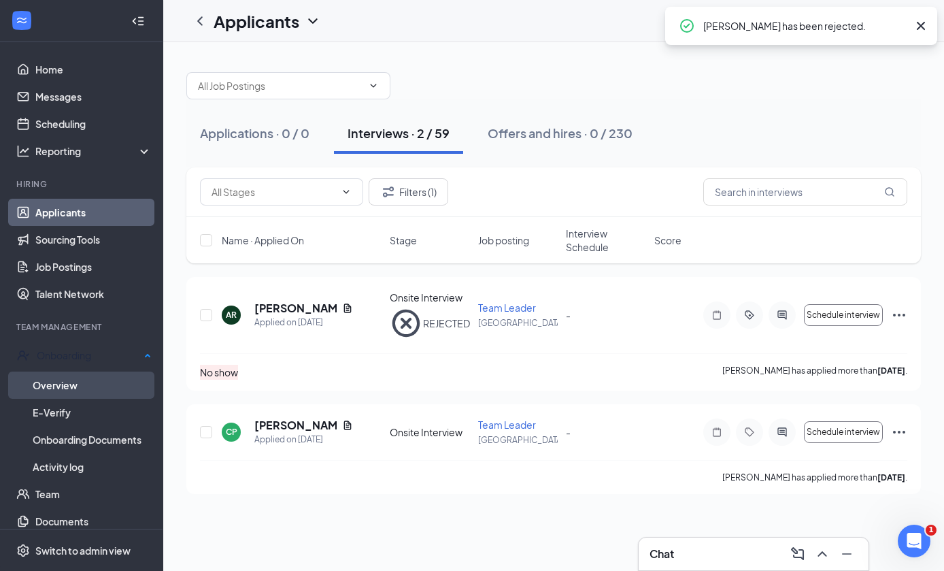
click at [906, 424] on icon "Ellipses" at bounding box center [899, 432] width 16 height 16
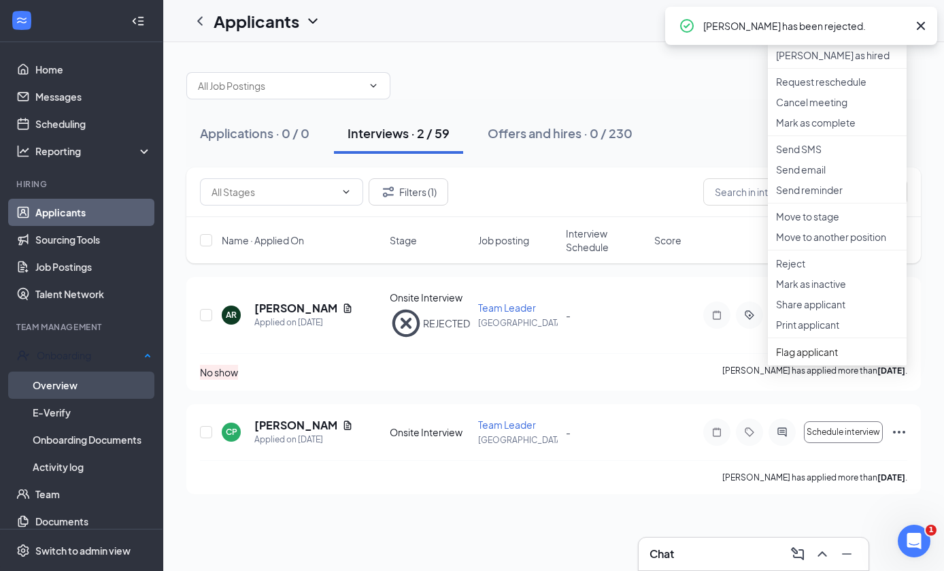
click at [847, 270] on p "Reject" at bounding box center [837, 263] width 122 height 14
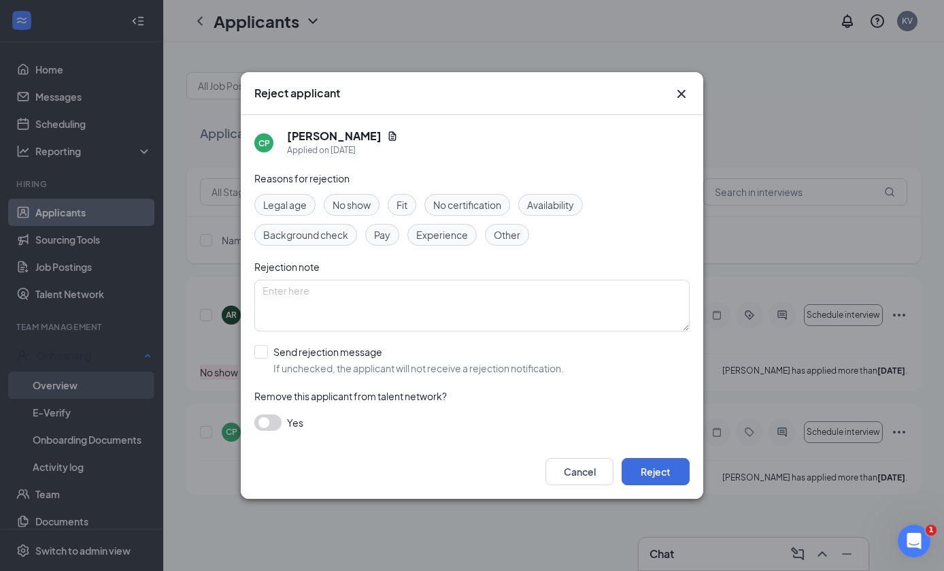
click at [371, 203] on span "No show" at bounding box center [352, 204] width 38 height 15
click at [669, 471] on button "Reject" at bounding box center [656, 471] width 68 height 27
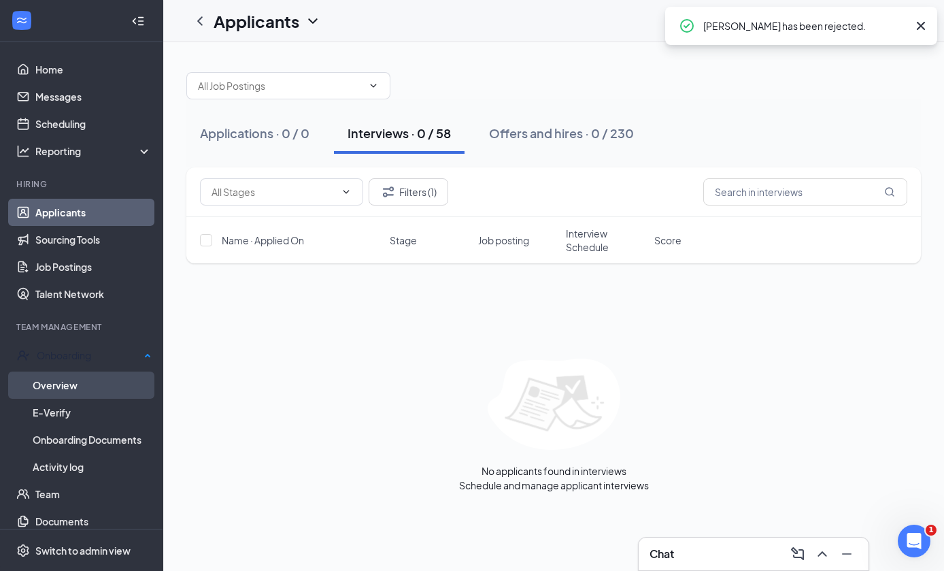
click at [432, 192] on button "Filters (1)" at bounding box center [409, 191] width 80 height 27
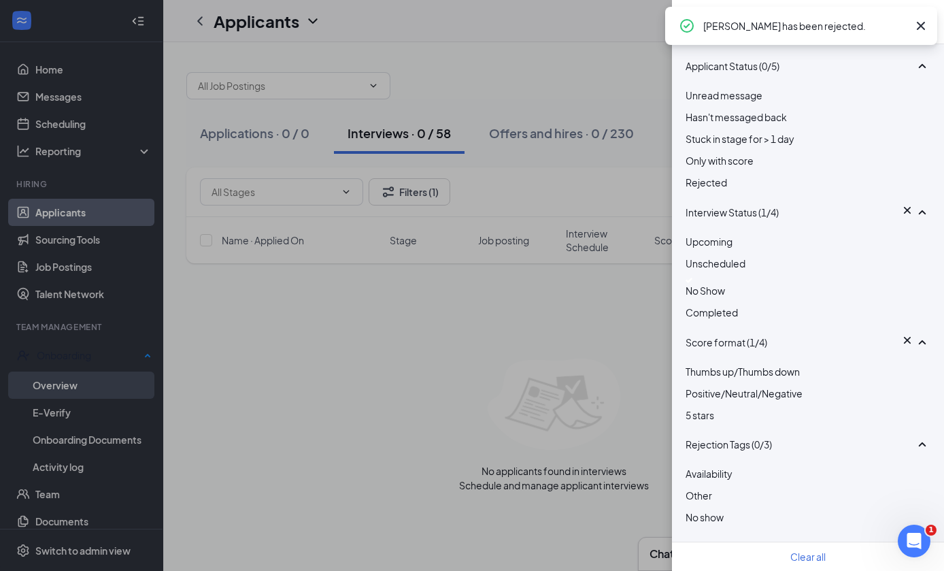
click at [692, 283] on img at bounding box center [689, 279] width 7 height 5
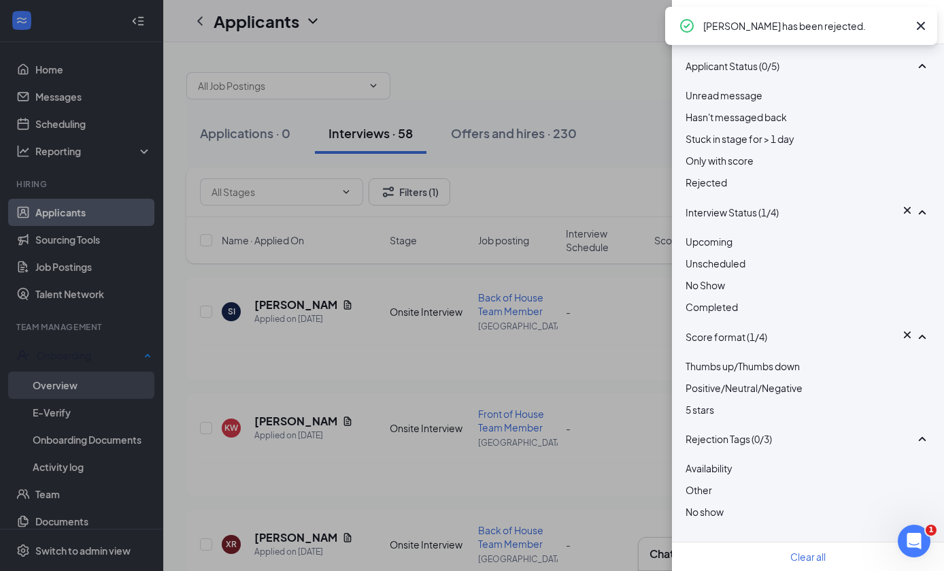
click at [691, 299] on div at bounding box center [808, 299] width 245 height 0
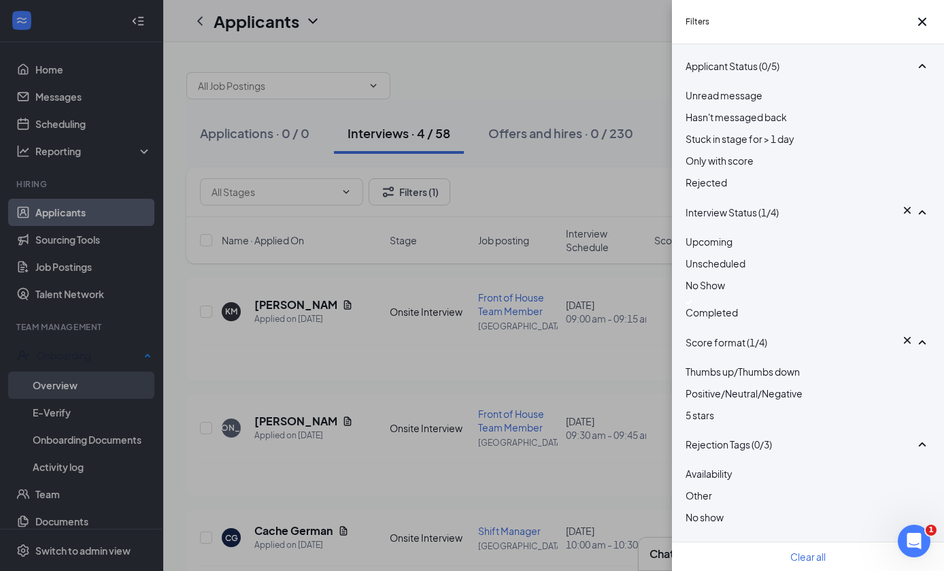
click at [611, 111] on div "Filters Applicant Status (0/5) Unread message Hasn't messaged back Stuck in sta…" at bounding box center [472, 285] width 944 height 571
click at [637, 99] on div "Filters Applicant Status (0/5) Unread message Hasn't messaged back Stuck in sta…" at bounding box center [472, 285] width 944 height 571
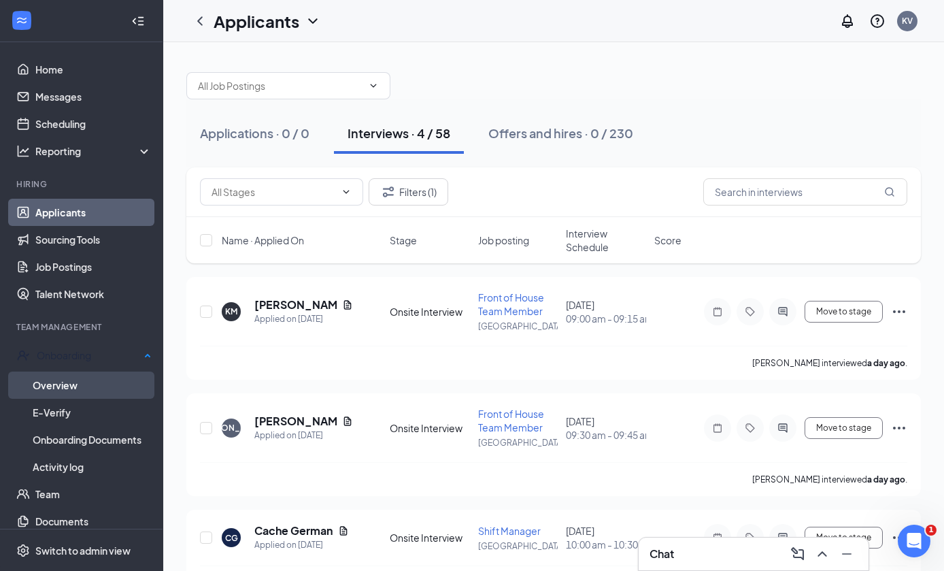
click at [902, 315] on icon "Ellipses" at bounding box center [899, 311] width 16 height 16
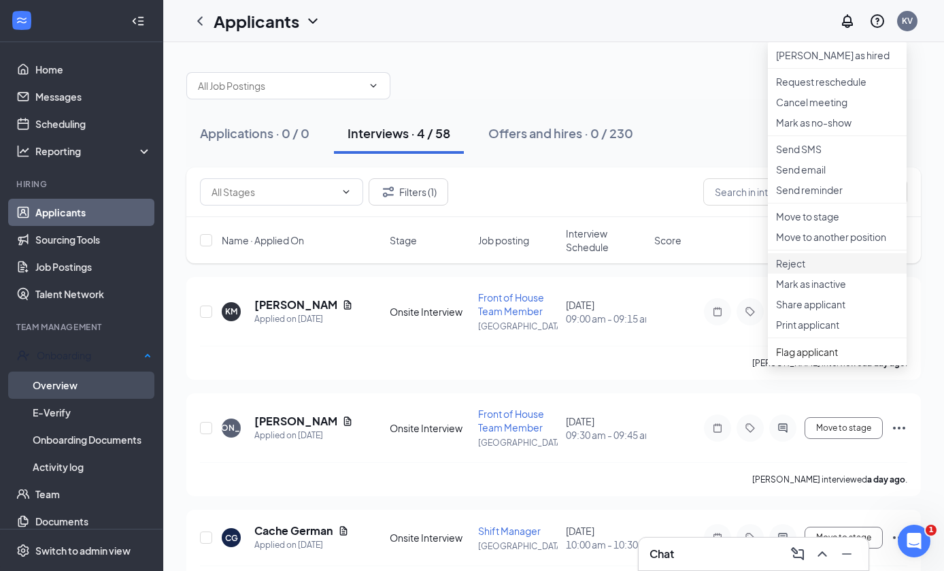
click at [849, 270] on p "Reject" at bounding box center [837, 263] width 122 height 14
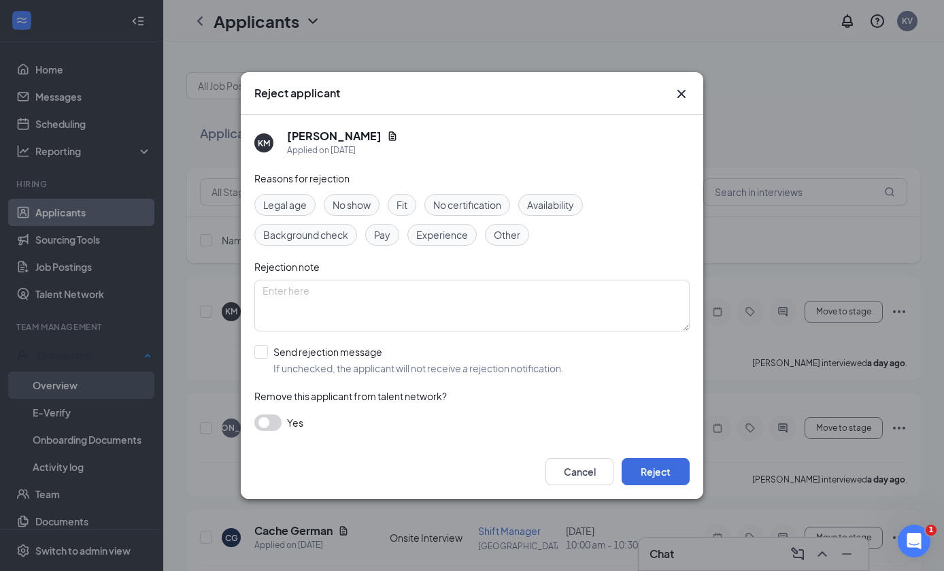
click at [263, 350] on input "Send rejection message If unchecked, the applicant will not receive a rejection…" at bounding box center [408, 360] width 309 height 30
checkbox input "true"
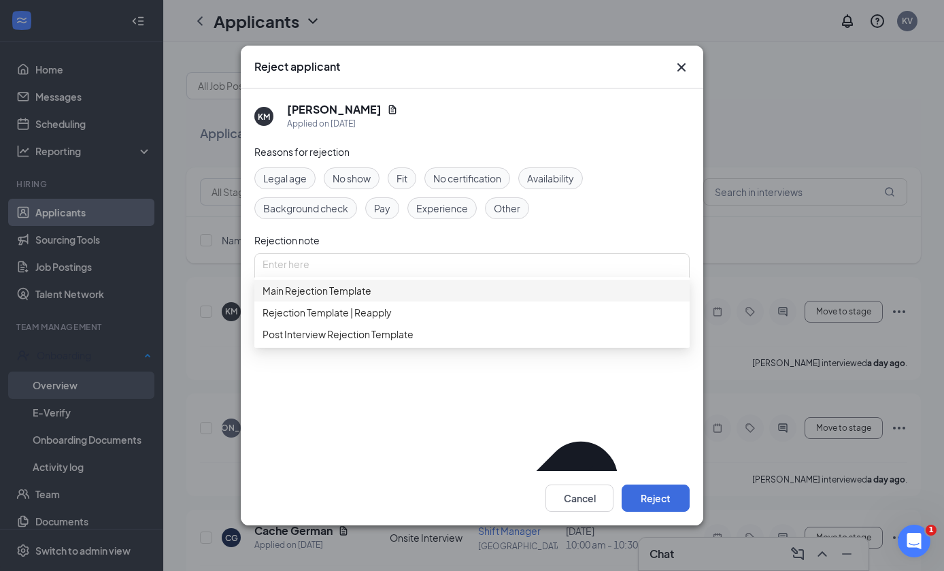
click at [274, 283] on span "Main Rejection Template" at bounding box center [317, 290] width 109 height 15
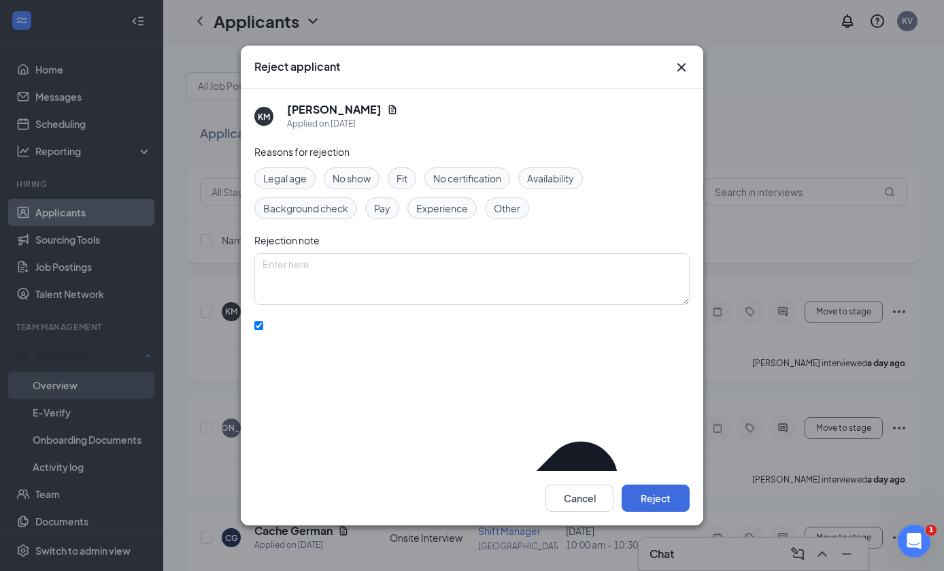
click at [666, 499] on button "Reject" at bounding box center [656, 497] width 68 height 27
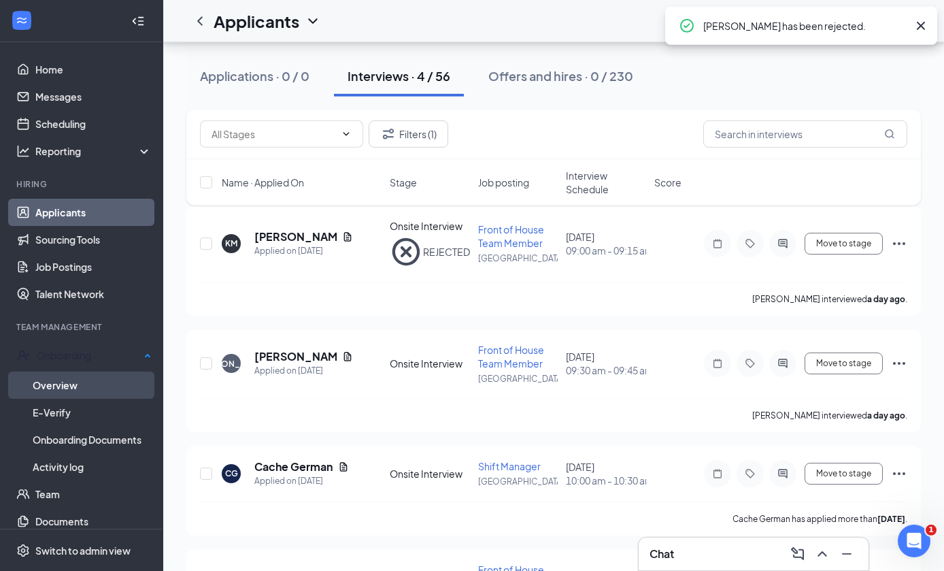
scroll to position [72, 0]
click at [855, 358] on span "Move to stage" at bounding box center [843, 363] width 55 height 10
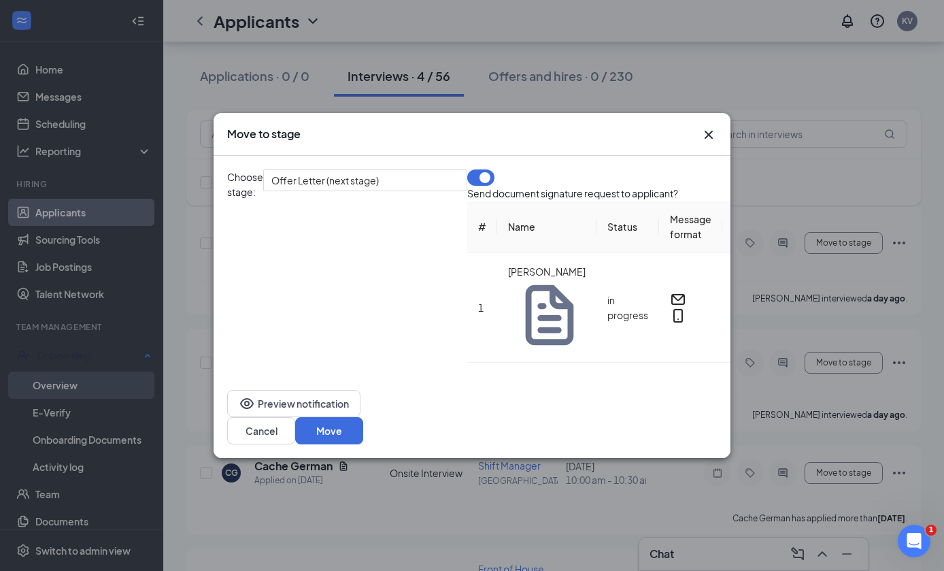
click at [363, 444] on button "Move" at bounding box center [329, 430] width 68 height 27
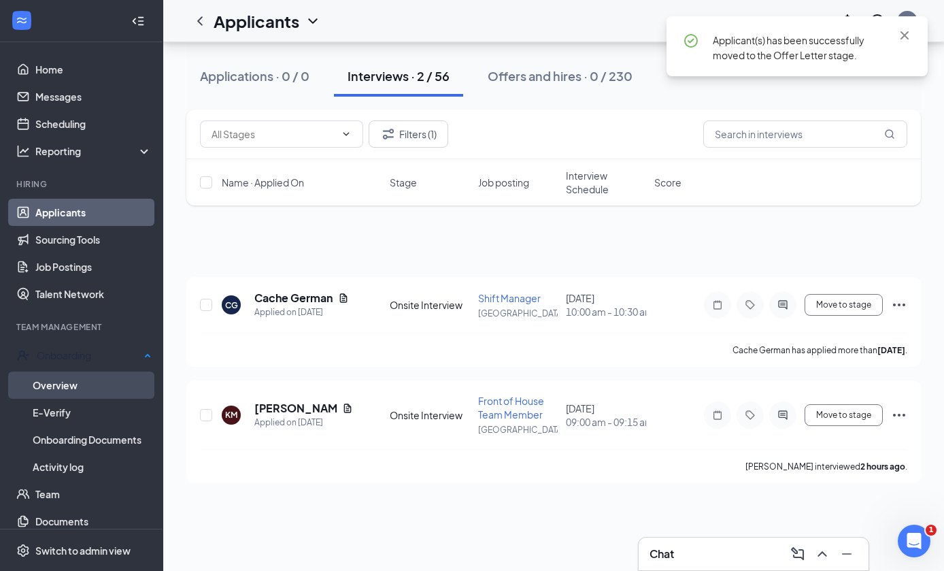
scroll to position [0, 0]
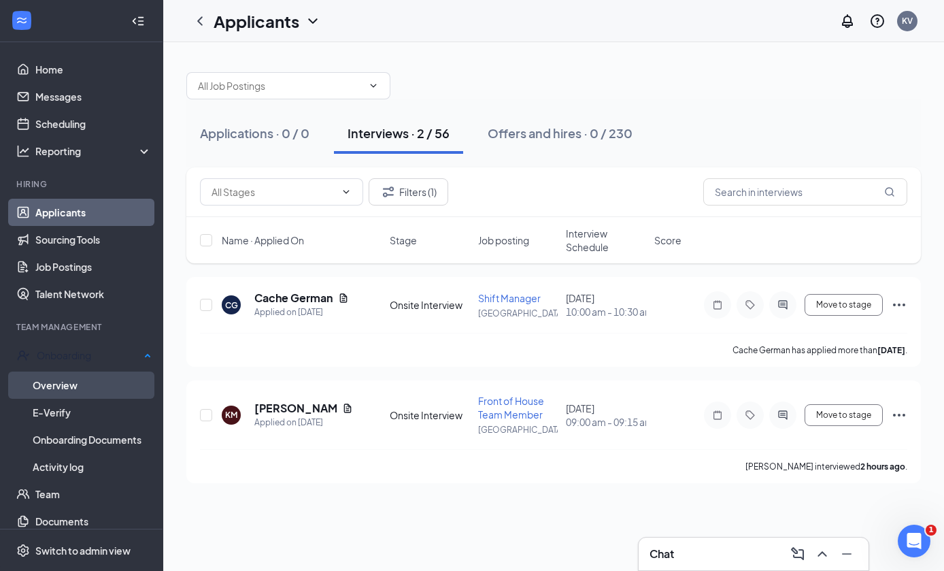
click at [905, 418] on icon "Ellipses" at bounding box center [899, 415] width 16 height 16
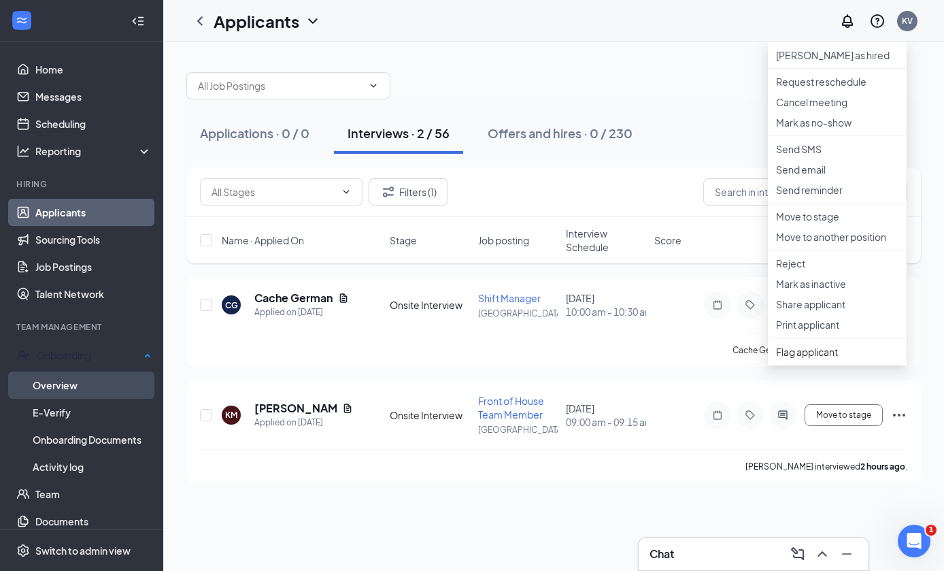
click at [863, 270] on p "Reject" at bounding box center [837, 263] width 122 height 14
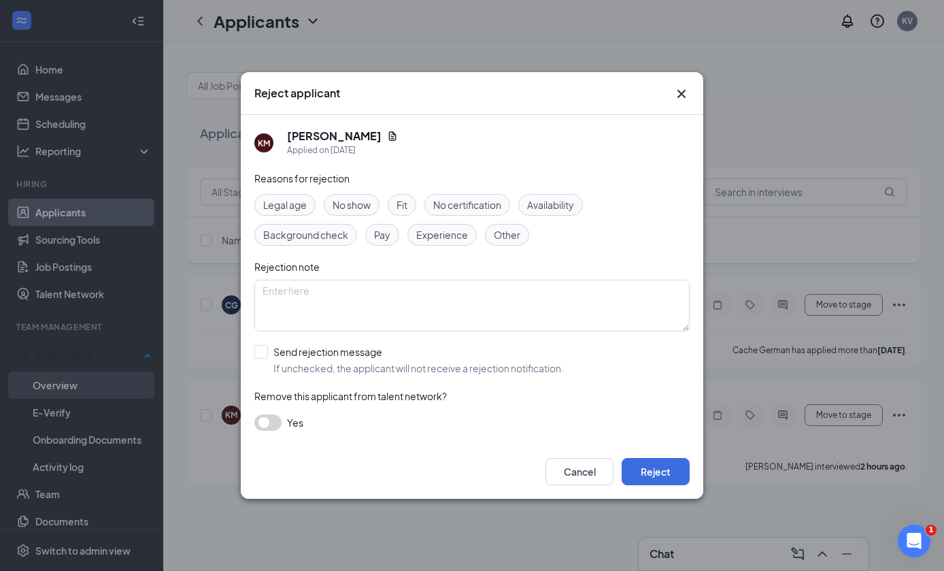
click at [461, 375] on span "If unchecked, the applicant will not receive a rejection notification." at bounding box center [418, 368] width 290 height 14
click at [461, 375] on input "Send rejection message If unchecked, the applicant will not receive a rejection…" at bounding box center [408, 360] width 309 height 30
checkbox input "true"
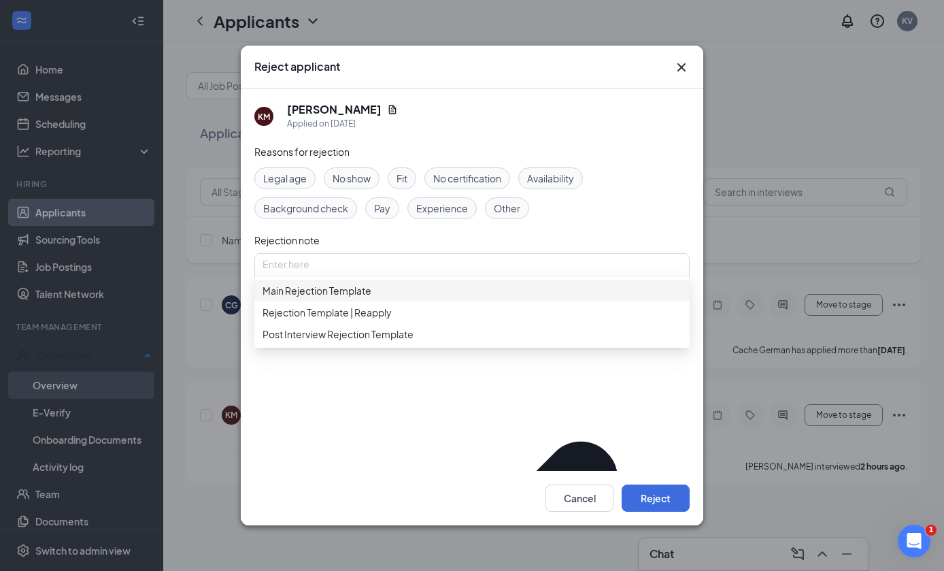
click at [448, 298] on span "Main Rejection Template" at bounding box center [472, 290] width 419 height 15
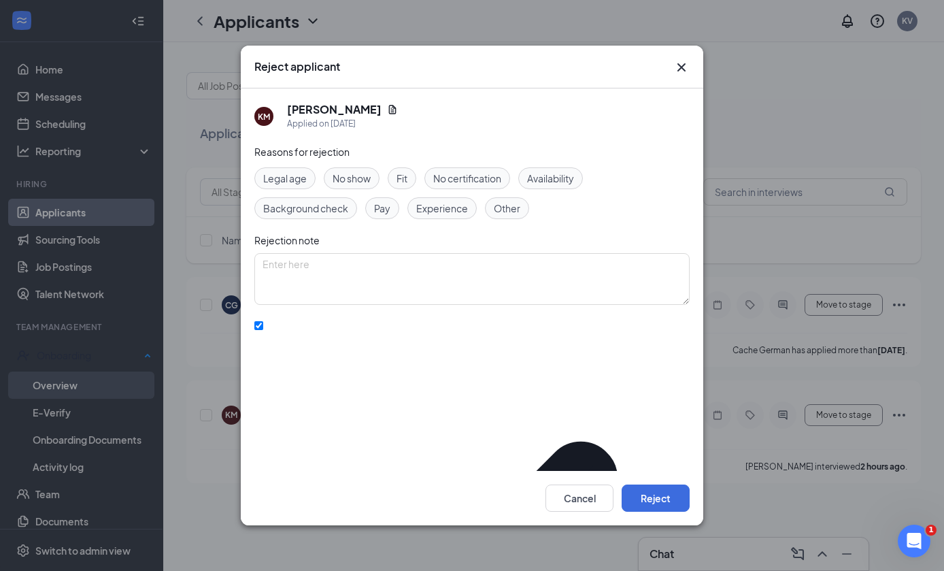
click at [664, 511] on button "Reject" at bounding box center [656, 497] width 68 height 27
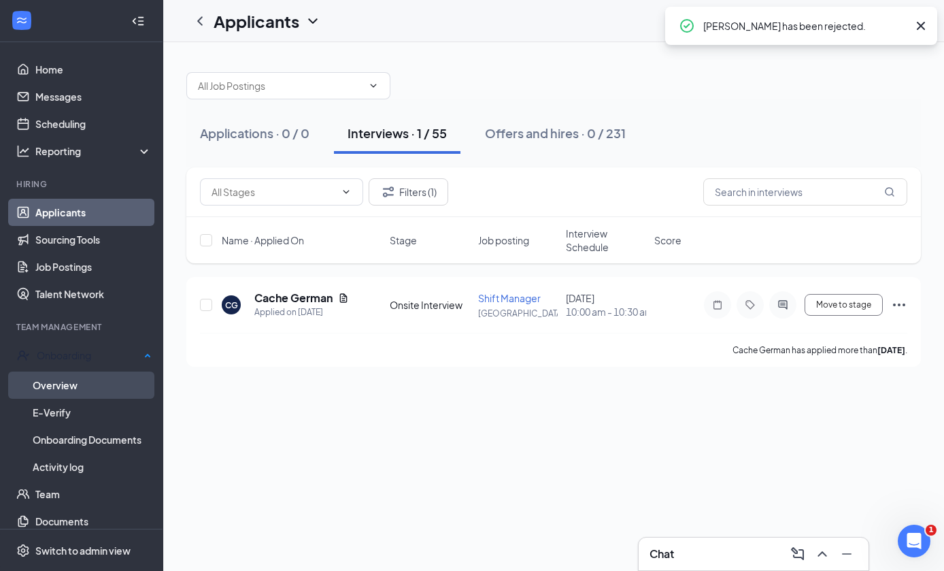
click at [433, 182] on button "Filters (1)" at bounding box center [409, 191] width 80 height 27
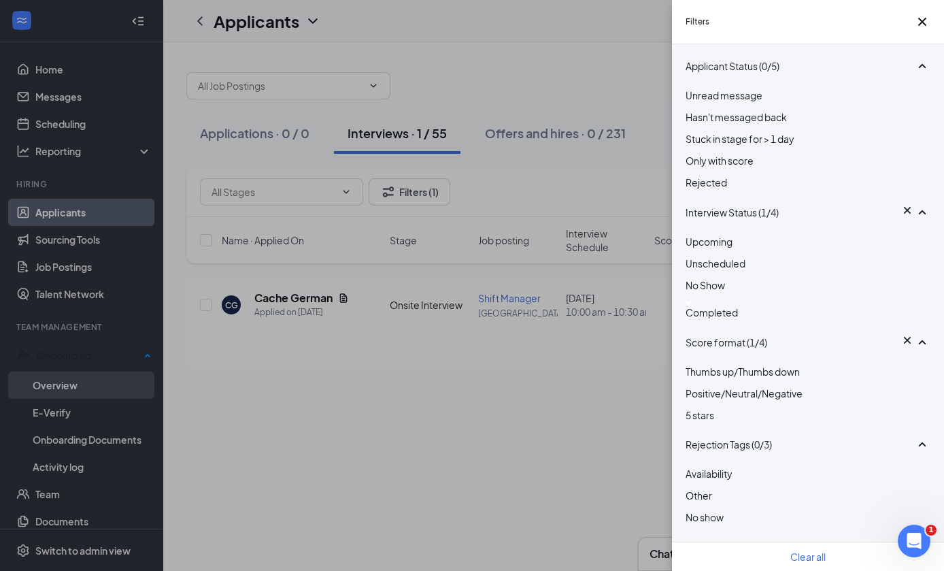
click at [703, 320] on div "Completed" at bounding box center [808, 309] width 245 height 20
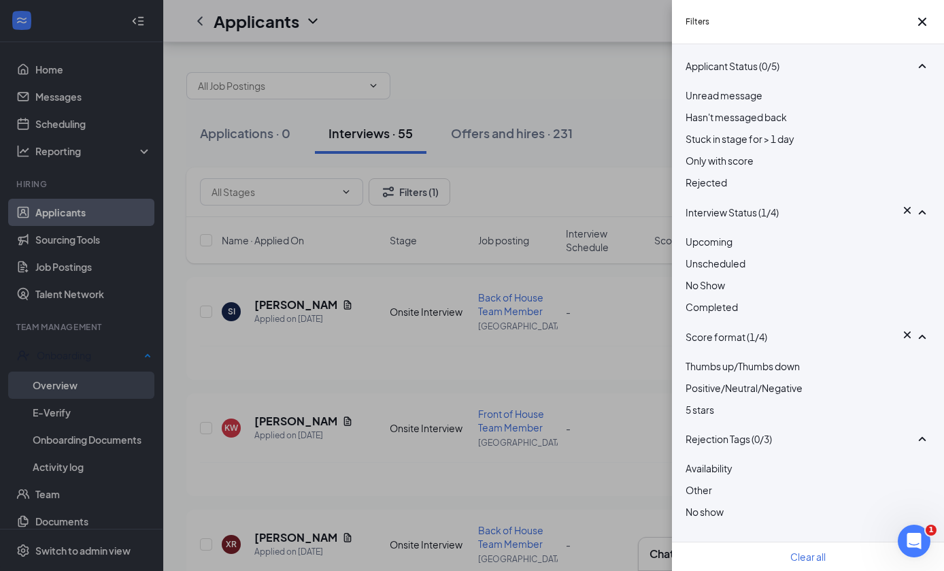
scroll to position [51, 0]
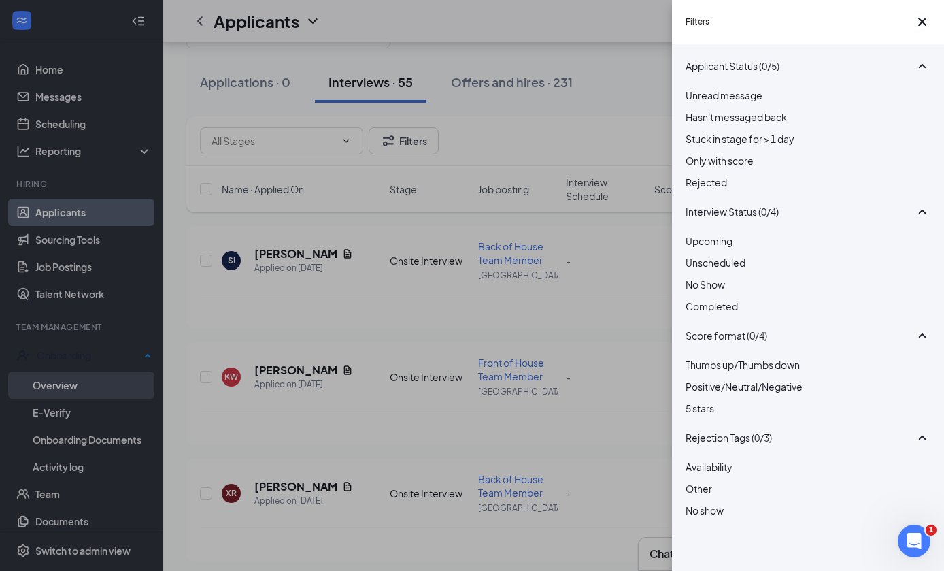
click at [698, 255] on div at bounding box center [808, 255] width 245 height 0
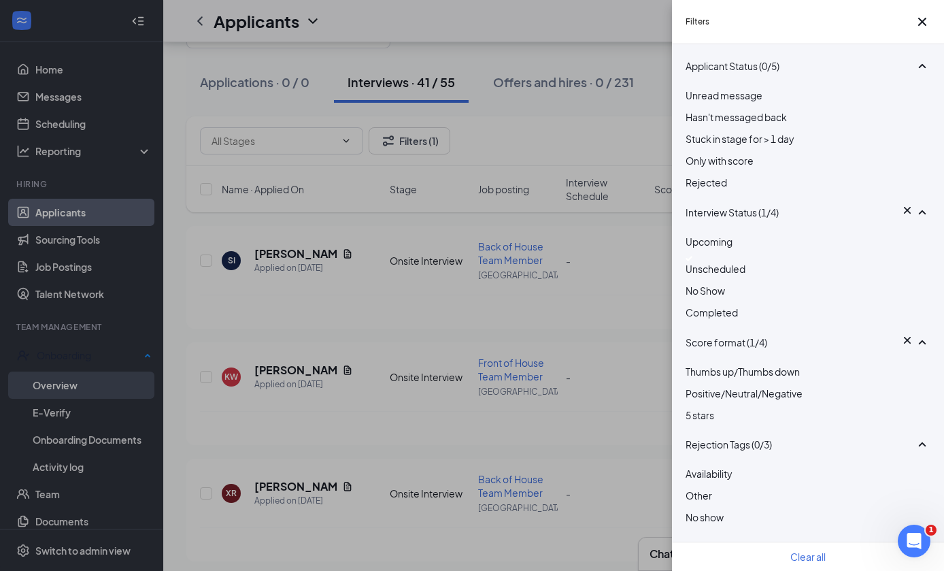
click at [922, 30] on icon "Cross" at bounding box center [922, 22] width 16 height 16
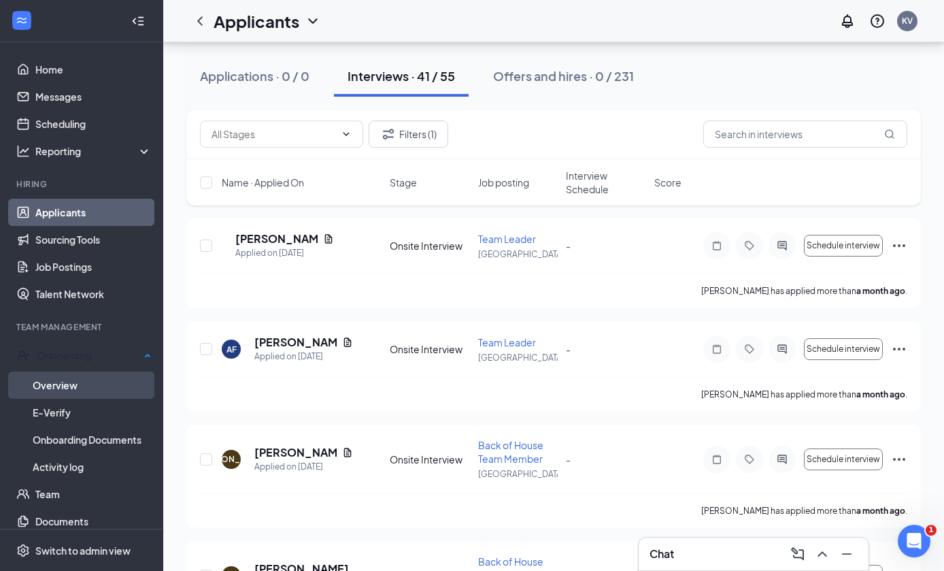
scroll to position [4169, 0]
click at [904, 350] on icon "Ellipses" at bounding box center [899, 349] width 12 height 3
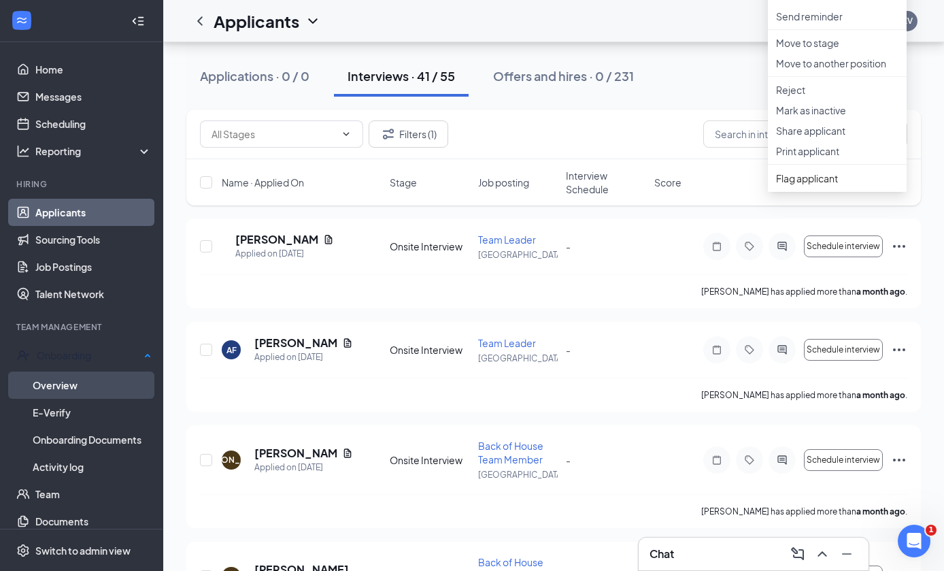
click at [866, 97] on p "Reject" at bounding box center [837, 90] width 122 height 14
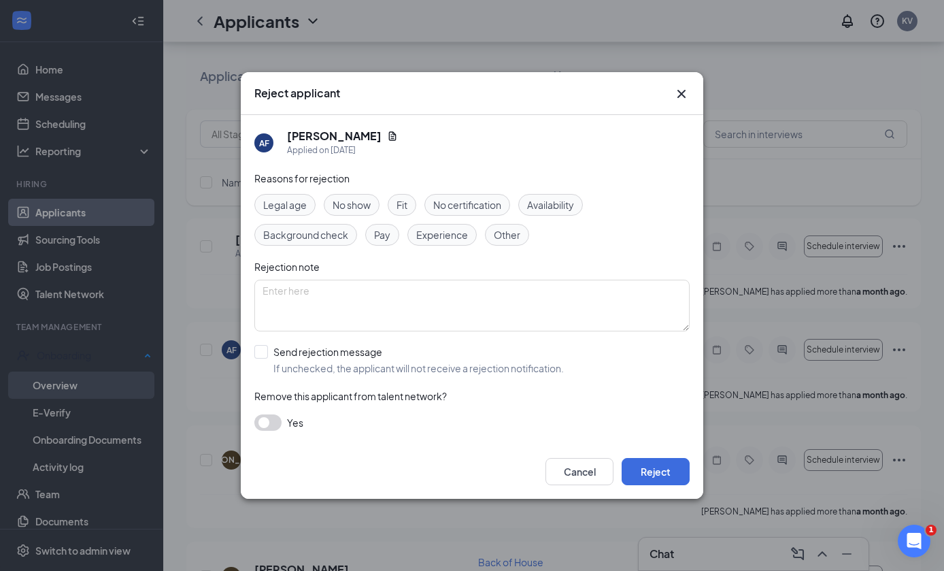
click at [275, 358] on div "Send rejection message" at bounding box center [418, 352] width 290 height 14
click at [275, 375] on input "Send rejection message If unchecked, the applicant will not receive a rejection…" at bounding box center [408, 360] width 309 height 30
checkbox input "true"
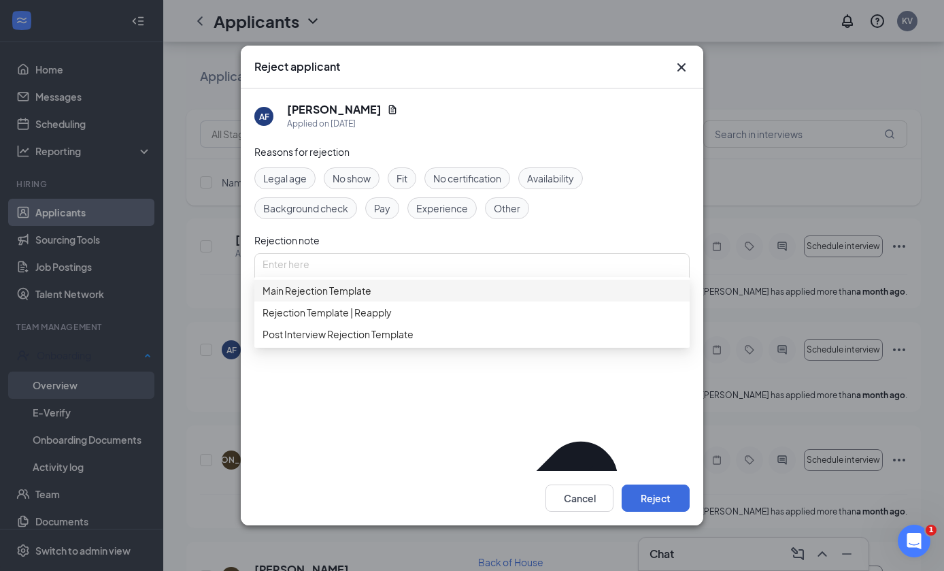
click at [276, 298] on span "Main Rejection Template" at bounding box center [317, 290] width 109 height 15
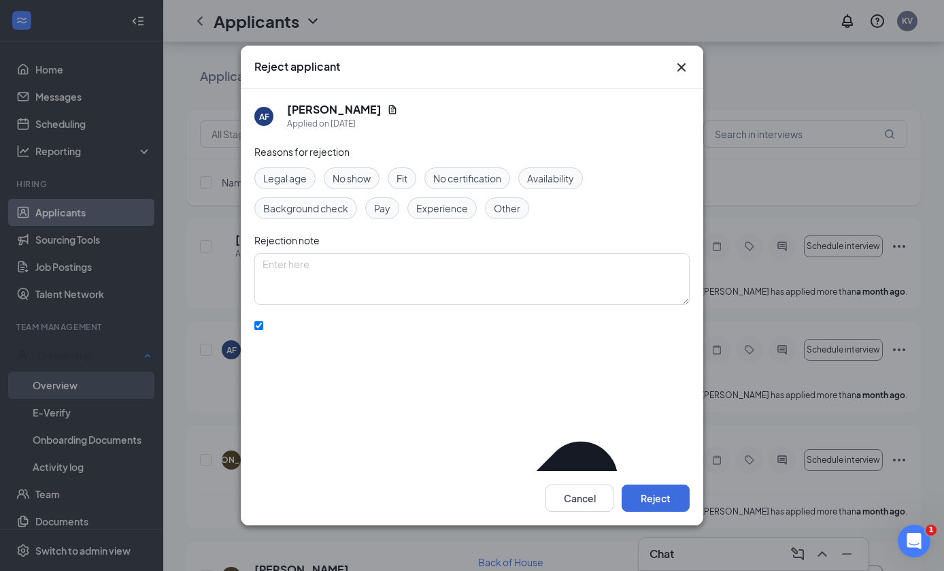
click at [675, 511] on button "Reject" at bounding box center [656, 497] width 68 height 27
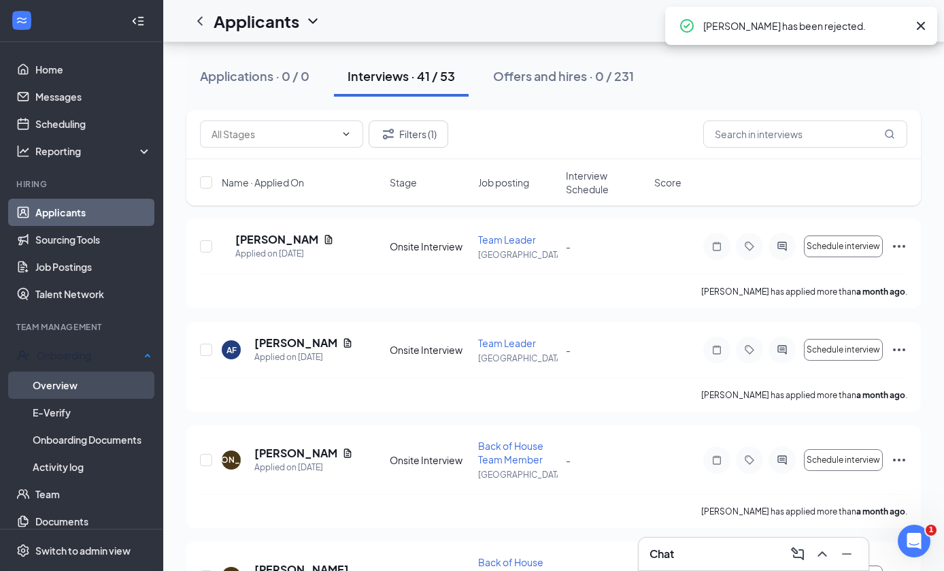
click at [907, 239] on icon "Ellipses" at bounding box center [899, 246] width 16 height 16
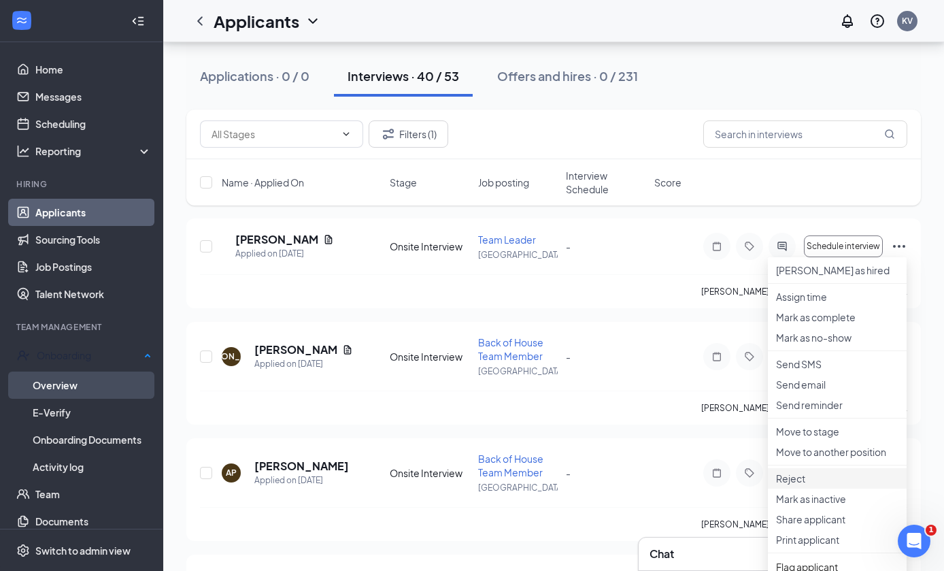
click at [836, 485] on p "Reject" at bounding box center [837, 478] width 122 height 14
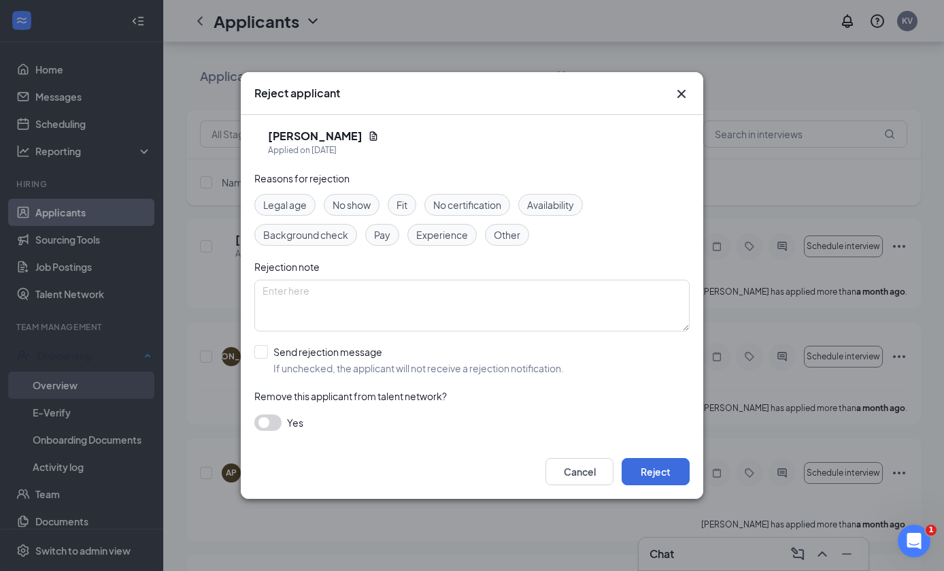
click at [506, 375] on span "If unchecked, the applicant will not receive a rejection notification." at bounding box center [418, 368] width 290 height 14
click at [506, 375] on input "Send rejection message If unchecked, the applicant will not receive a rejection…" at bounding box center [408, 360] width 309 height 30
checkbox input "true"
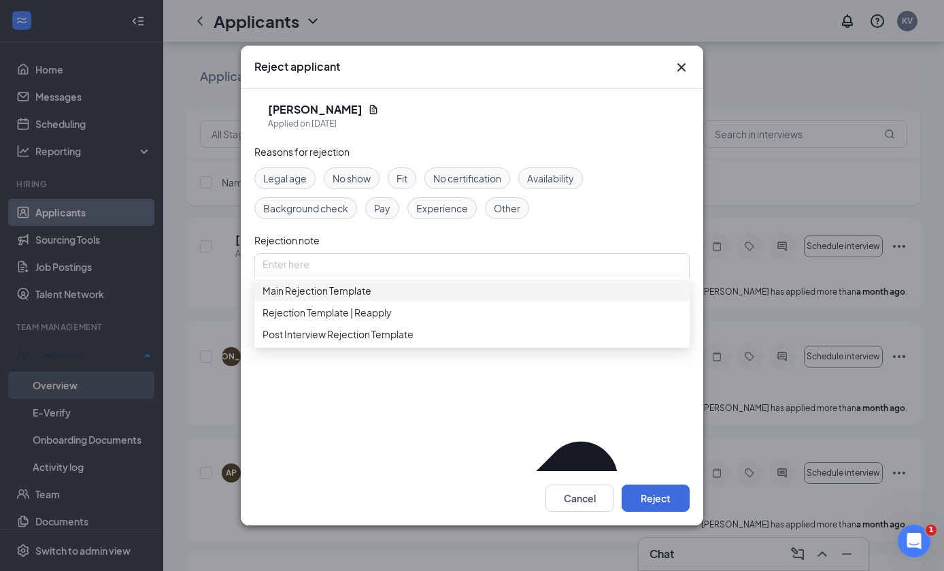
click at [512, 298] on span "Main Rejection Template" at bounding box center [472, 290] width 419 height 15
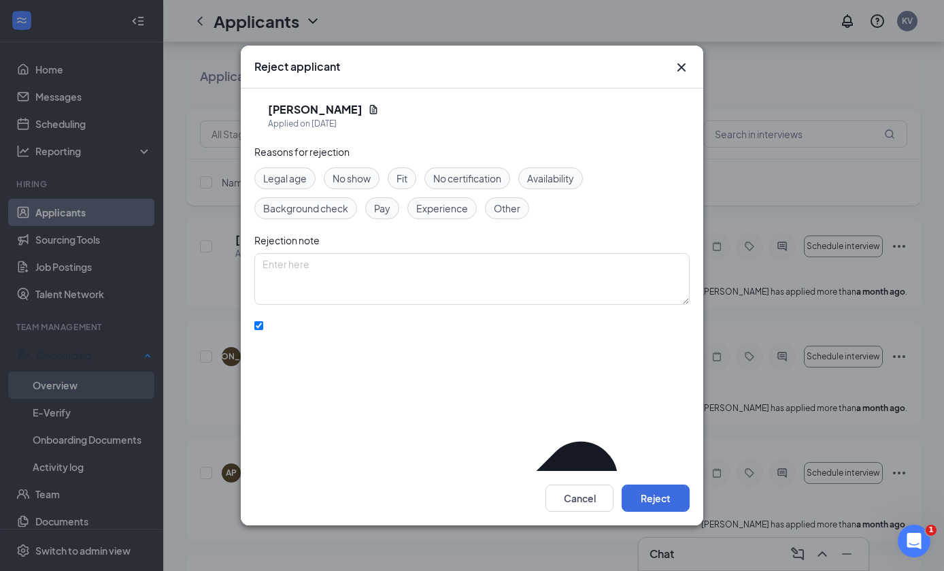
click at [658, 511] on button "Reject" at bounding box center [656, 497] width 68 height 27
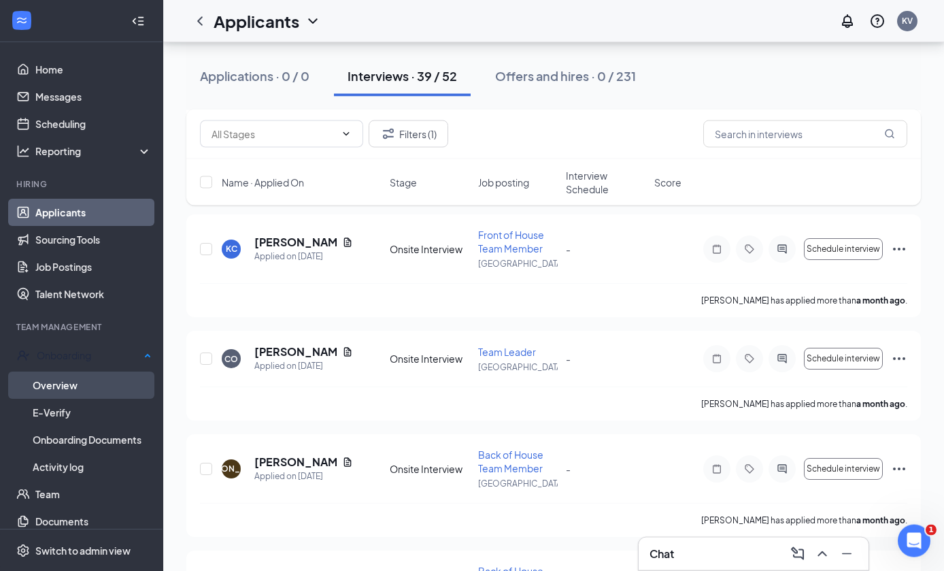
scroll to position [3954, 0]
click at [906, 354] on icon "Ellipses" at bounding box center [899, 358] width 16 height 16
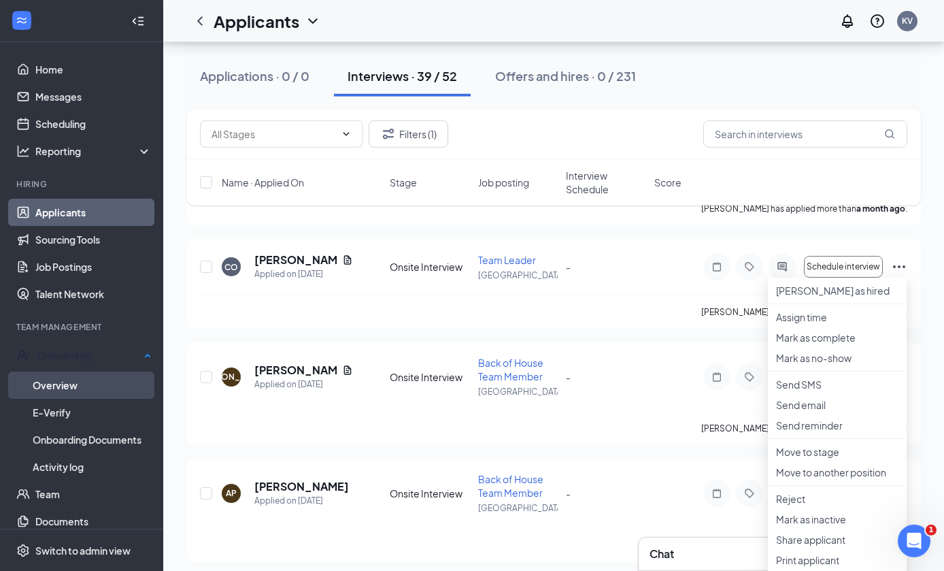
scroll to position [4075, 0]
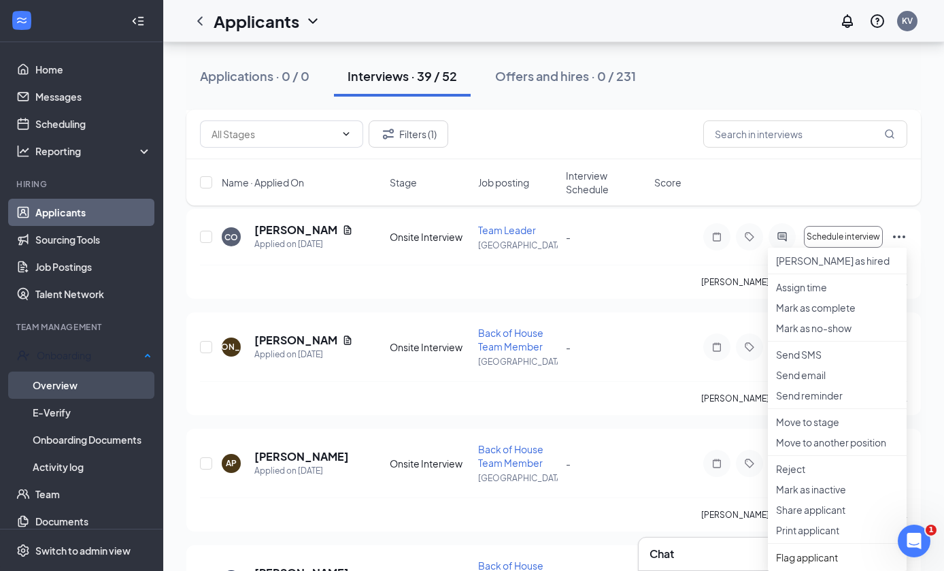
click at [839, 475] on p "Reject" at bounding box center [837, 469] width 122 height 14
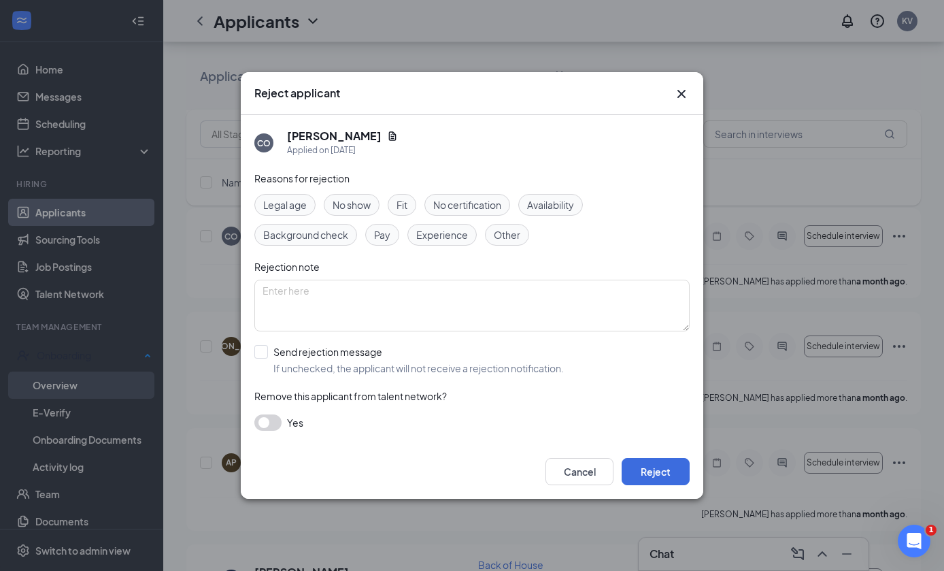
click at [460, 375] on span "If unchecked, the applicant will not receive a rejection notification." at bounding box center [418, 368] width 290 height 14
click at [460, 375] on input "Send rejection message If unchecked, the applicant will not receive a rejection…" at bounding box center [408, 360] width 309 height 30
checkbox input "true"
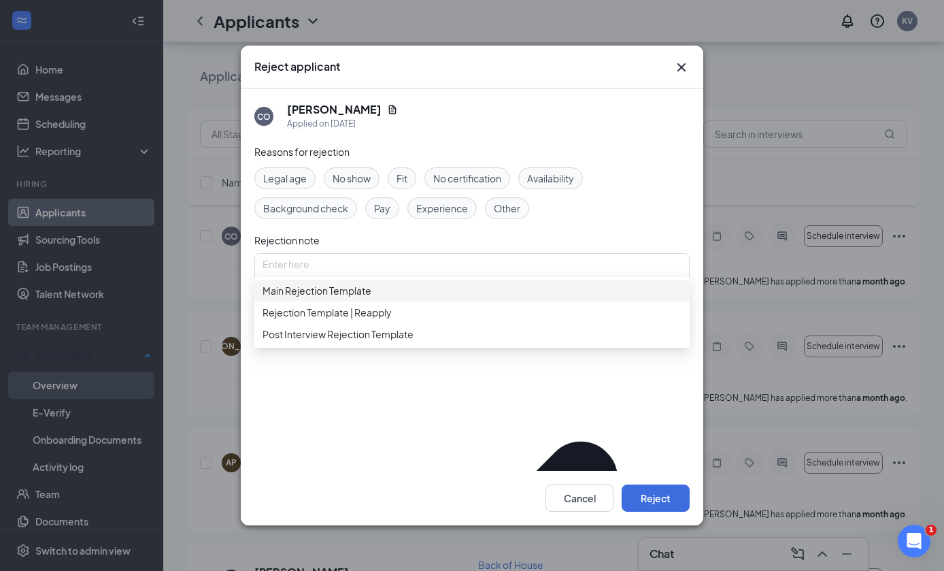
click at [509, 298] on span "Main Rejection Template" at bounding box center [472, 290] width 419 height 15
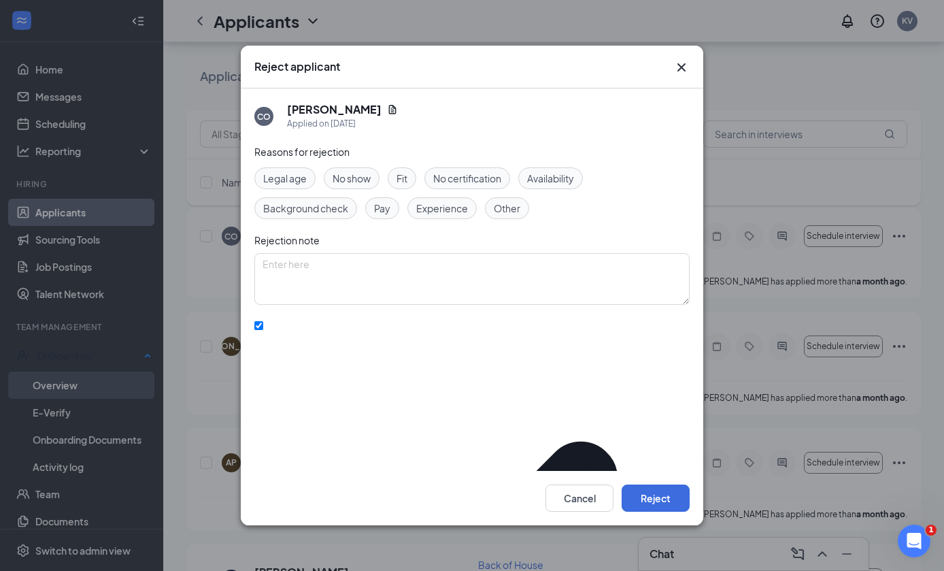
click at [676, 511] on button "Reject" at bounding box center [656, 497] width 68 height 27
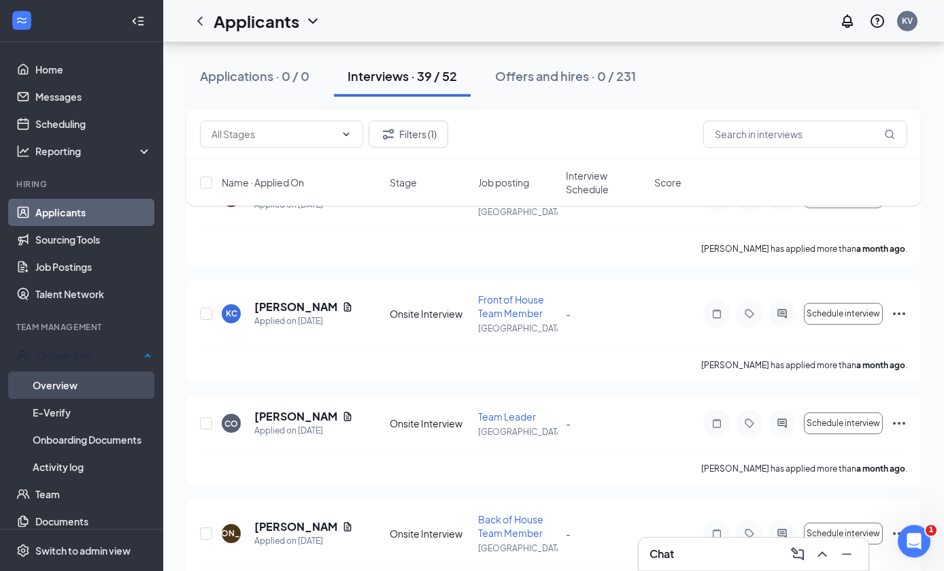
scroll to position [3888, 0]
click at [906, 305] on icon "Ellipses" at bounding box center [899, 313] width 16 height 16
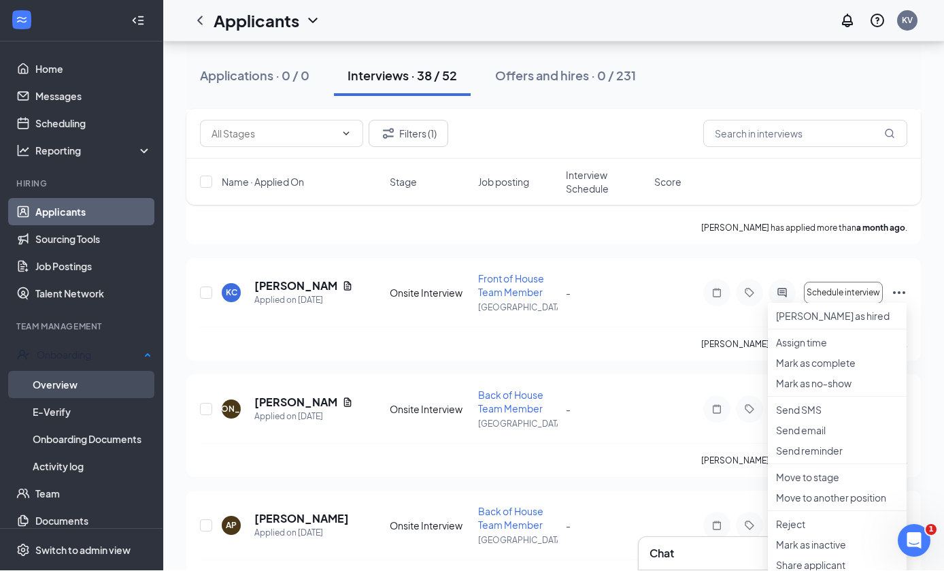
scroll to position [4003, 0]
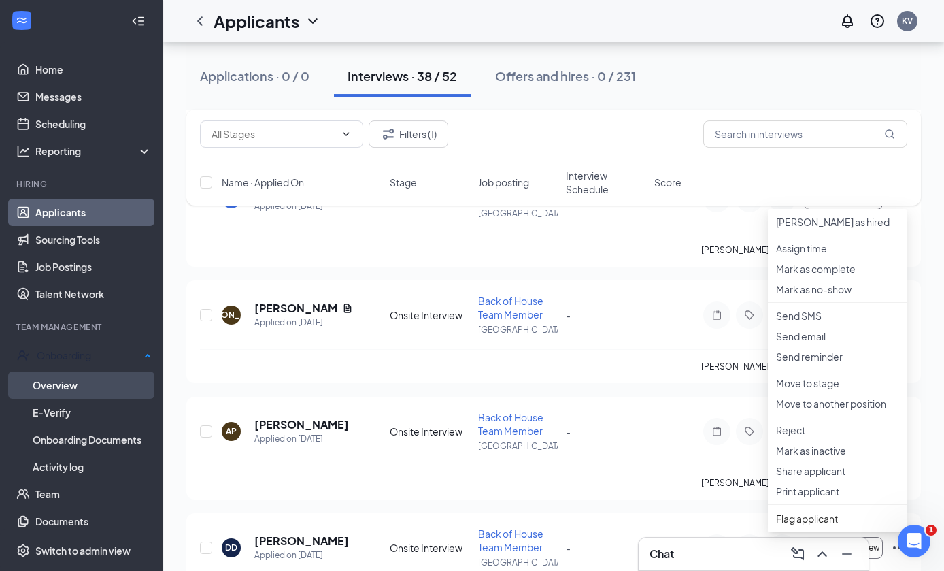
click at [837, 437] on p "Reject" at bounding box center [837, 430] width 122 height 14
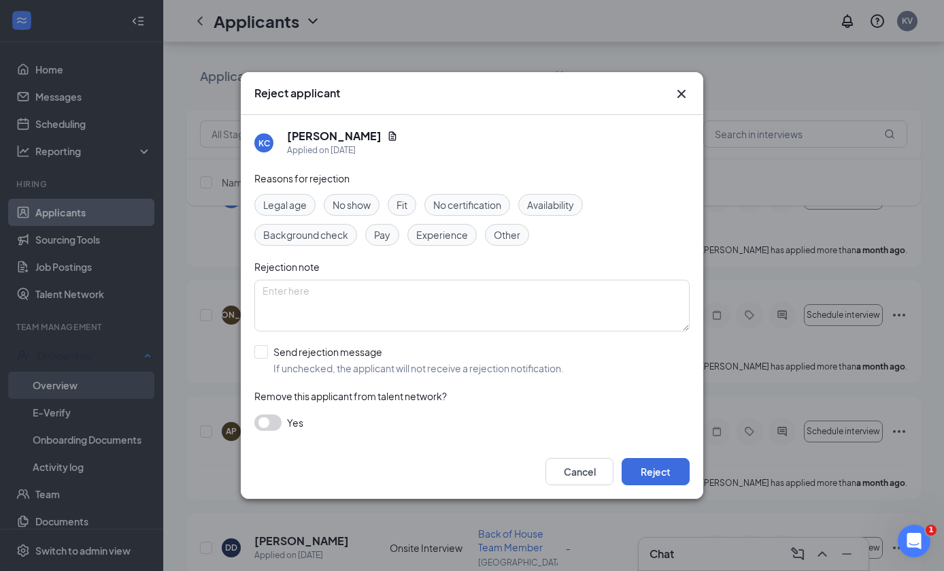
click at [496, 375] on span "If unchecked, the applicant will not receive a rejection notification." at bounding box center [418, 368] width 290 height 14
click at [496, 375] on input "Send rejection message If unchecked, the applicant will not receive a rejection…" at bounding box center [408, 360] width 309 height 30
checkbox input "true"
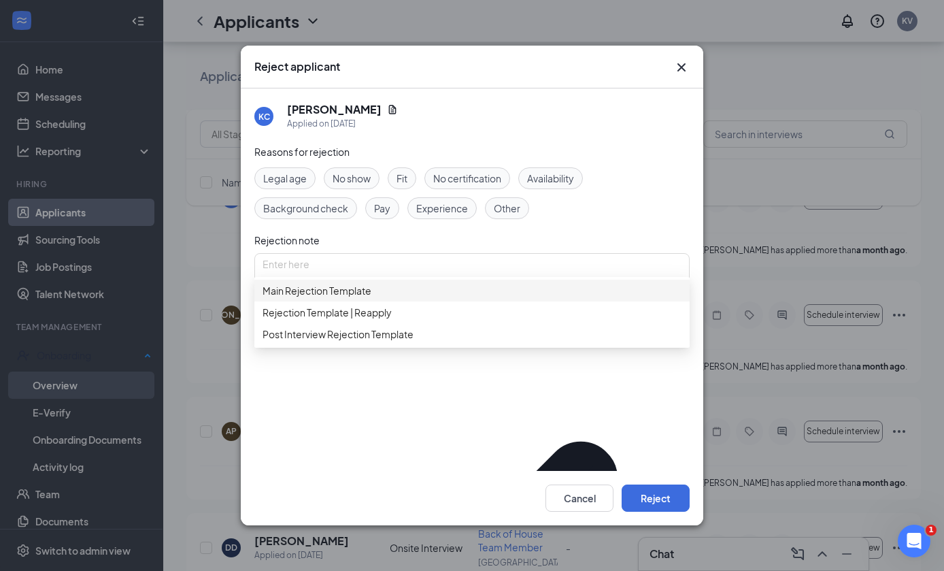
click at [520, 298] on span "Main Rejection Template" at bounding box center [472, 290] width 419 height 15
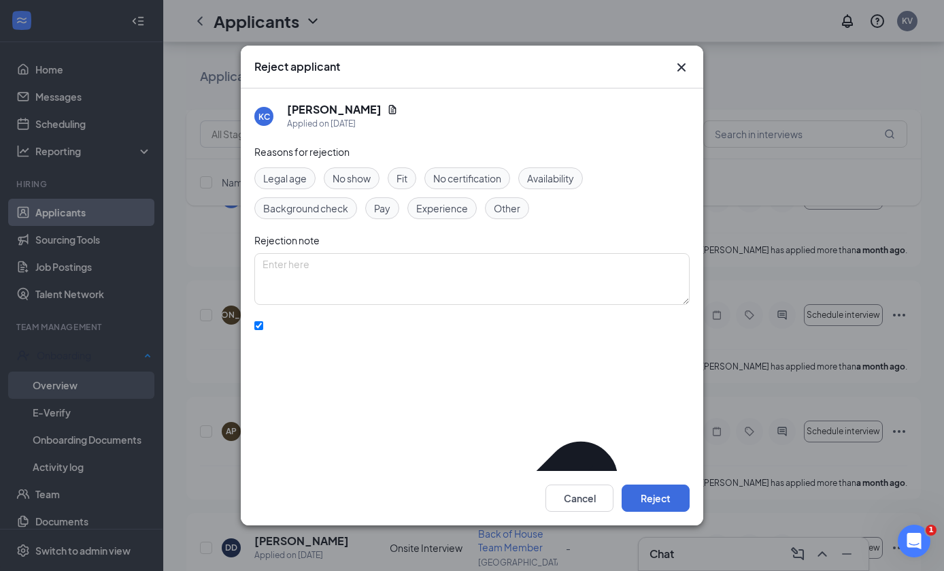
click at [666, 511] on button "Reject" at bounding box center [656, 497] width 68 height 27
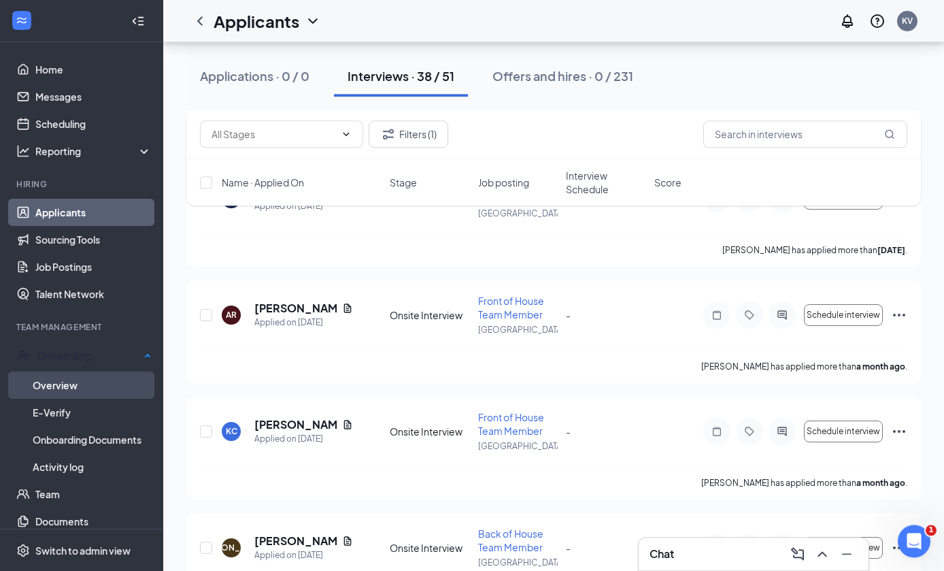
scroll to position [3771, 0]
click at [904, 314] on icon "Ellipses" at bounding box center [899, 315] width 12 height 3
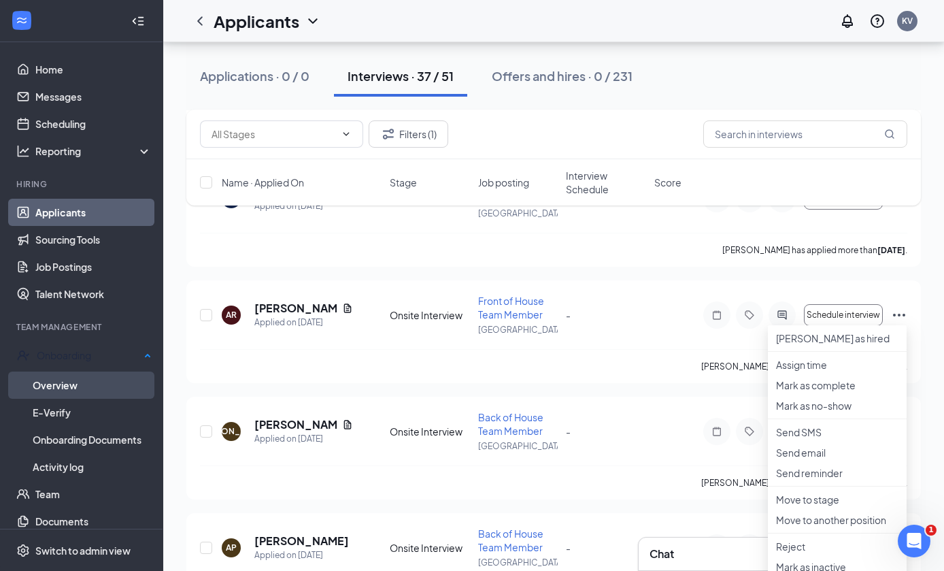
click at [906, 312] on icon "Ellipses" at bounding box center [899, 315] width 16 height 16
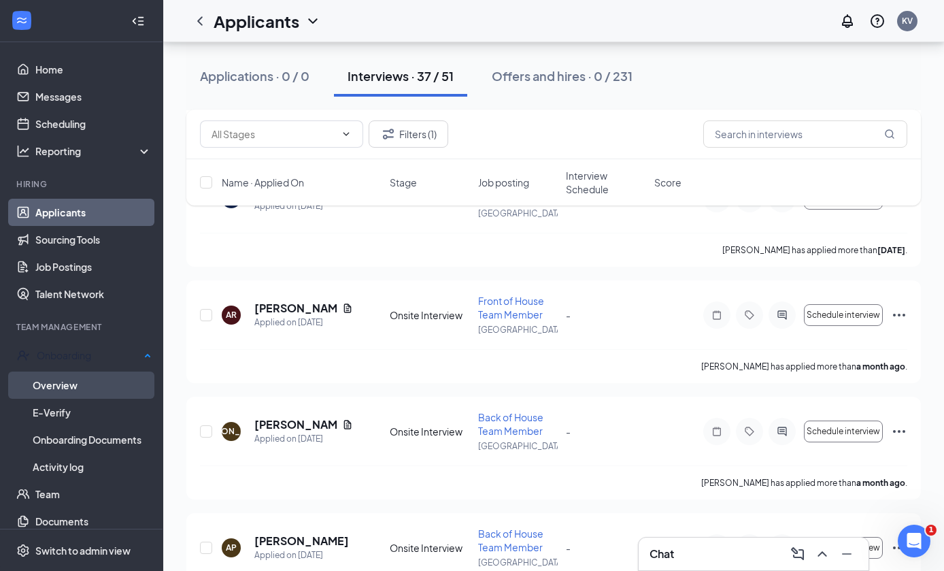
click at [905, 316] on icon "Ellipses" at bounding box center [899, 315] width 16 height 16
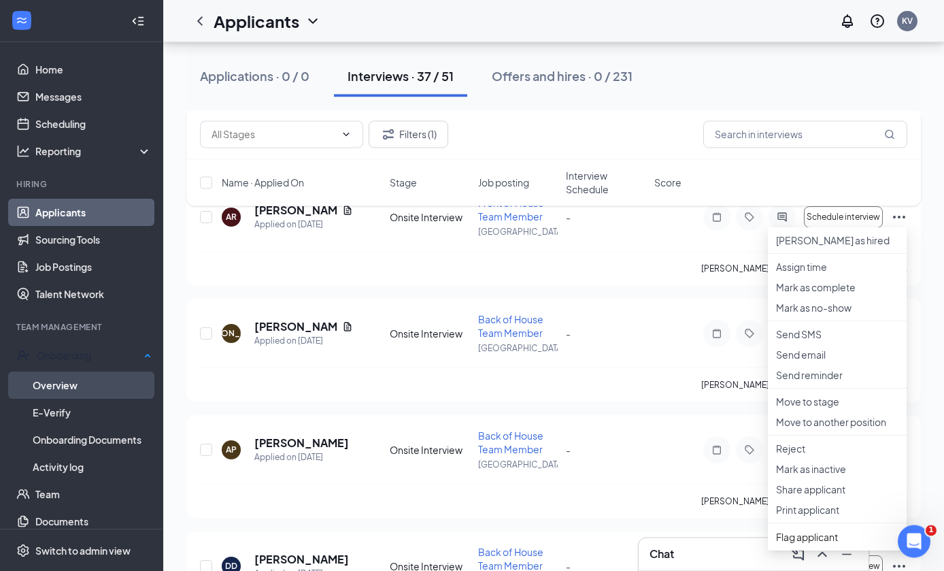
scroll to position [3873, 0]
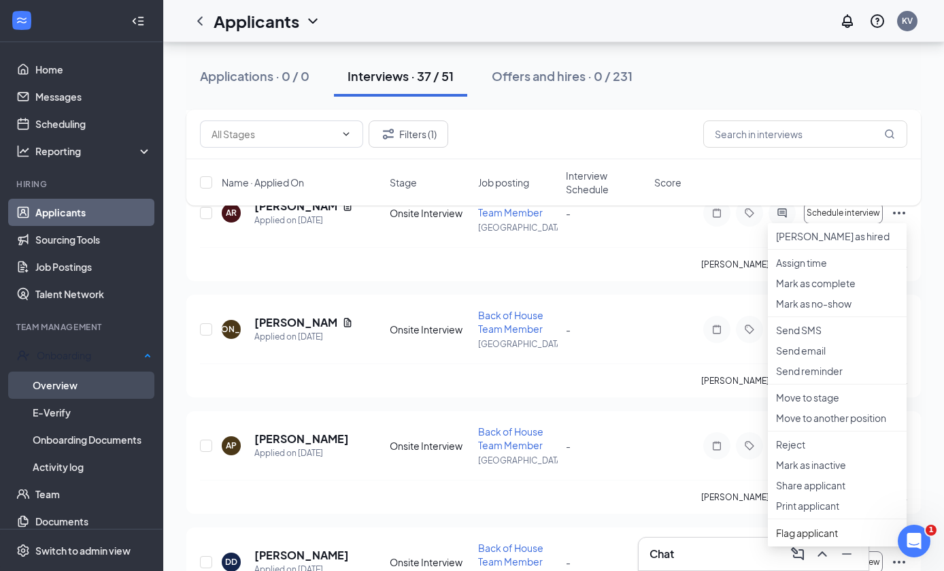
click at [847, 451] on p "Reject" at bounding box center [837, 444] width 122 height 14
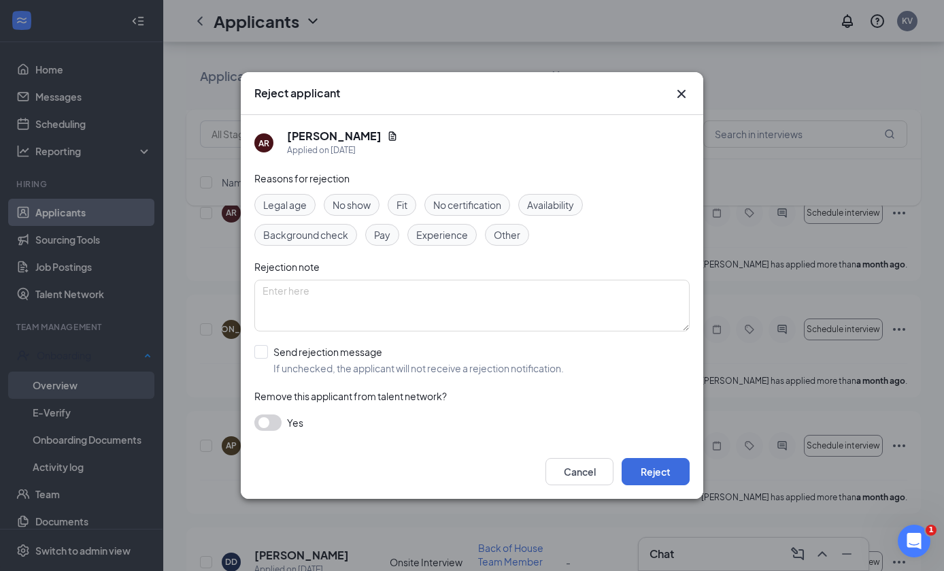
click at [495, 358] on div "Send rejection message" at bounding box center [418, 352] width 290 height 14
click at [495, 374] on input "Send rejection message If unchecked, the applicant will not receive a rejection…" at bounding box center [408, 360] width 309 height 30
checkbox input "true"
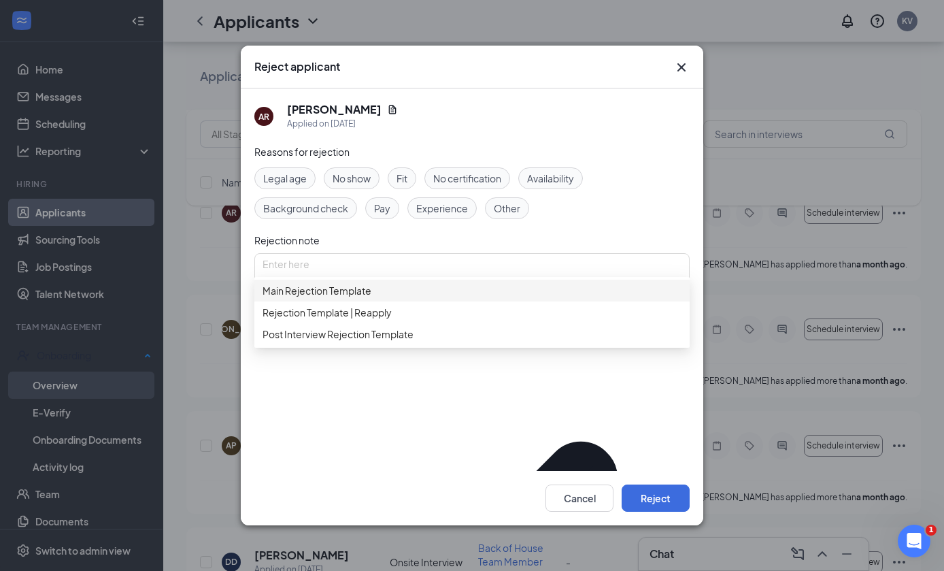
click at [530, 298] on span "Main Rejection Template" at bounding box center [472, 290] width 419 height 15
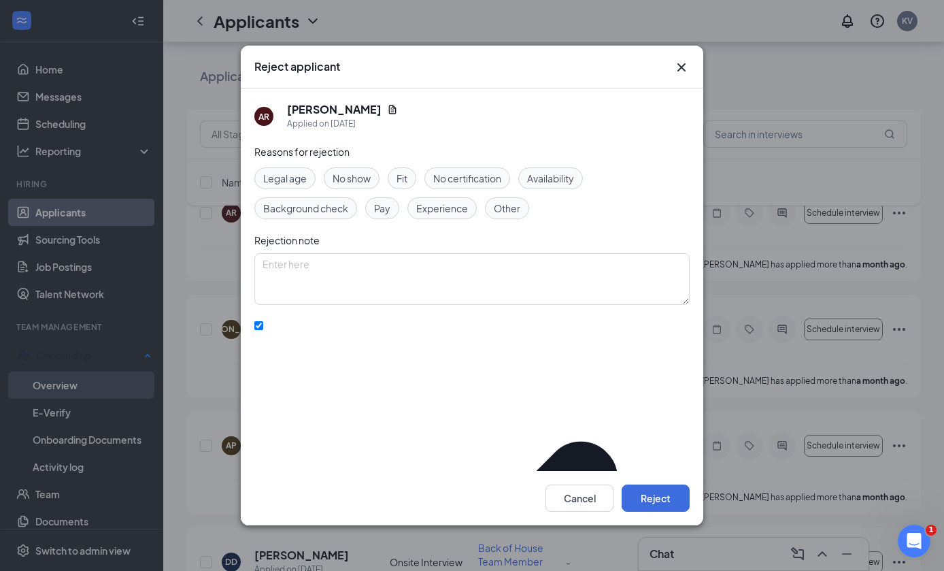
click at [671, 511] on button "Reject" at bounding box center [656, 497] width 68 height 27
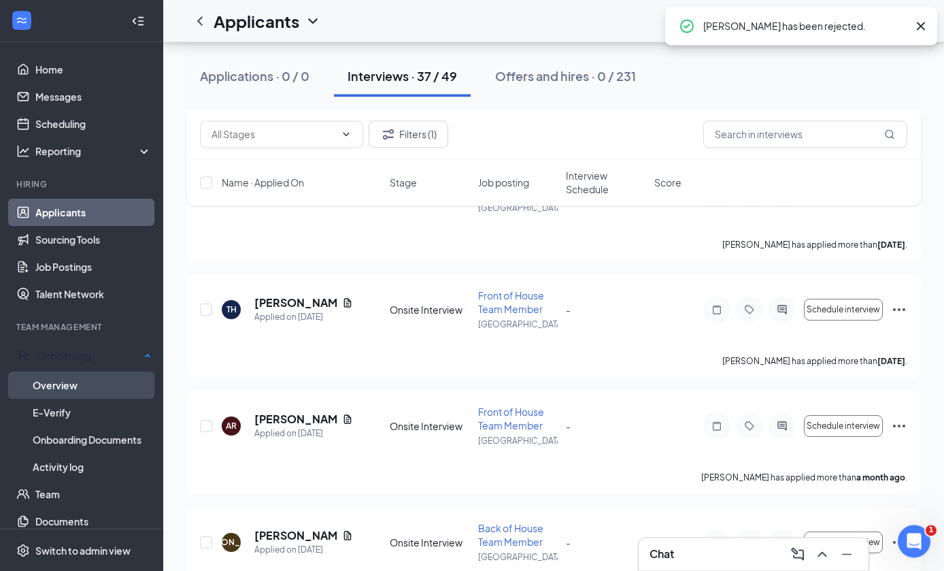
scroll to position [3660, 0]
click at [907, 432] on icon "Ellipses" at bounding box center [899, 426] width 16 height 16
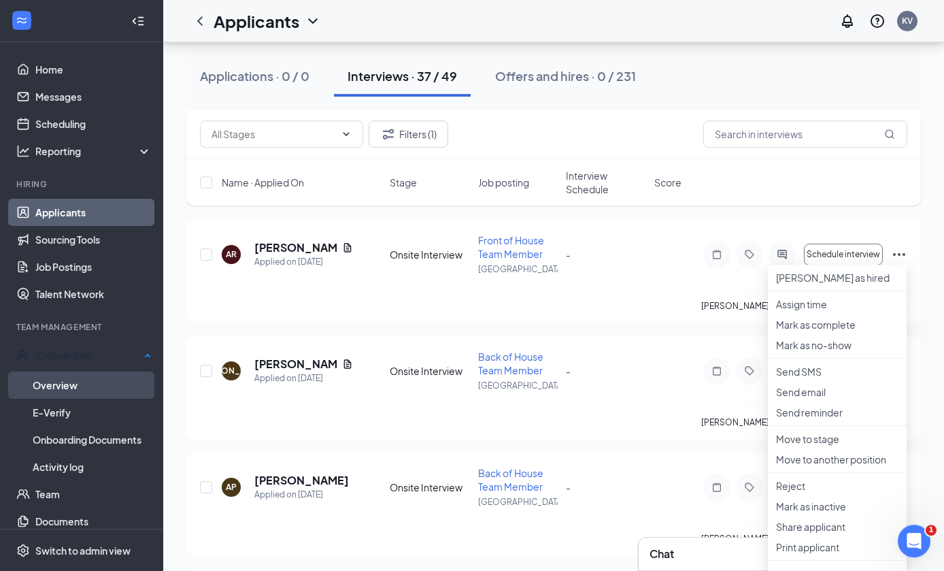
scroll to position [3862, 0]
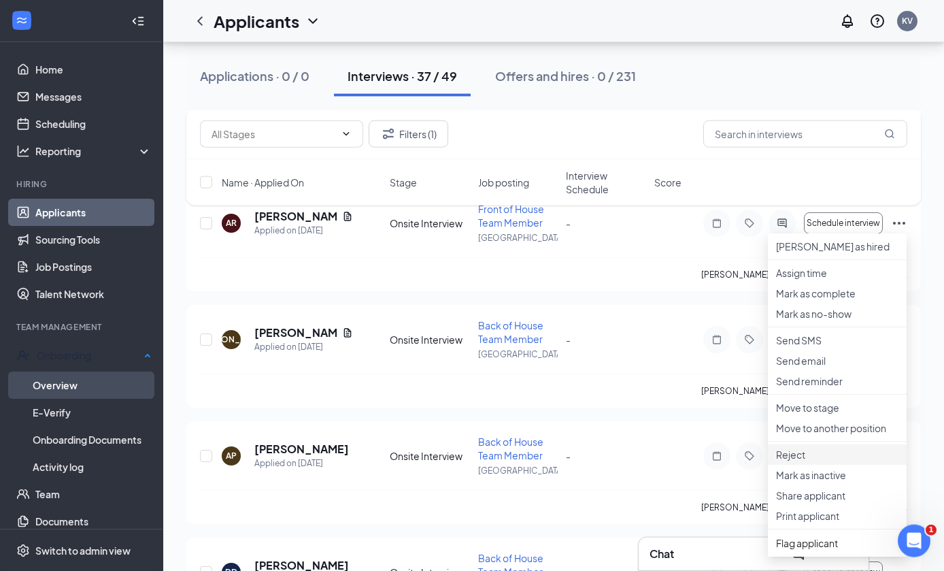
click at [841, 461] on p "Reject" at bounding box center [837, 455] width 122 height 14
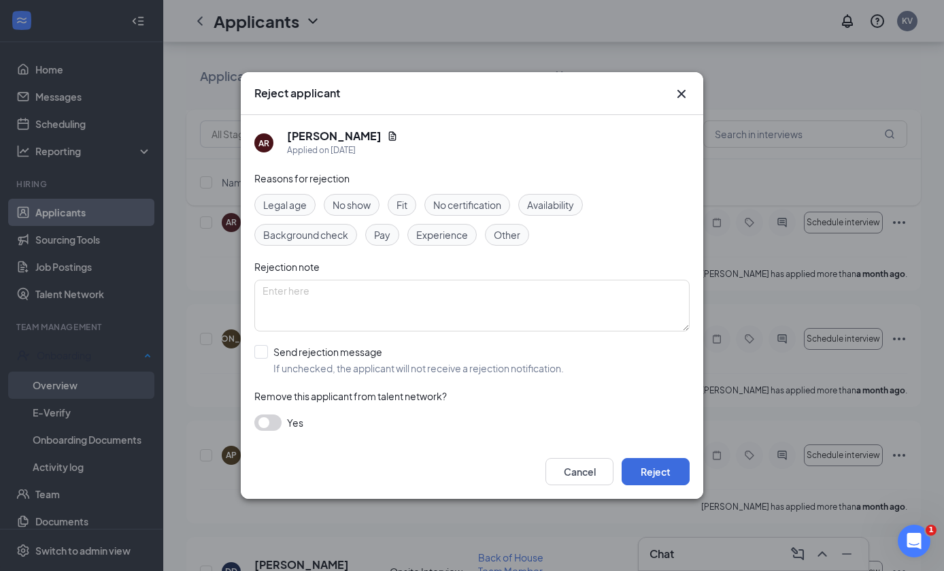
click at [550, 358] on div "Send rejection message" at bounding box center [418, 352] width 290 height 14
click at [550, 375] on input "Send rejection message If unchecked, the applicant will not receive a rejection…" at bounding box center [408, 360] width 309 height 30
checkbox input "true"
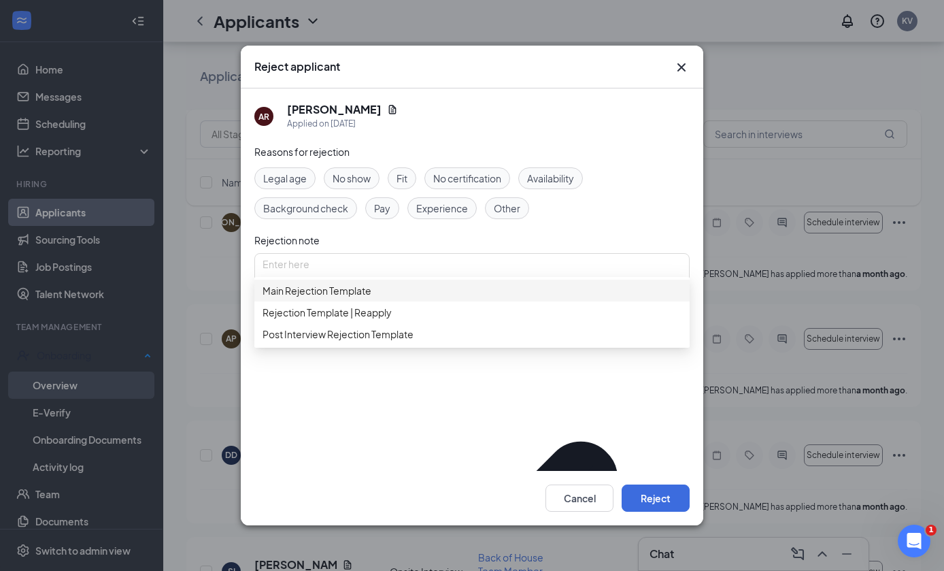
click at [561, 298] on span "Main Rejection Template" at bounding box center [472, 290] width 419 height 15
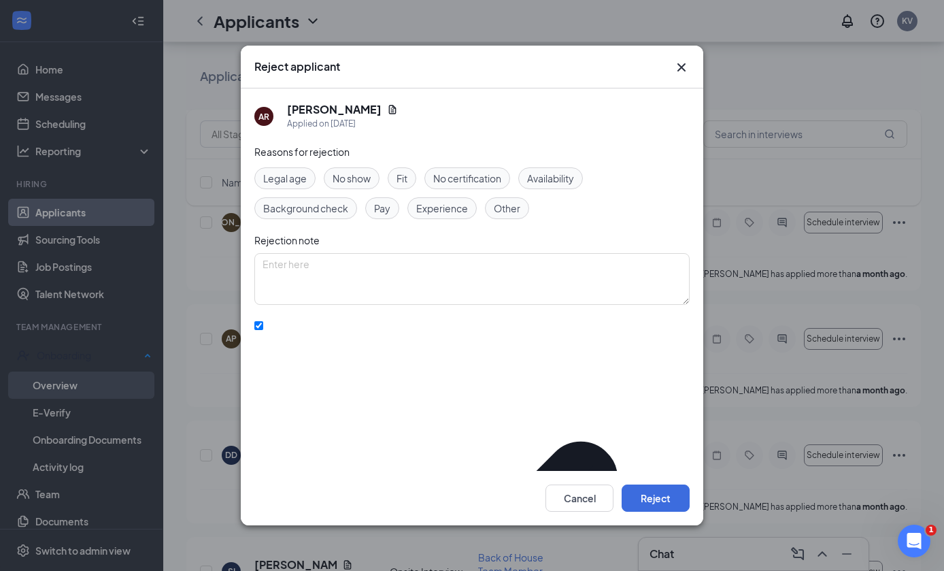
click at [663, 511] on button "Reject" at bounding box center [656, 497] width 68 height 27
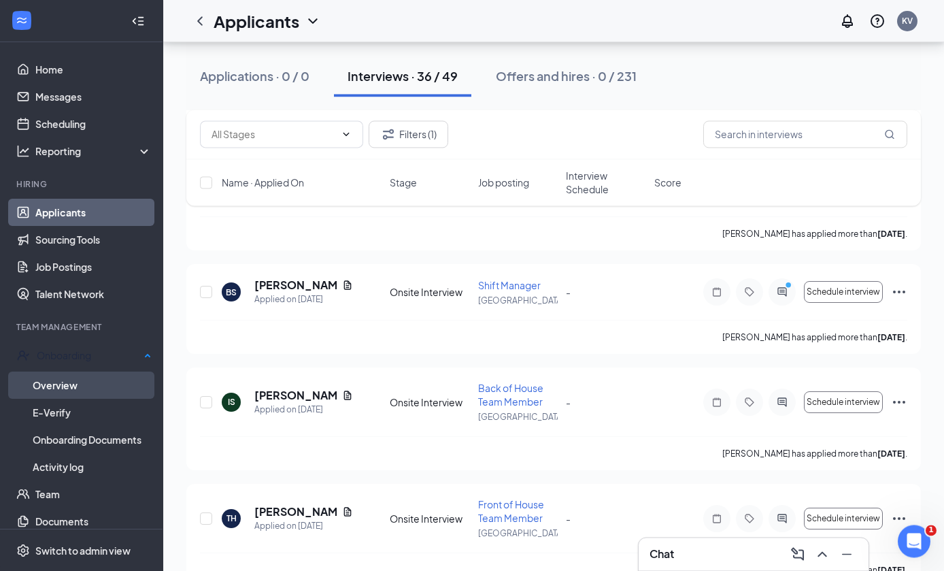
scroll to position [3451, 0]
click at [904, 292] on icon "Ellipses" at bounding box center [899, 291] width 12 height 3
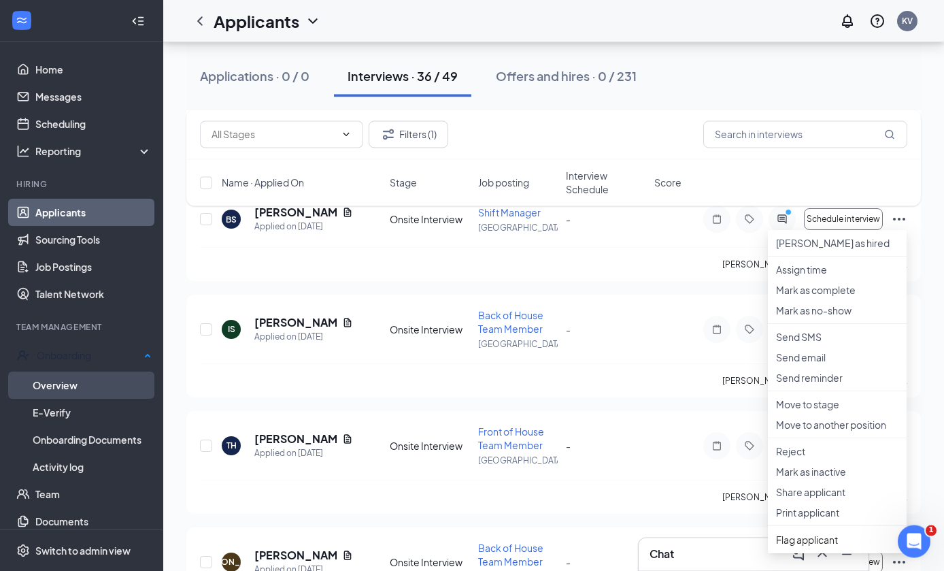
scroll to position [3532, 0]
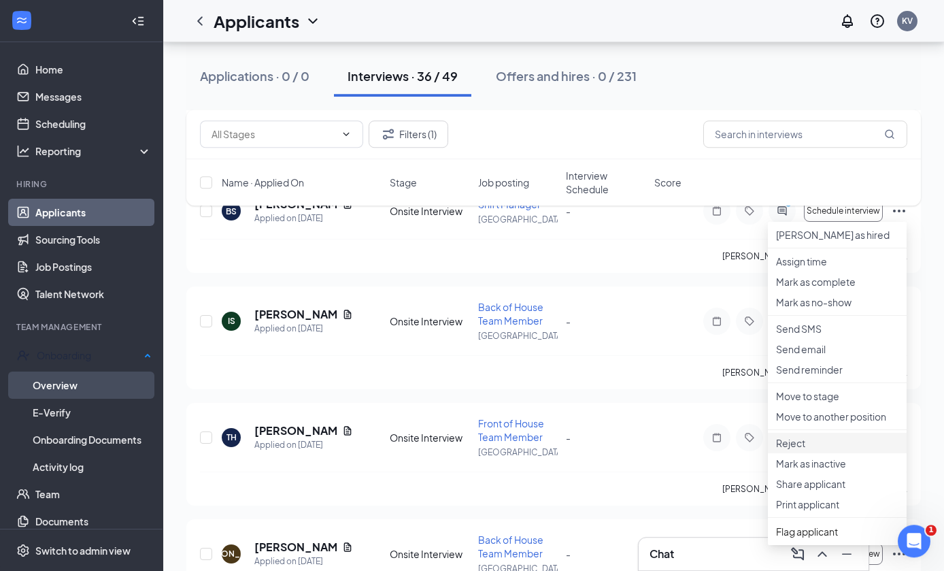
click at [845, 450] on p "Reject" at bounding box center [837, 443] width 122 height 14
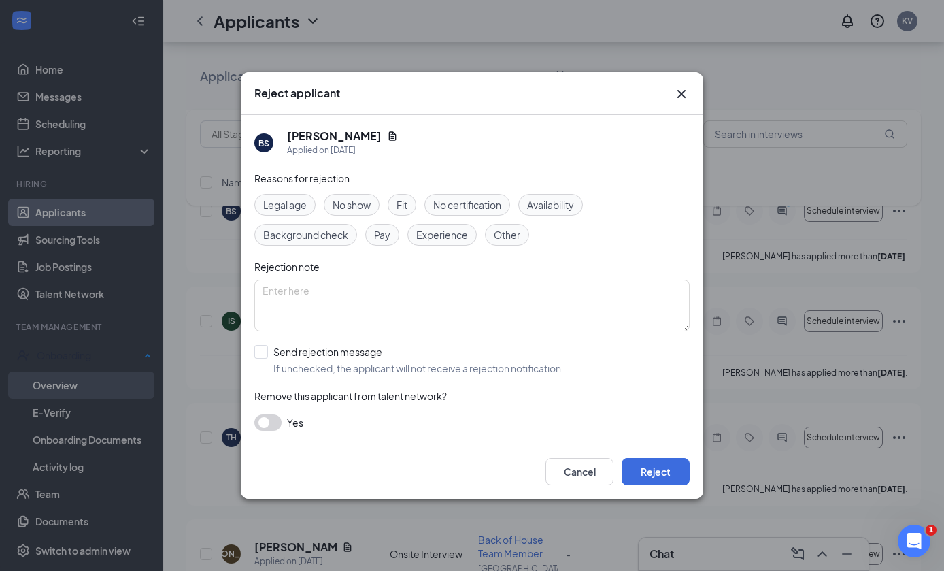
click at [516, 375] on div "Send rejection message If unchecked, the applicant will not receive a rejection…" at bounding box center [418, 360] width 290 height 30
click at [516, 375] on input "Send rejection message If unchecked, the applicant will not receive a rejection…" at bounding box center [408, 360] width 309 height 30
checkbox input "true"
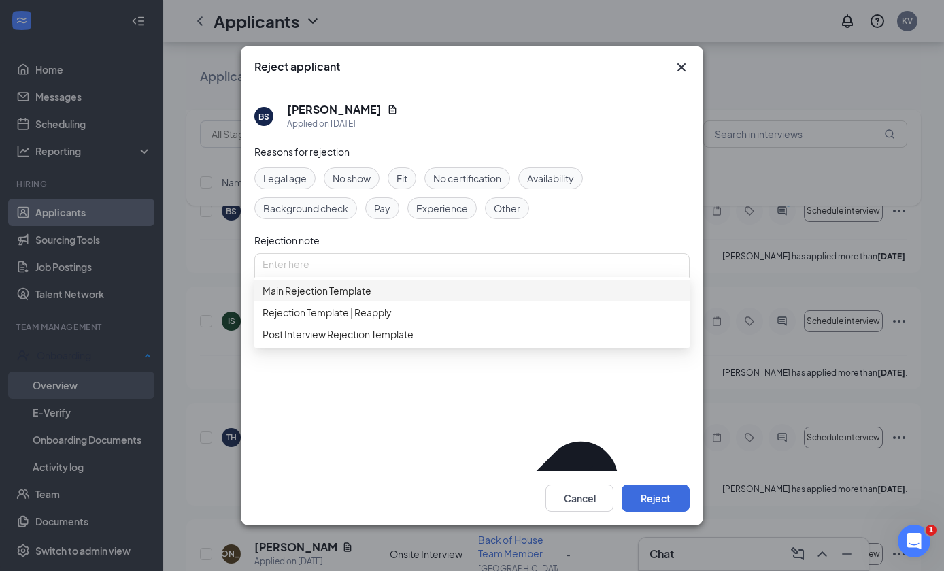
click at [571, 299] on div "Main Rejection Template" at bounding box center [471, 291] width 435 height 22
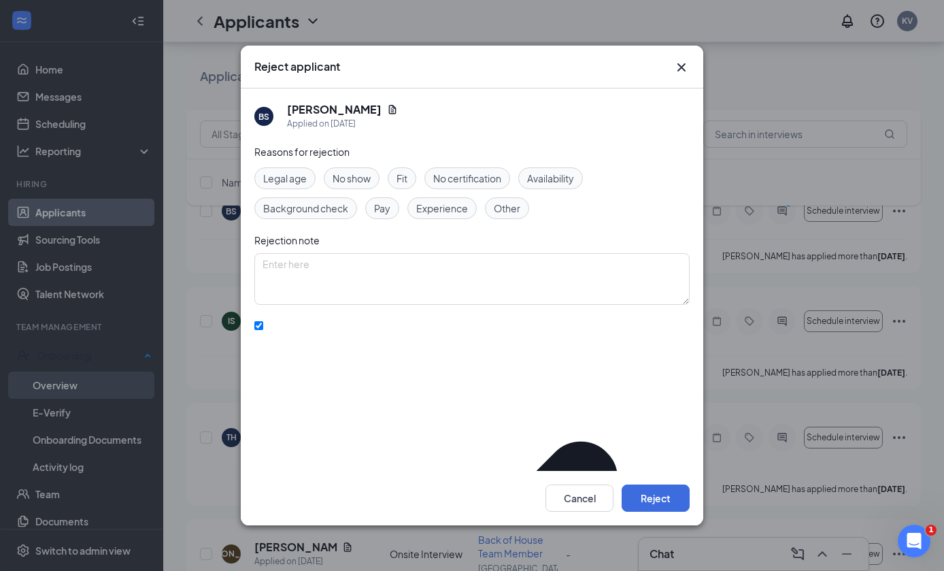
click at [664, 511] on button "Reject" at bounding box center [656, 497] width 68 height 27
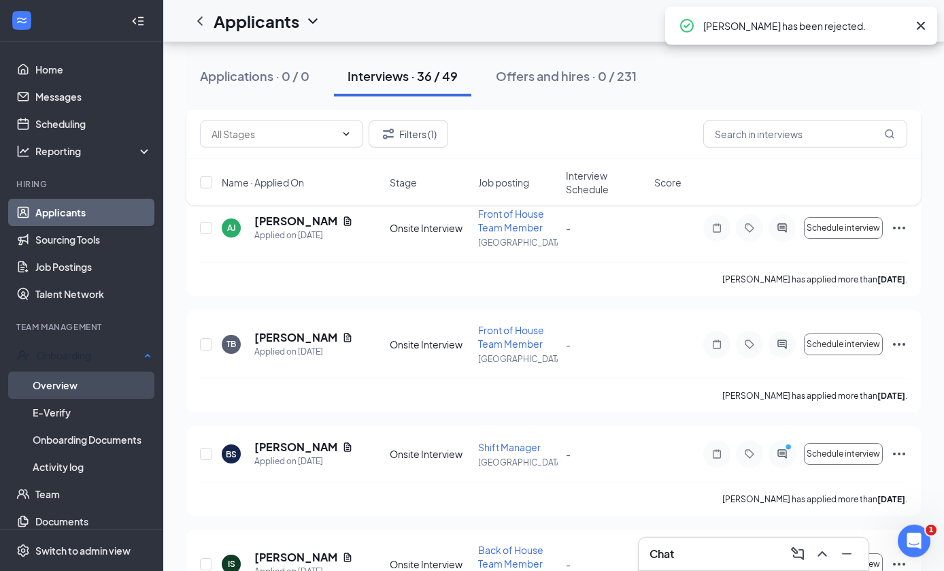
scroll to position [3290, 0]
click at [905, 337] on icon "Ellipses" at bounding box center [899, 343] width 16 height 16
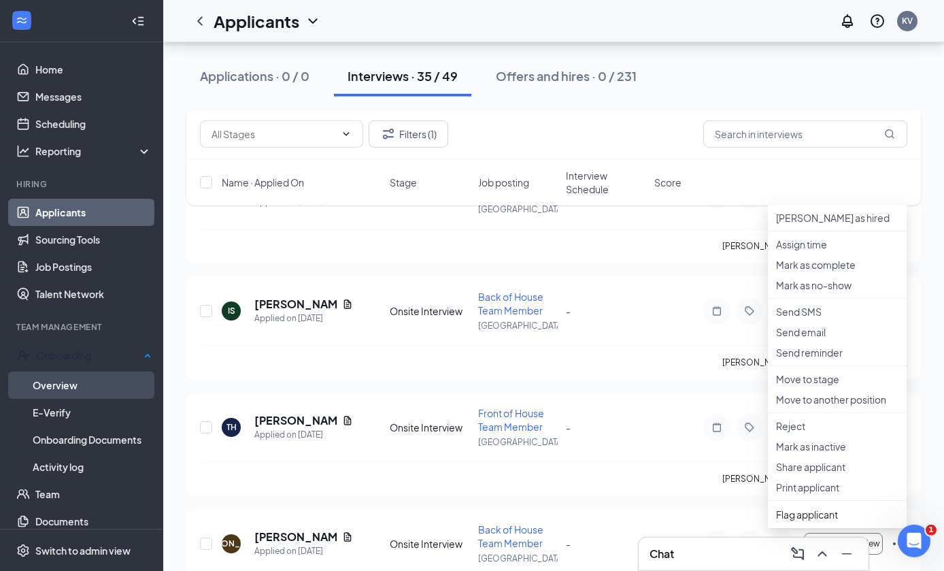
scroll to position [3439, 0]
click at [844, 432] on p "Reject" at bounding box center [837, 425] width 122 height 14
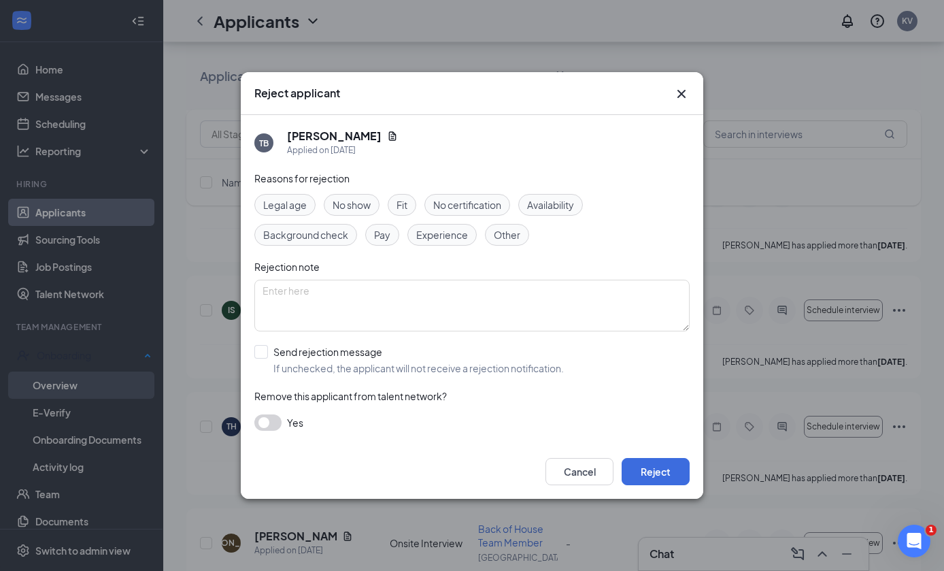
click at [486, 375] on span "If unchecked, the applicant will not receive a rejection notification." at bounding box center [418, 368] width 290 height 14
click at [486, 375] on input "Send rejection message If unchecked, the applicant will not receive a rejection…" at bounding box center [408, 360] width 309 height 30
checkbox input "true"
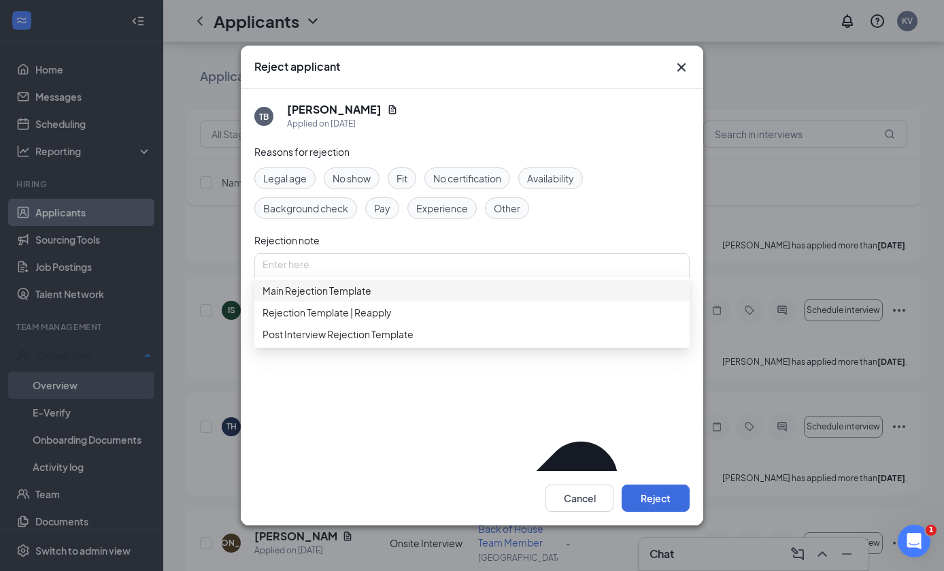
click at [516, 298] on span "Main Rejection Template" at bounding box center [472, 290] width 419 height 15
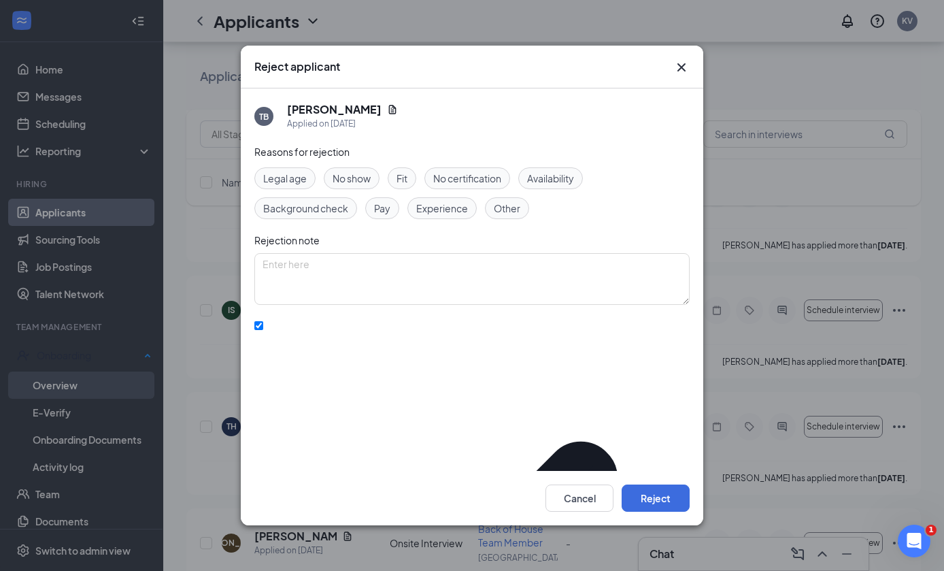
click at [660, 511] on button "Reject" at bounding box center [656, 497] width 68 height 27
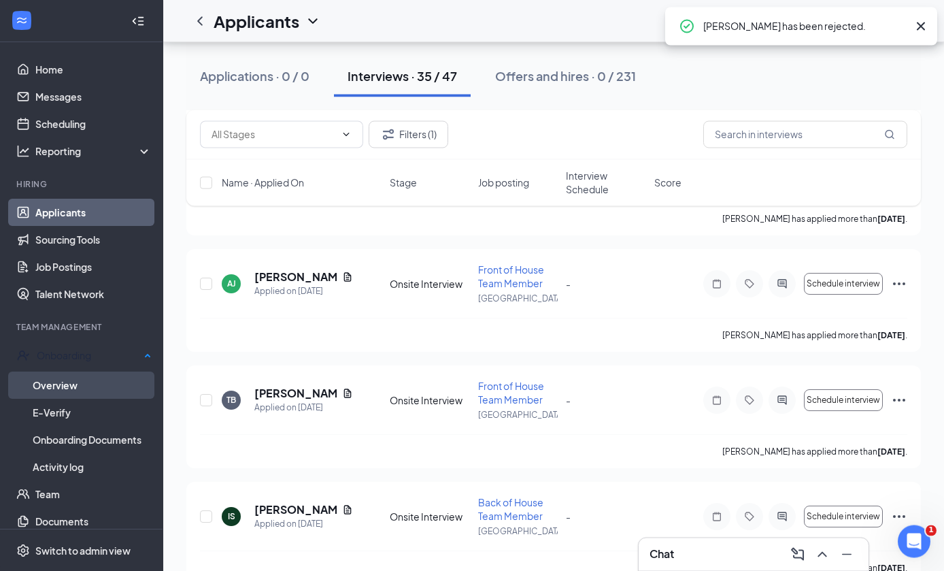
scroll to position [3233, 0]
click at [905, 285] on icon "Ellipses" at bounding box center [899, 283] width 16 height 16
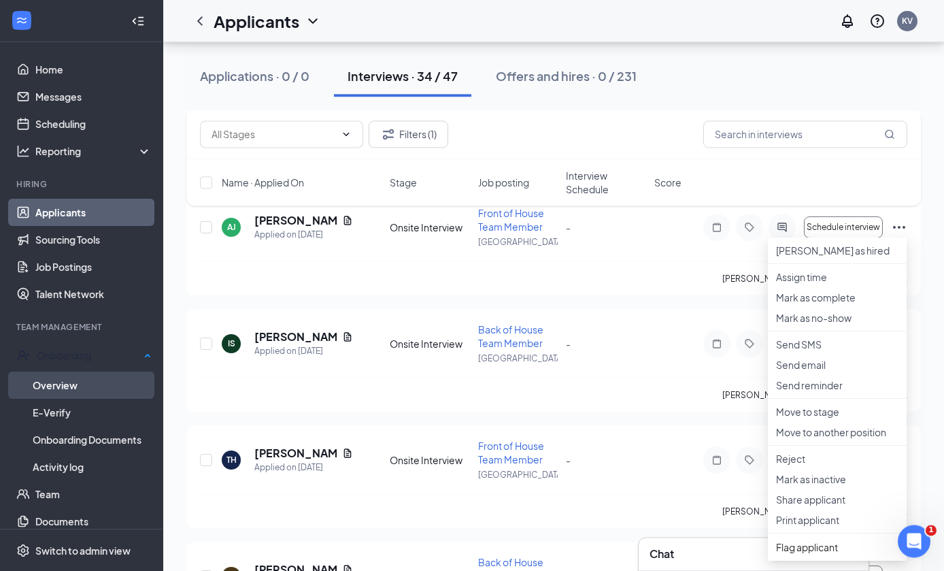
scroll to position [3292, 0]
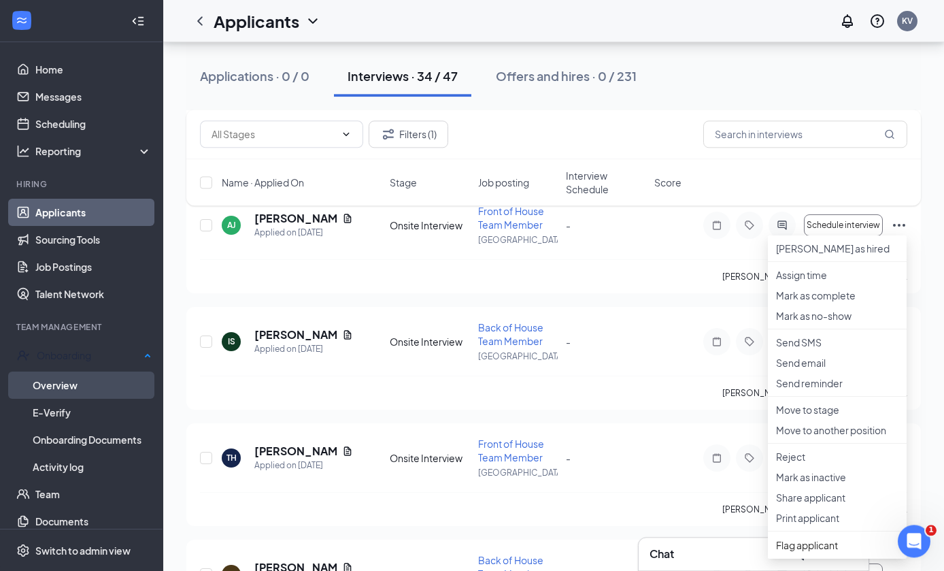
click at [839, 463] on p "Reject" at bounding box center [837, 457] width 122 height 14
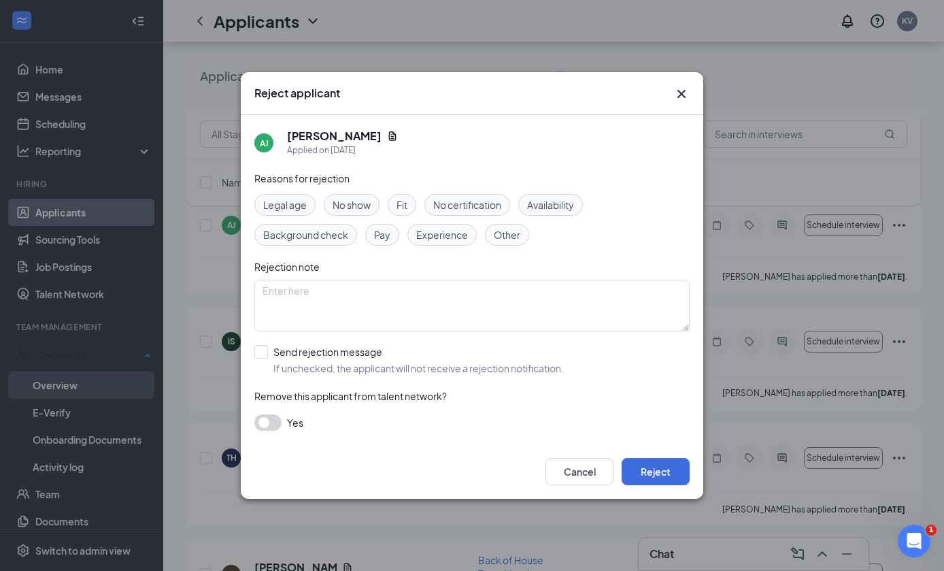
click at [484, 375] on span "If unchecked, the applicant will not receive a rejection notification." at bounding box center [418, 368] width 290 height 14
click at [484, 375] on input "Send rejection message If unchecked, the applicant will not receive a rejection…" at bounding box center [408, 360] width 309 height 30
checkbox input "true"
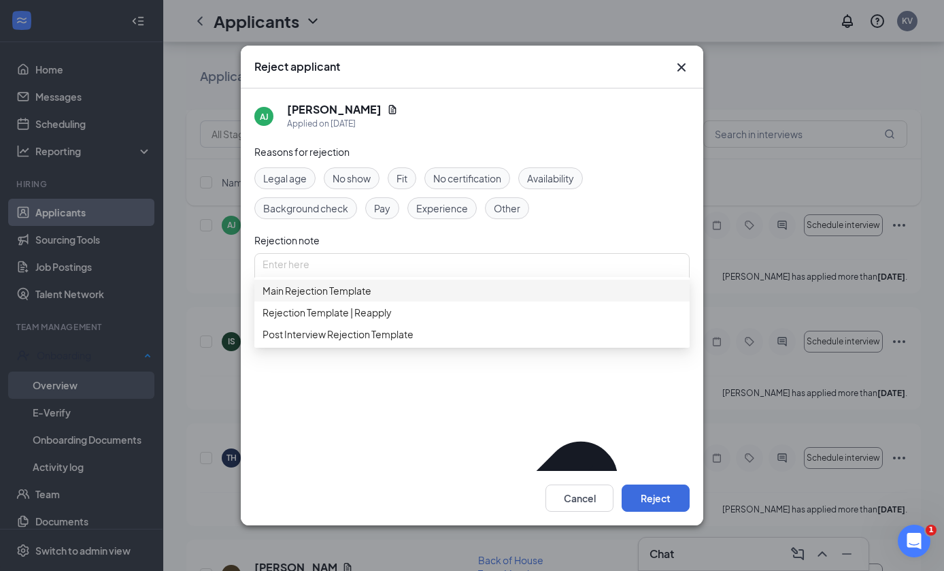
click at [534, 298] on span "Main Rejection Template" at bounding box center [472, 290] width 419 height 15
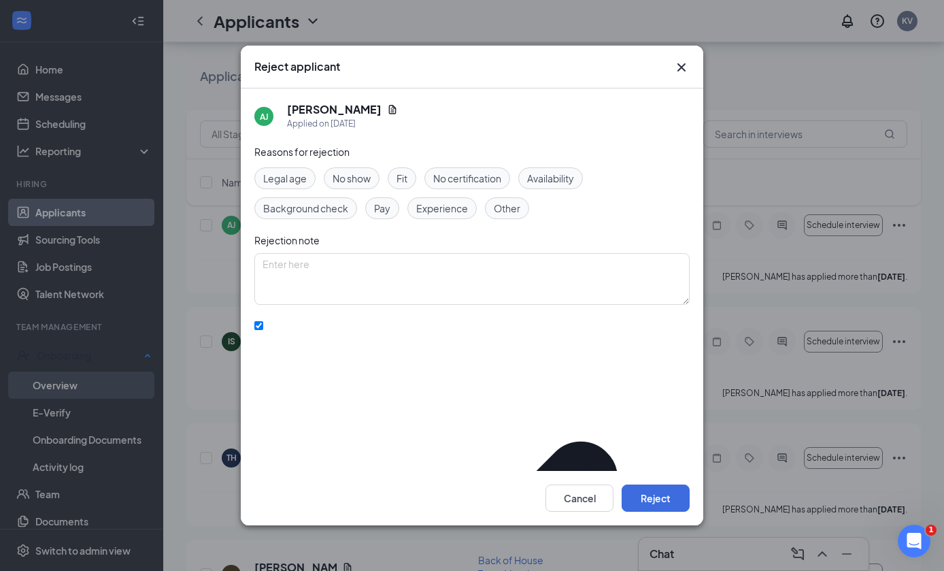
click at [669, 511] on button "Reject" at bounding box center [656, 497] width 68 height 27
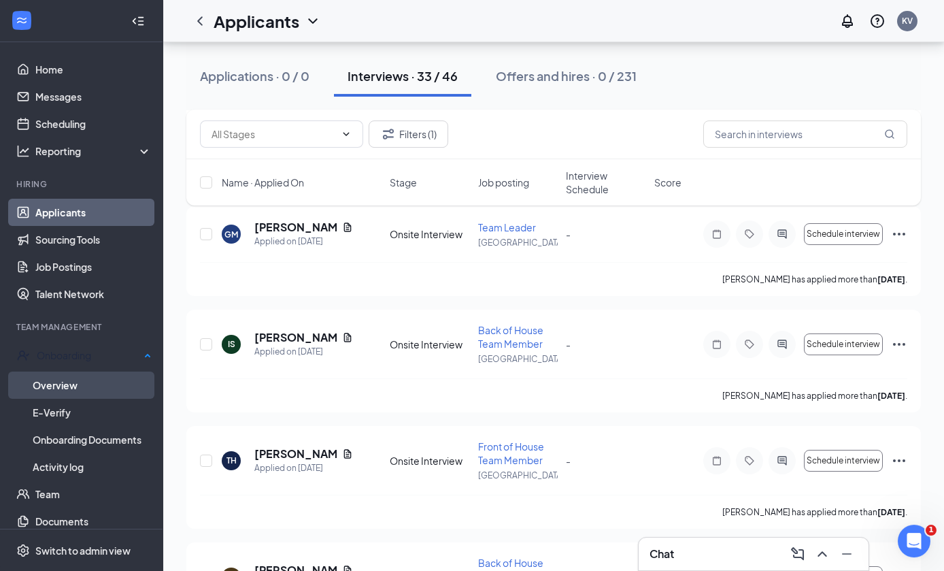
scroll to position [3173, 0]
click at [915, 339] on div "IS [PERSON_NAME] Applied on [DATE] Onsite Interview Back of House Team Member […" at bounding box center [553, 360] width 735 height 103
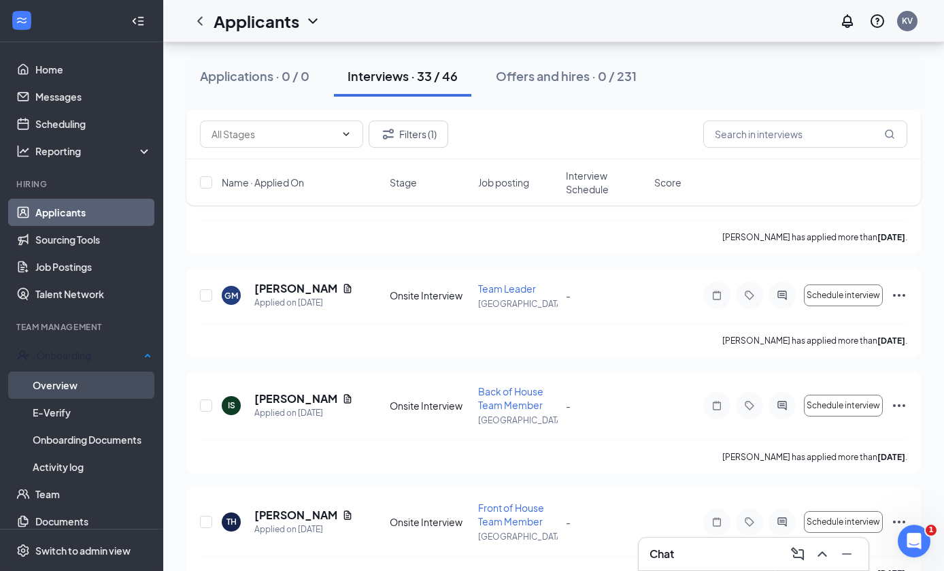
scroll to position [3112, 0]
click at [899, 294] on icon "Ellipses" at bounding box center [899, 295] width 16 height 16
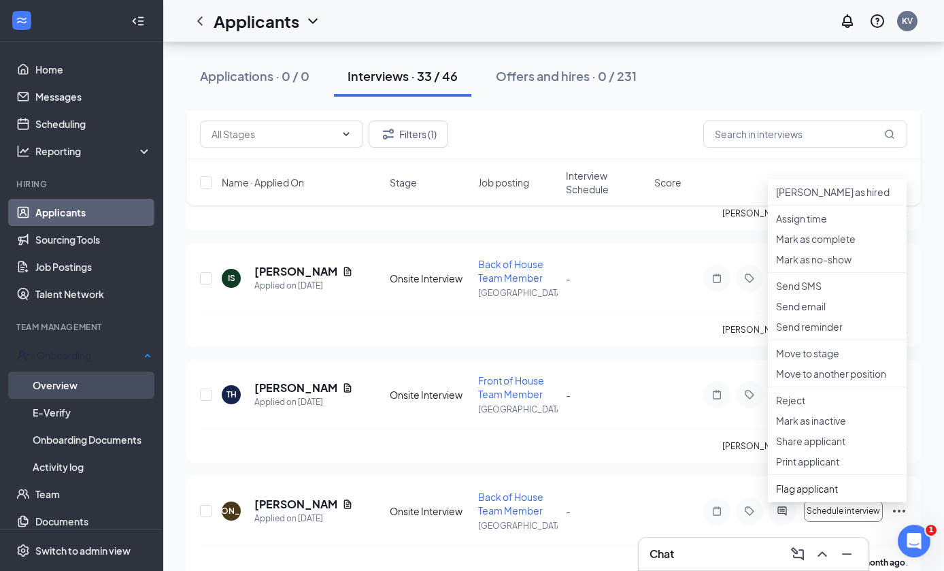
scroll to position [3240, 0]
click at [856, 405] on p "Reject" at bounding box center [837, 399] width 122 height 14
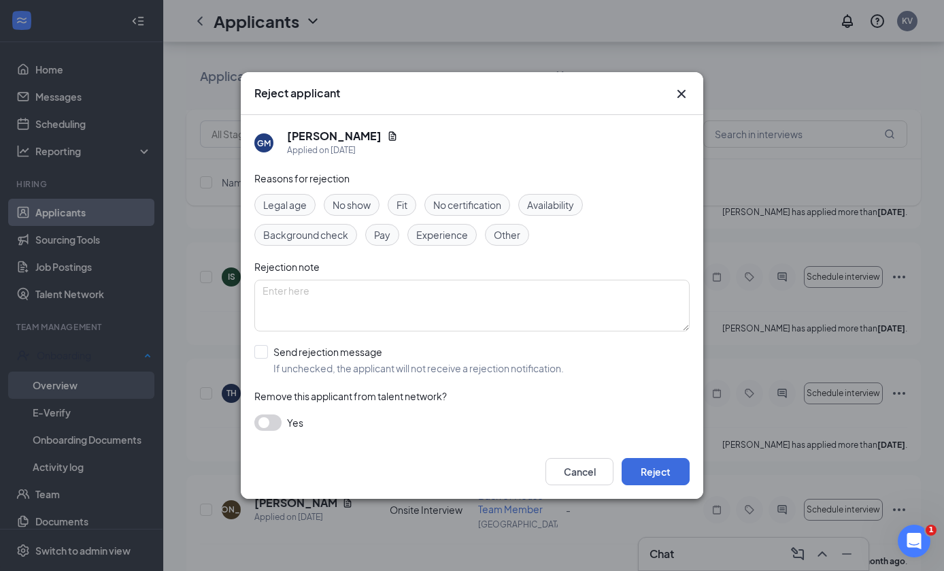
click at [467, 375] on span "If unchecked, the applicant will not receive a rejection notification." at bounding box center [418, 368] width 290 height 14
click at [467, 375] on input "Send rejection message If unchecked, the applicant will not receive a rejection…" at bounding box center [408, 360] width 309 height 30
checkbox input "true"
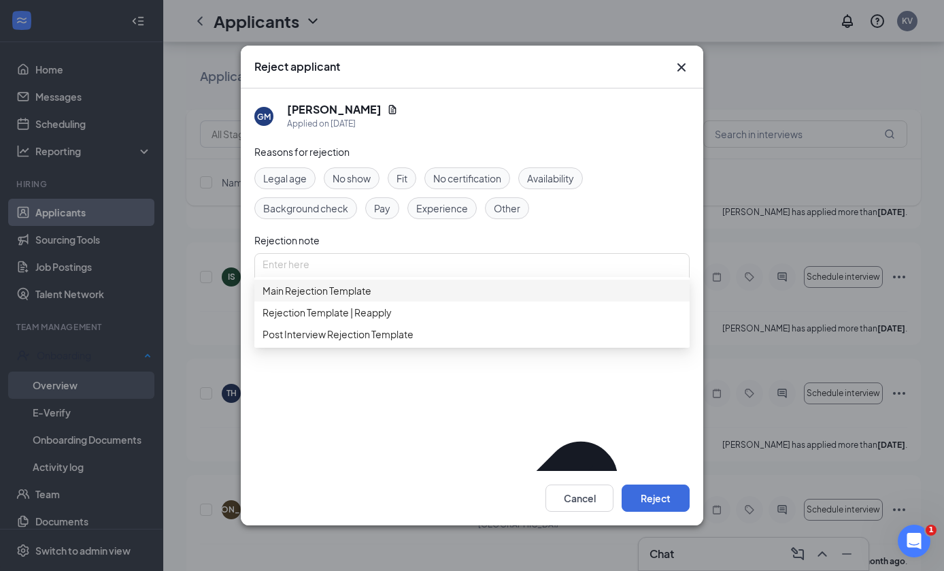
click at [541, 298] on span "Main Rejection Template" at bounding box center [472, 290] width 419 height 15
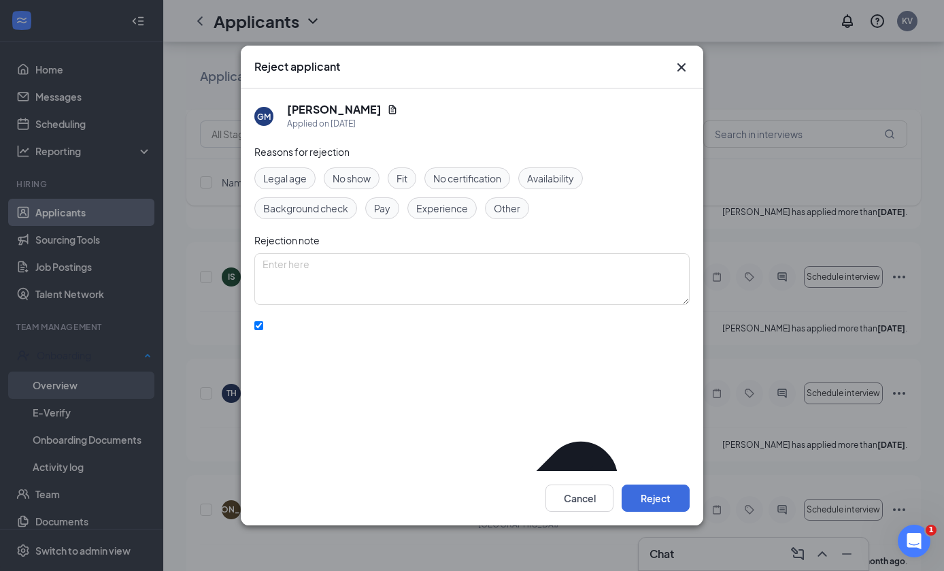
click at [677, 511] on button "Reject" at bounding box center [656, 497] width 68 height 27
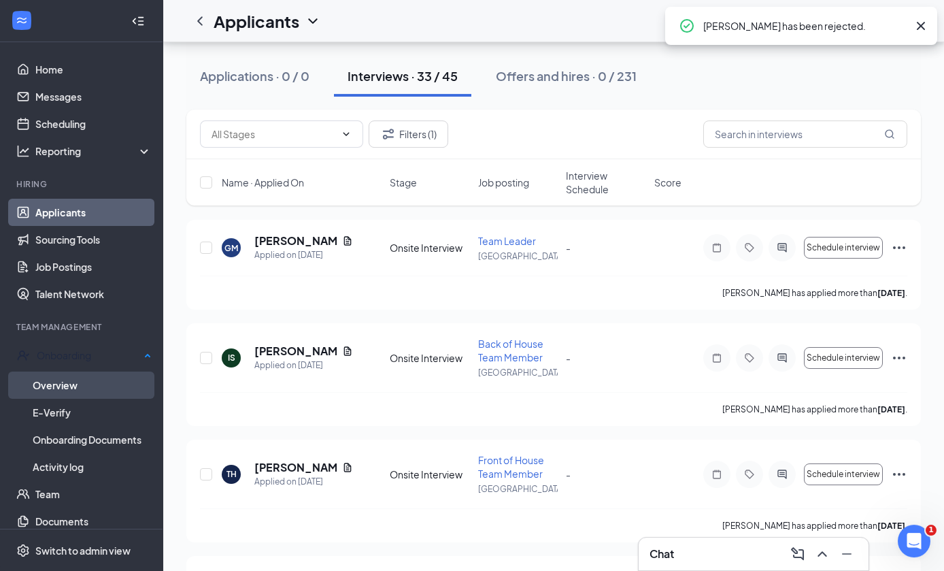
scroll to position [3159, 0]
click at [902, 357] on icon "Ellipses" at bounding box center [899, 358] width 16 height 16
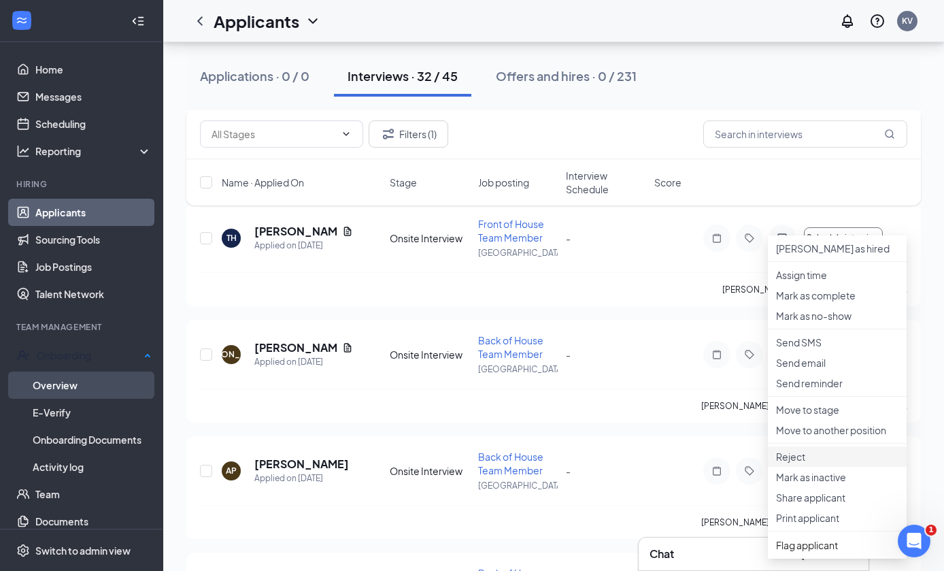
scroll to position [3293, 0]
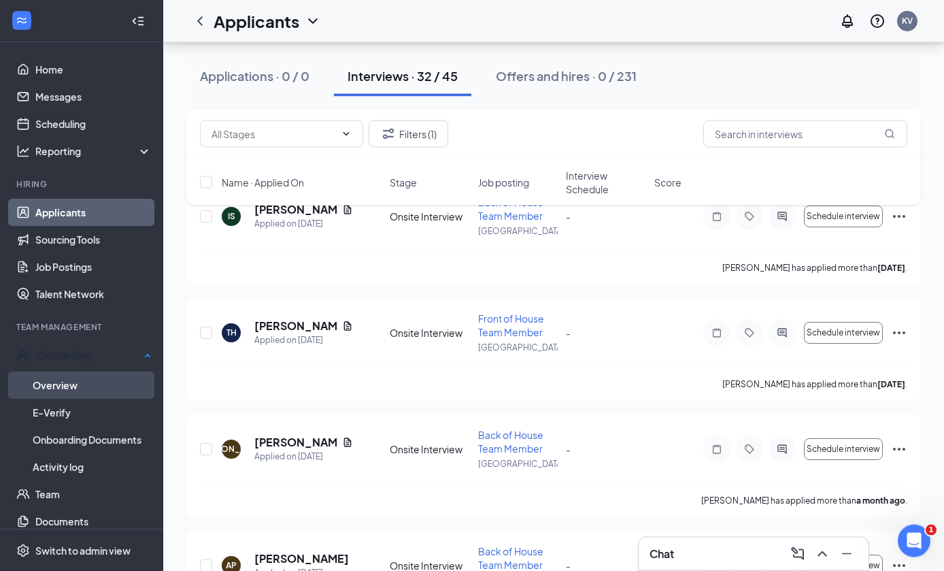
scroll to position [3196, 0]
click at [905, 331] on icon "Ellipses" at bounding box center [899, 334] width 16 height 16
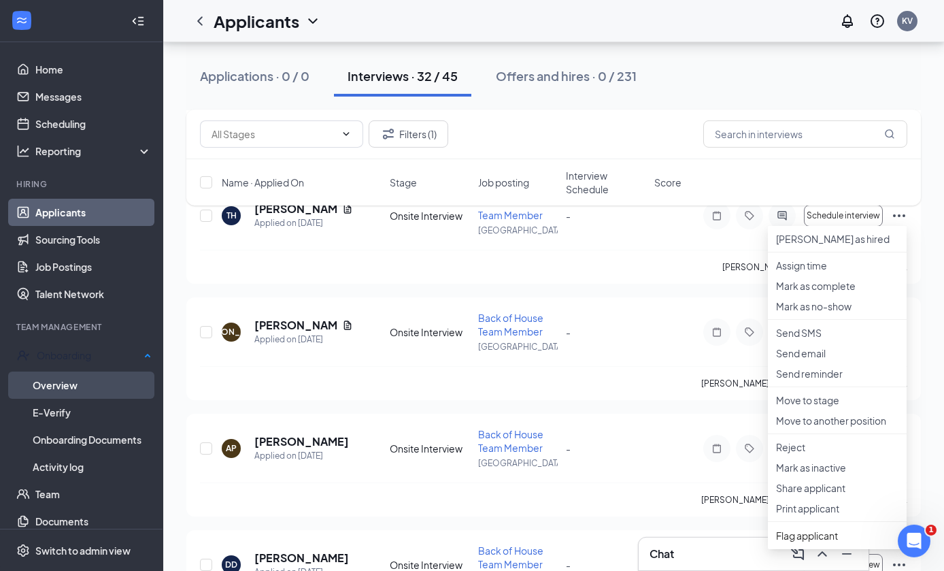
scroll to position [3317, 0]
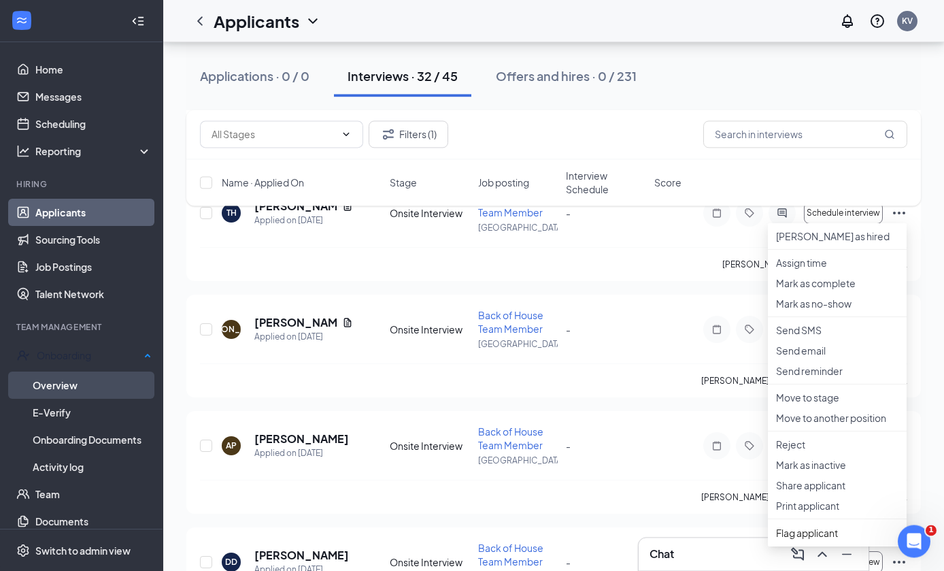
click at [833, 451] on p "Reject" at bounding box center [837, 444] width 122 height 14
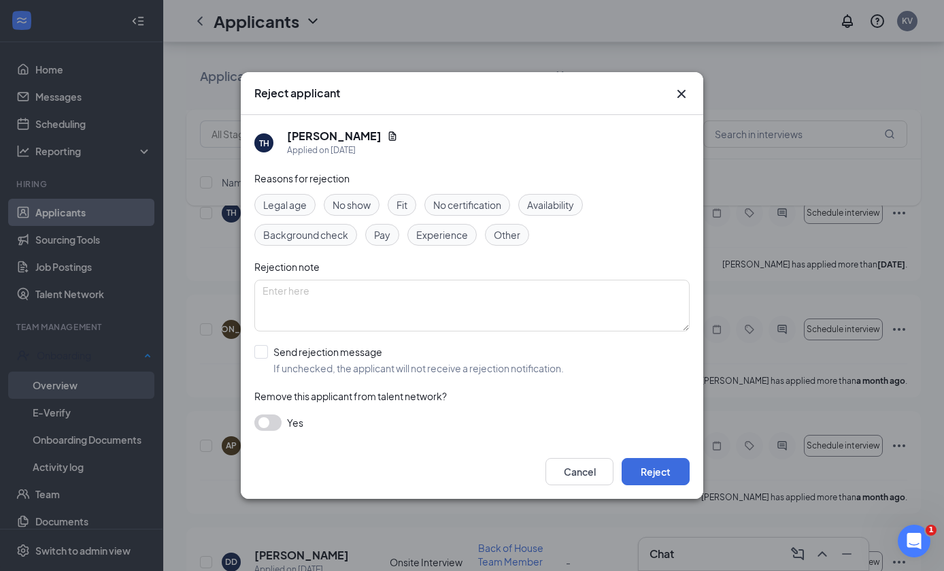
click at [547, 375] on span "If unchecked, the applicant will not receive a rejection notification." at bounding box center [418, 368] width 290 height 14
click at [547, 375] on input "Send rejection message If unchecked, the applicant will not receive a rejection…" at bounding box center [408, 360] width 309 height 30
checkbox input "true"
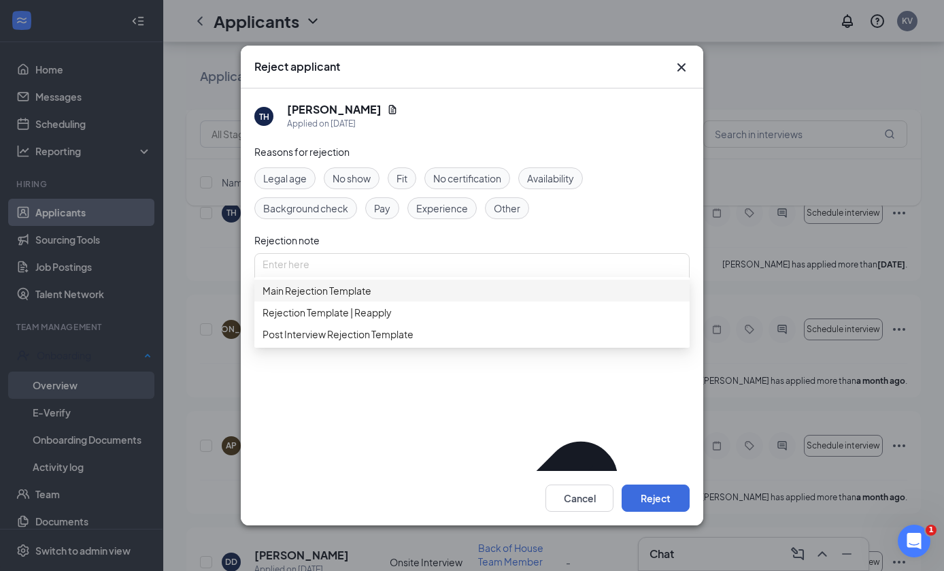
click at [577, 298] on div "Main Rejection Template" at bounding box center [471, 291] width 435 height 22
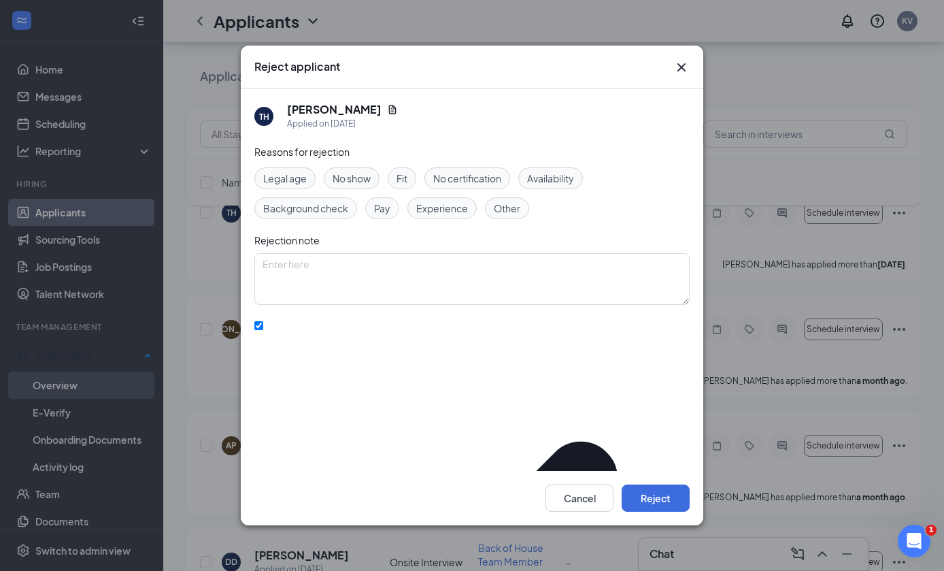
click at [673, 511] on button "Reject" at bounding box center [656, 497] width 68 height 27
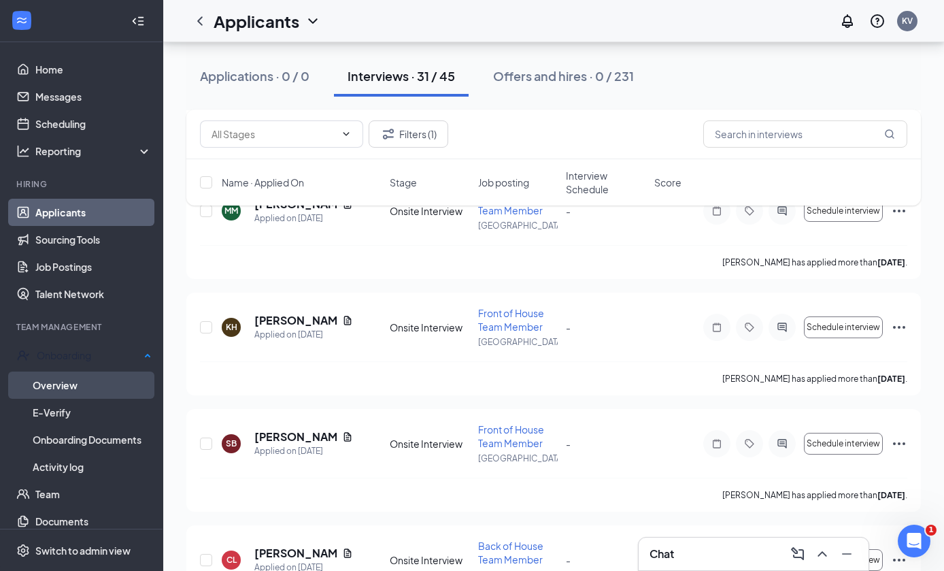
scroll to position [1955, 0]
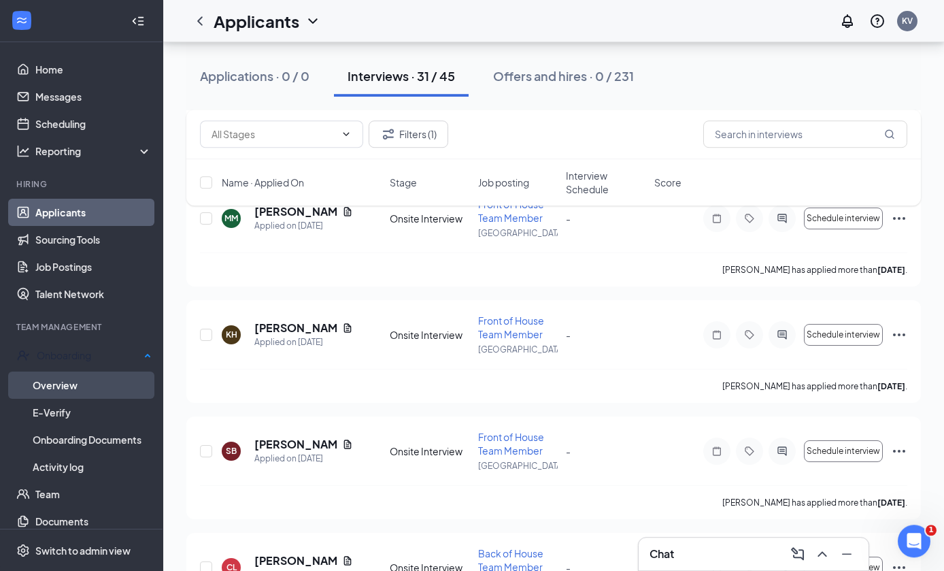
click at [386, 138] on icon "Filter" at bounding box center [388, 134] width 11 height 10
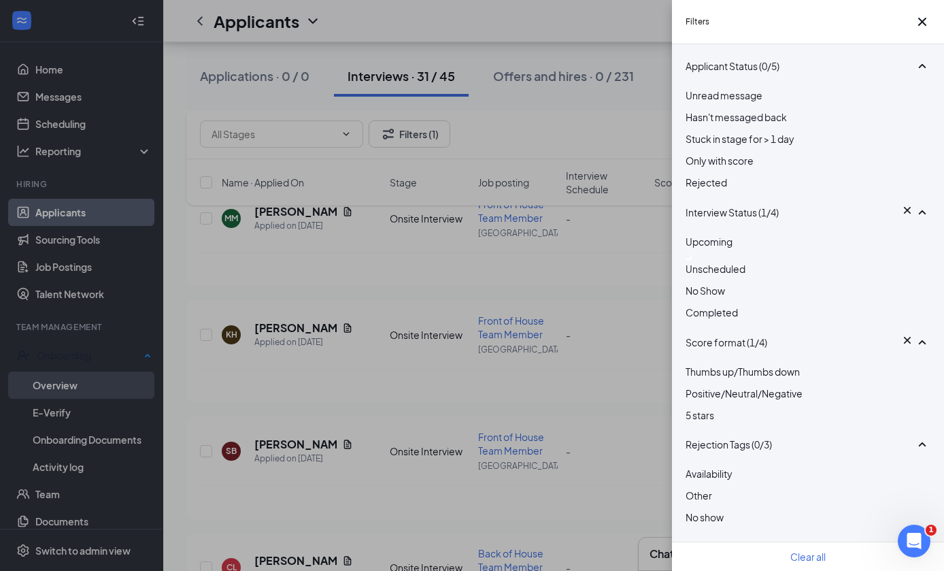
click at [692, 261] on img at bounding box center [689, 258] width 7 height 5
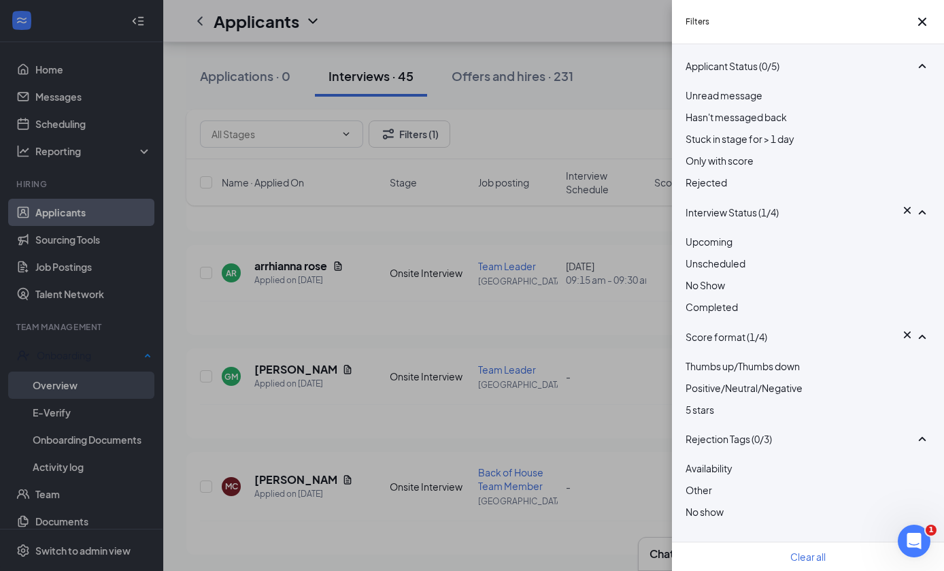
scroll to position [846, 0]
click at [607, 131] on div "Filters Applicant Status (0/5) Unread message Hasn't messaged back Stuck in sta…" at bounding box center [472, 285] width 944 height 571
click at [614, 120] on div "Filters Applicant Status (0/5) Unread message Hasn't messaged back Stuck in sta…" at bounding box center [472, 285] width 944 height 571
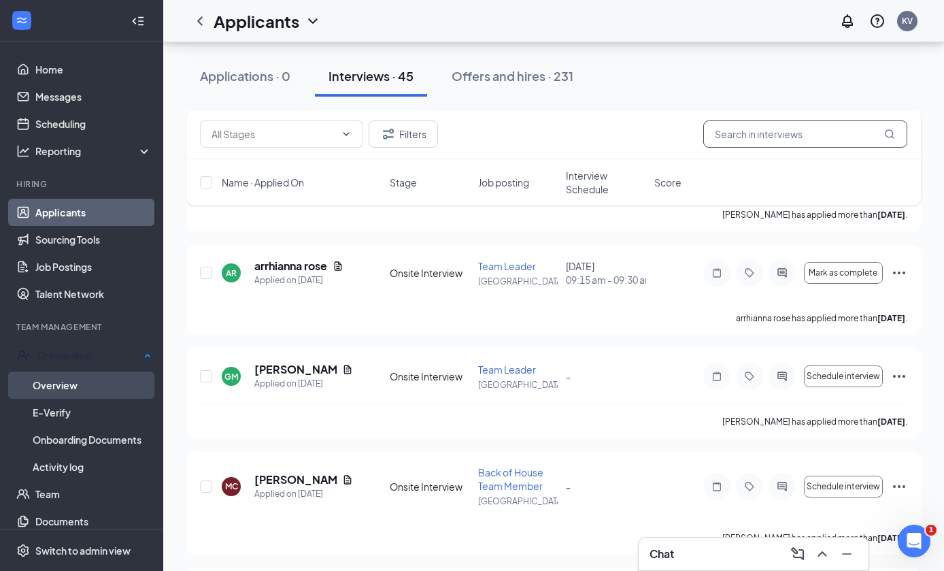
click at [814, 138] on input "text" at bounding box center [805, 133] width 204 height 27
type input "C"
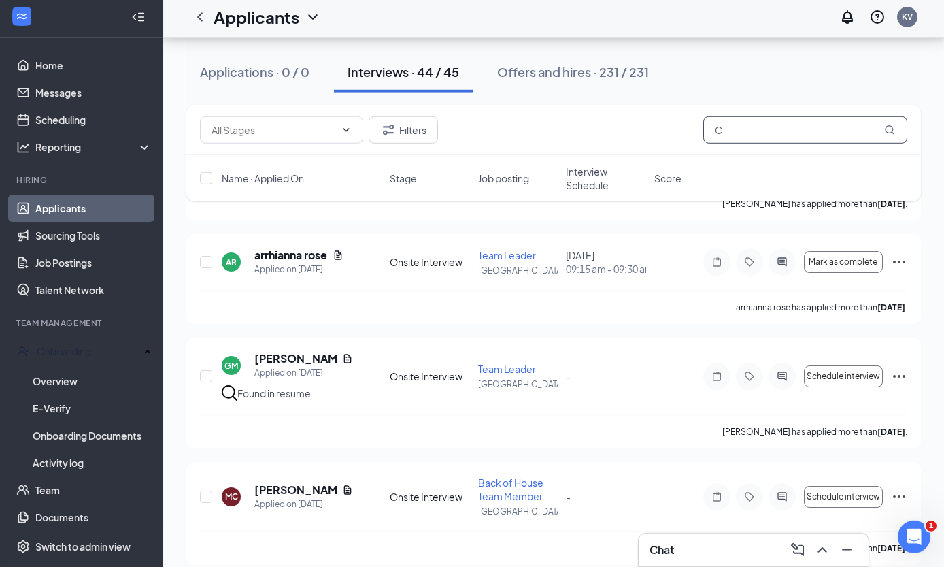
scroll to position [890, 0]
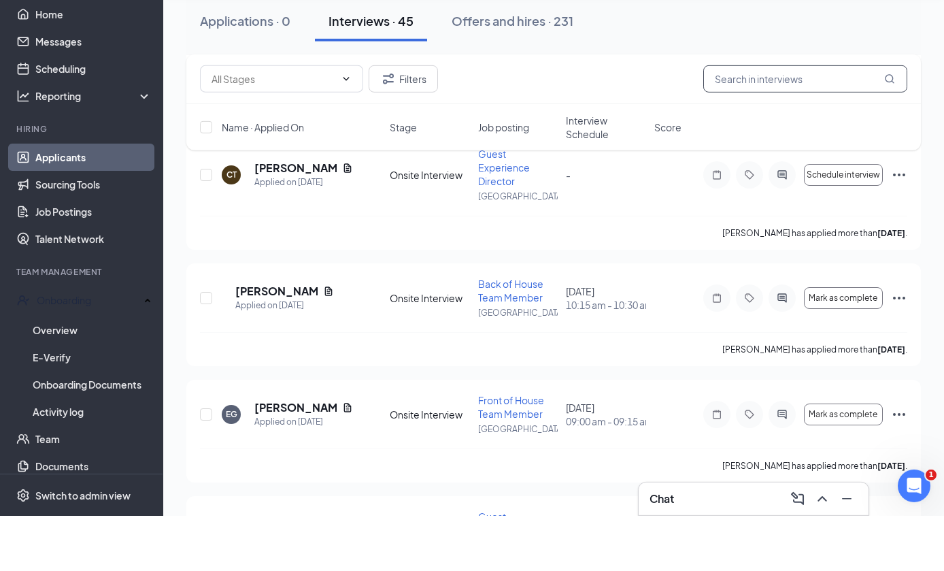
scroll to position [3296, 0]
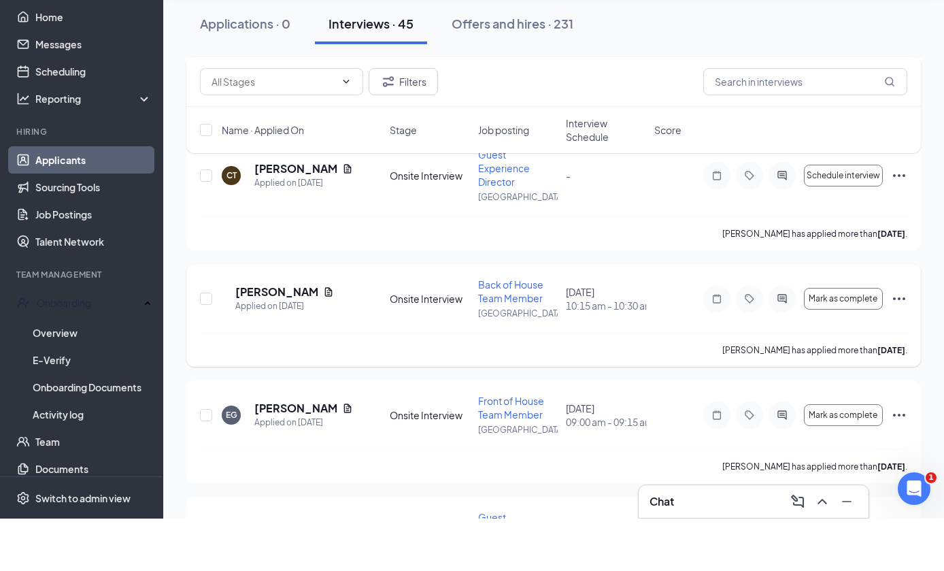
click at [900, 350] on icon "Ellipses" at bounding box center [899, 351] width 12 height 3
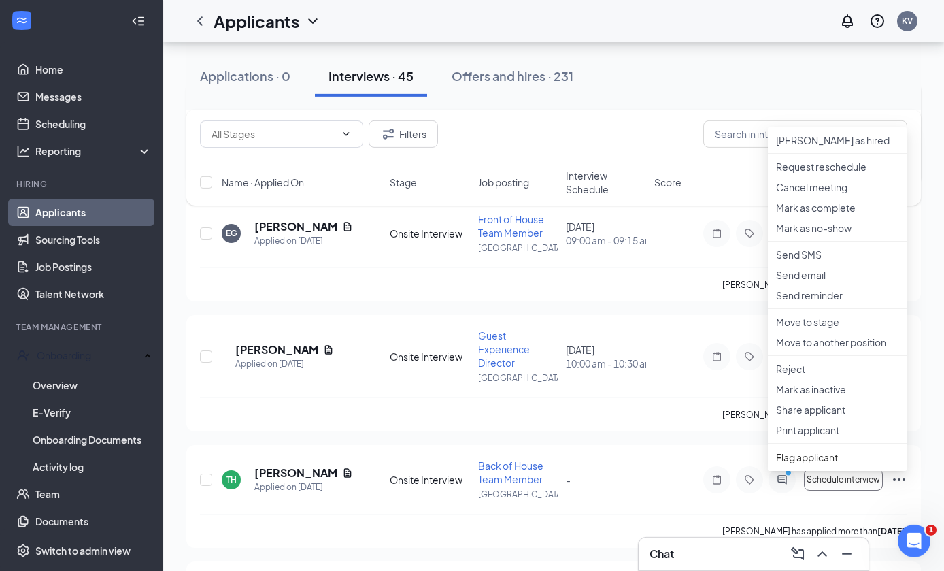
scroll to position [3531, 0]
click at [862, 260] on p "Send SMS" at bounding box center [837, 254] width 122 height 14
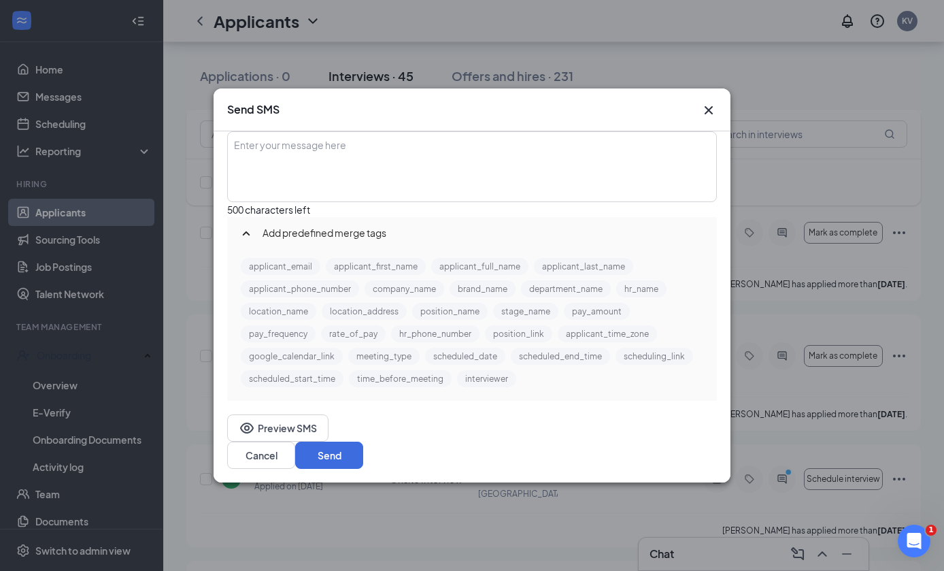
click at [541, 201] on div "Enter your message here" at bounding box center [472, 167] width 487 height 68
click at [713, 118] on icon "Cross" at bounding box center [709, 110] width 16 height 16
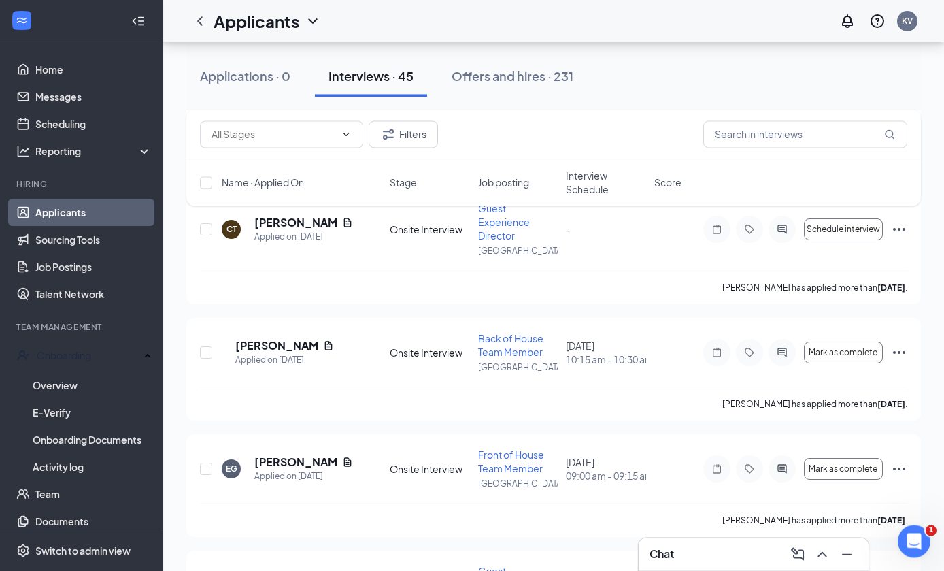
scroll to position [3295, 0]
click at [314, 331] on div "CC [PERSON_NAME] Applied on [DATE] Onsite Interview Back of House Team Member […" at bounding box center [553, 358] width 707 height 55
click at [301, 333] on div "CC [PERSON_NAME] Applied on [DATE] Onsite Interview Back of House Team Member […" at bounding box center [553, 358] width 707 height 55
click at [222, 352] on div "CC" at bounding box center [222, 352] width 0 height 0
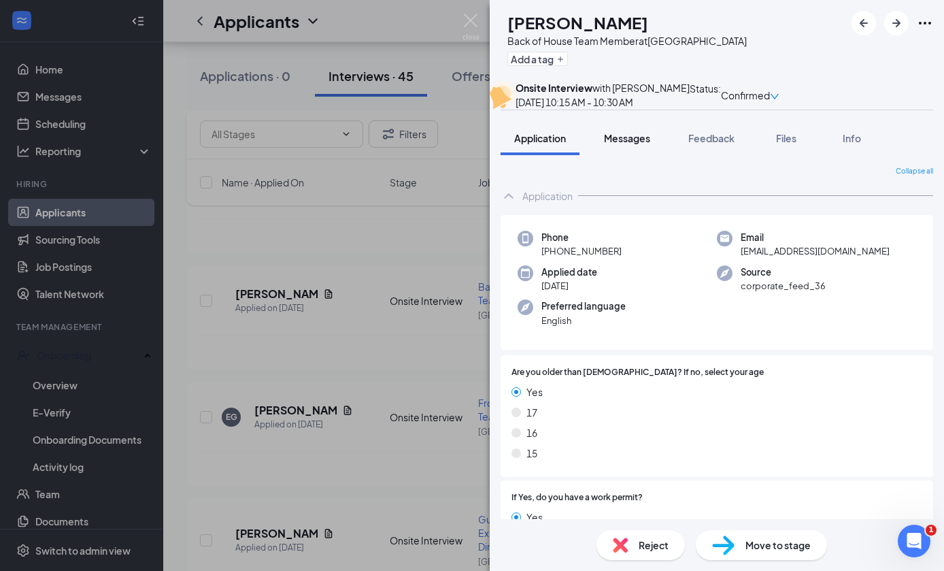
click at [643, 144] on span "Messages" at bounding box center [627, 138] width 46 height 12
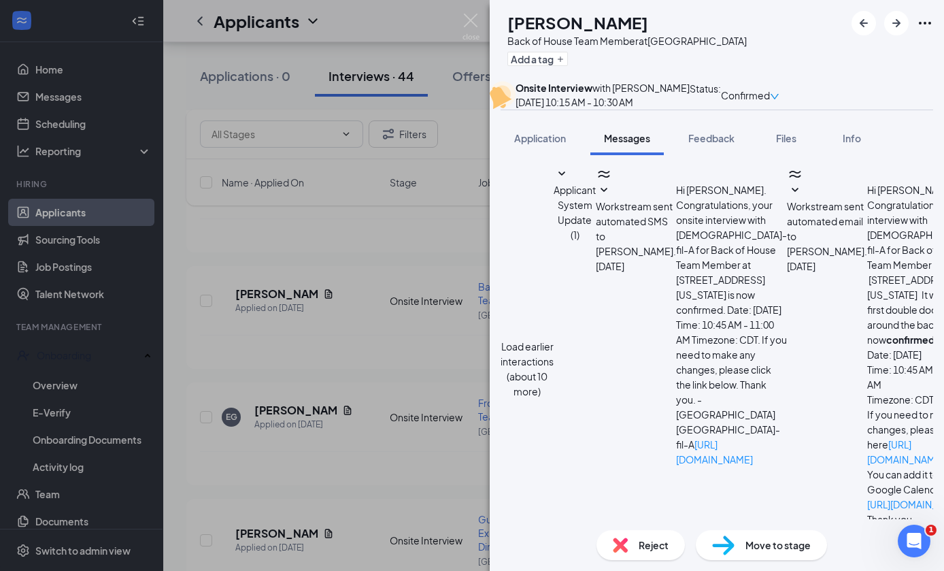
type textarea "Can i ask why you rescheduled your interview? It was set for [DATE] and it was …"
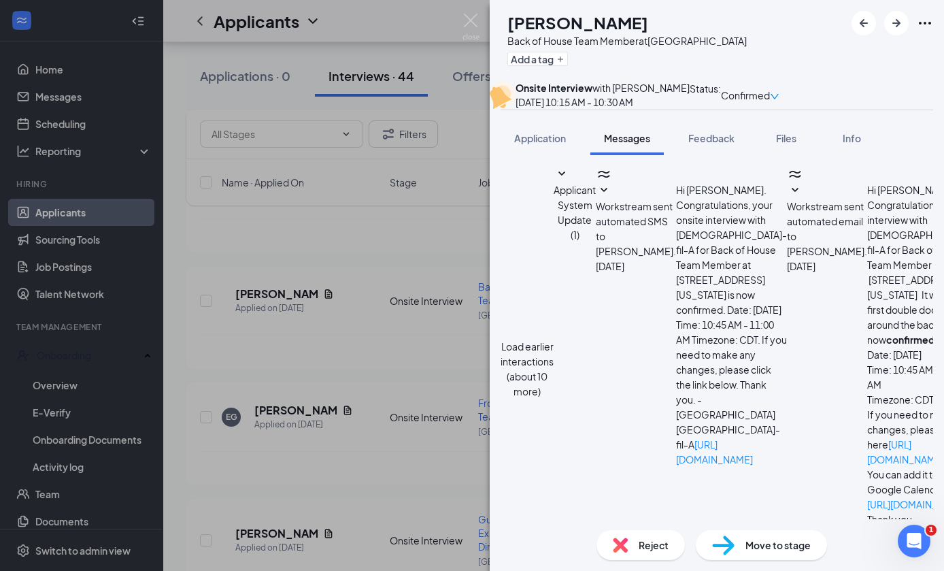
click at [290, 420] on div "CC [PERSON_NAME] Back of House Team Member at [GEOGRAPHIC_DATA] Add a tag Onsit…" at bounding box center [472, 285] width 944 height 571
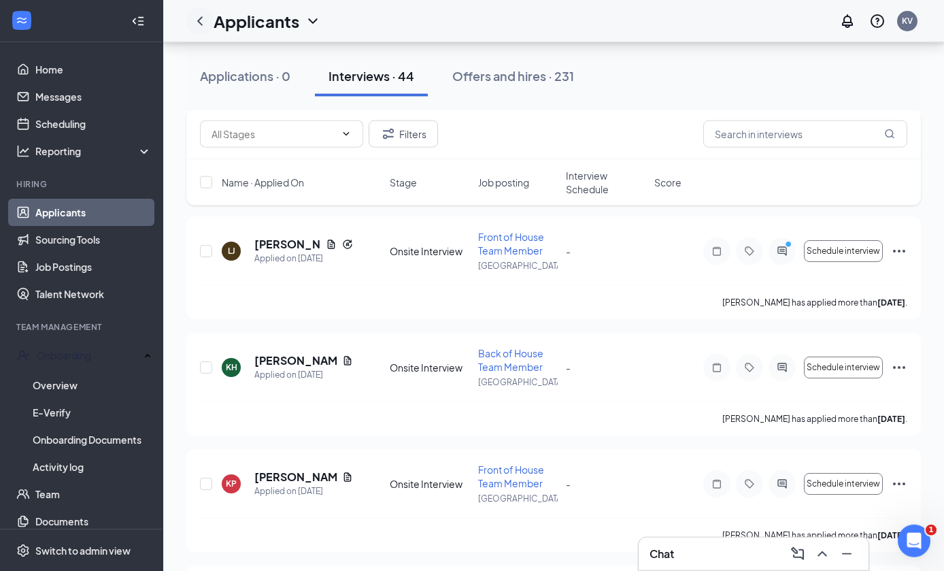
scroll to position [2130, 0]
click at [207, 21] on icon "ChevronLeft" at bounding box center [200, 21] width 16 height 16
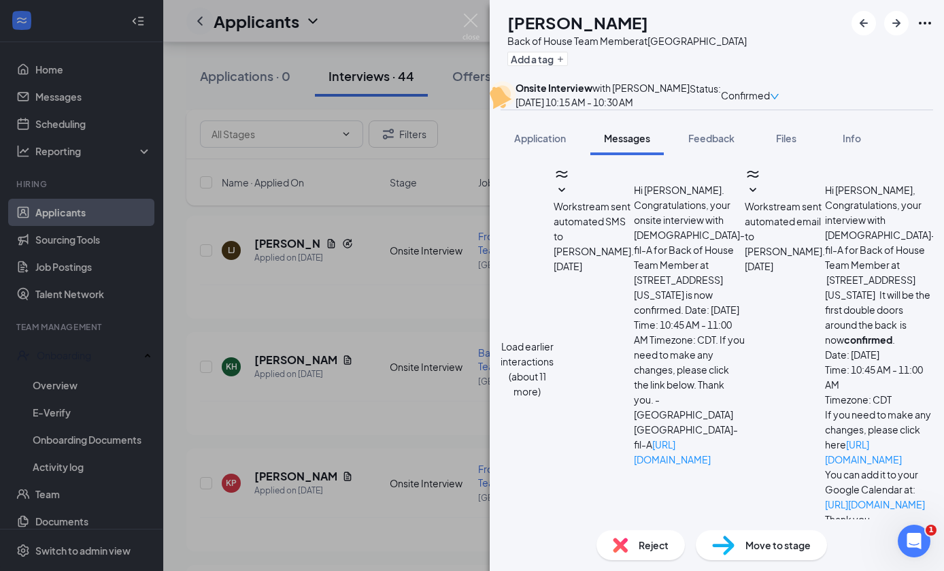
scroll to position [51, 0]
click at [482, 14] on div "CC [PERSON_NAME] Back of House Team Member at [GEOGRAPHIC_DATA] Add a tag Onsit…" at bounding box center [472, 285] width 944 height 571
